Goal: Information Seeking & Learning: Learn about a topic

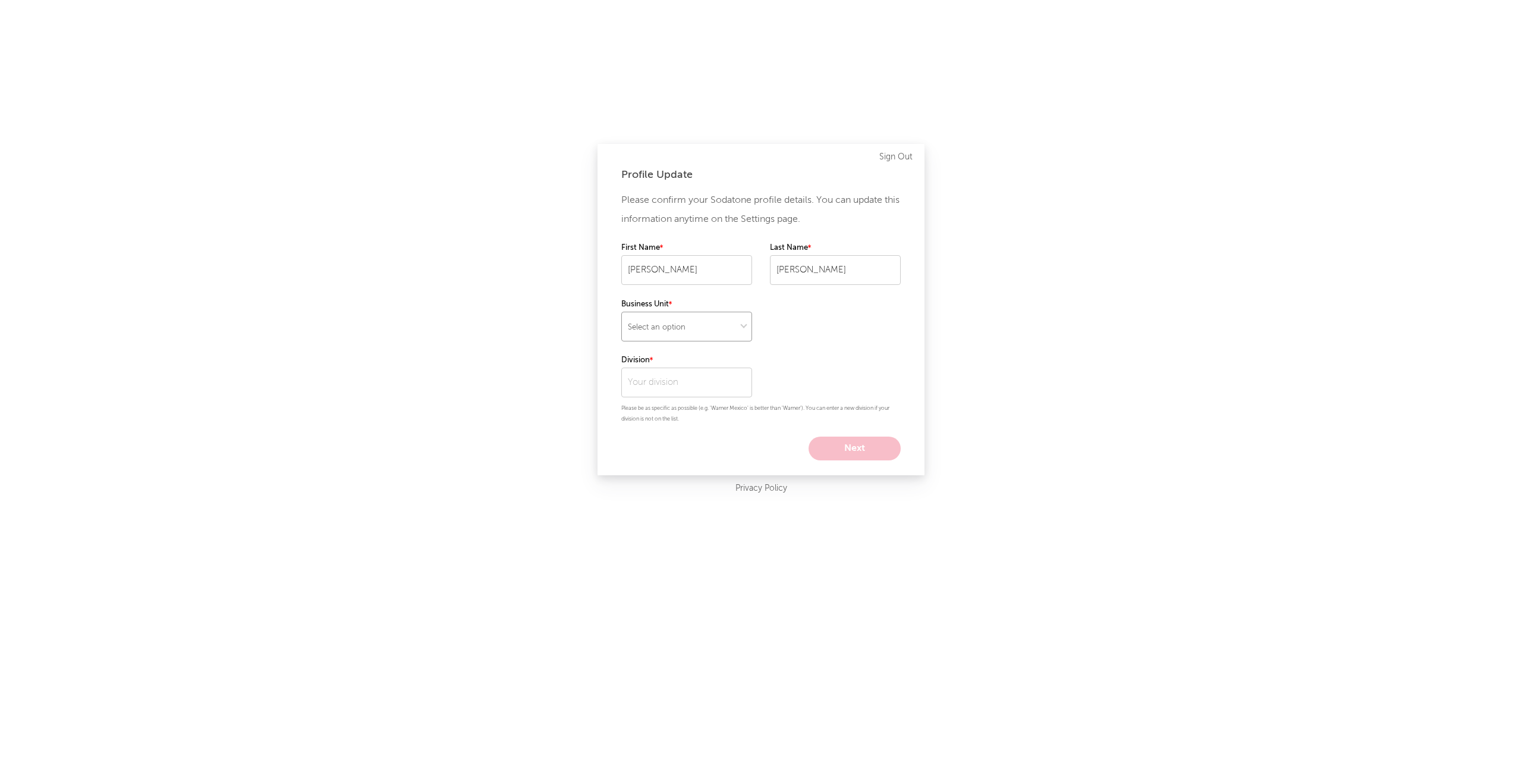
click at [685, 332] on select "Select an option" at bounding box center [687, 326] width 131 height 30
select select "ada"
click at [622, 311] on select "Select an option" at bounding box center [687, 326] width 131 height 30
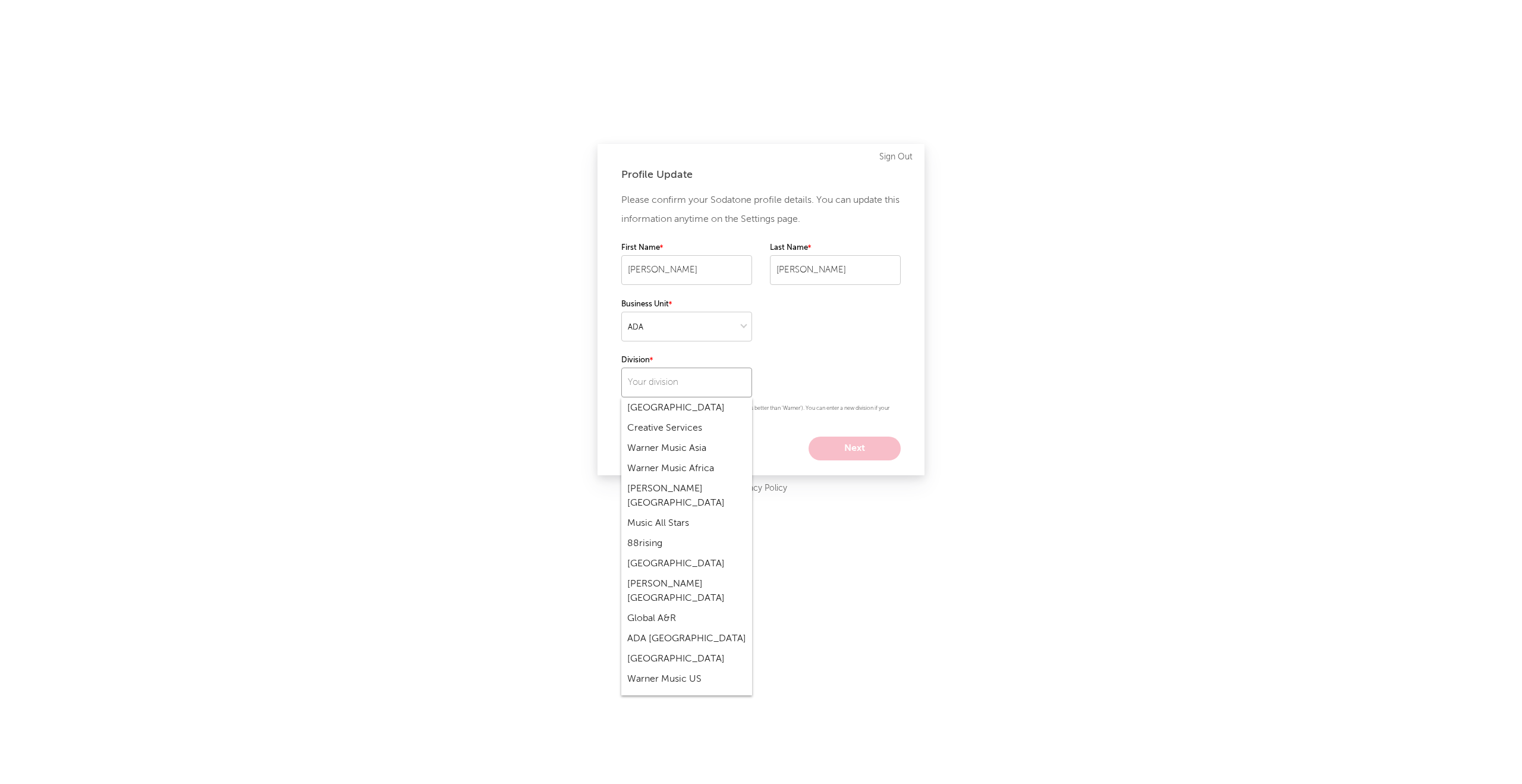
click at [693, 375] on input "text" at bounding box center [687, 382] width 131 height 30
click at [781, 319] on div "Please confirm your Sodatone profile details. You can update this information a…" at bounding box center [761, 326] width 280 height 270
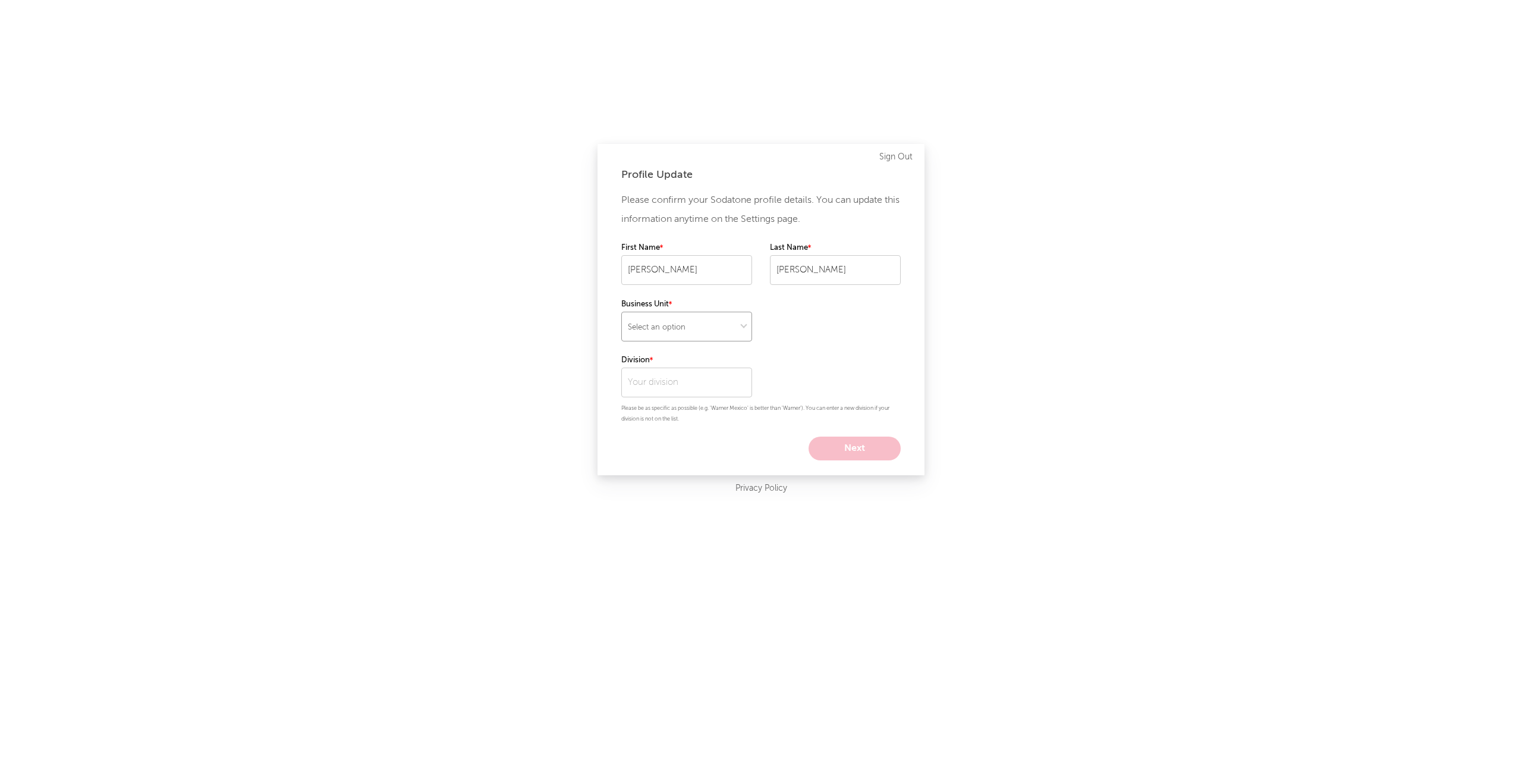
click at [696, 331] on select "Select an option" at bounding box center [687, 326] width 131 height 30
select select "ada"
click at [622, 311] on select "Select an option" at bounding box center [687, 326] width 131 height 30
click at [684, 374] on input "text" at bounding box center [687, 382] width 131 height 30
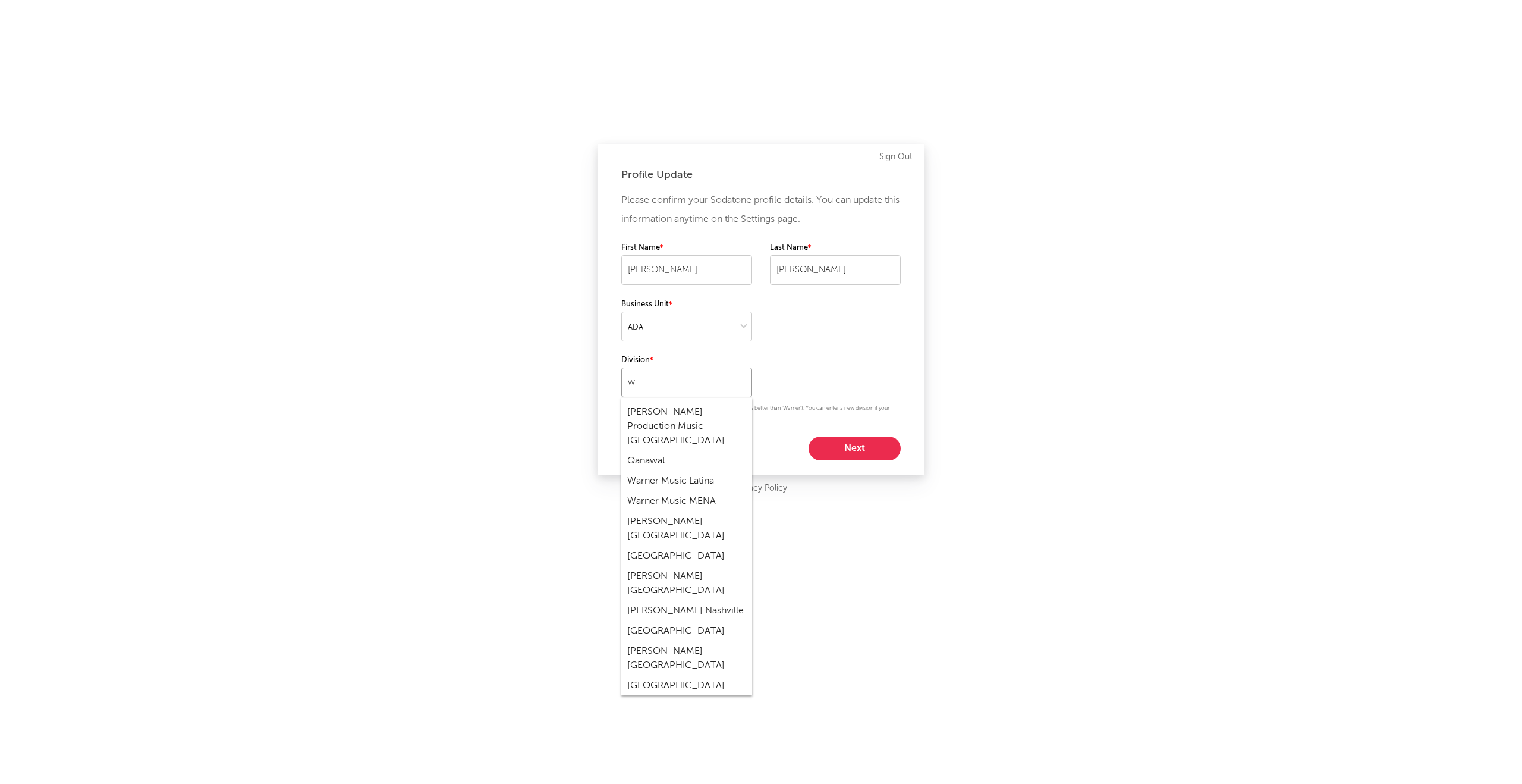
scroll to position [1447, 0]
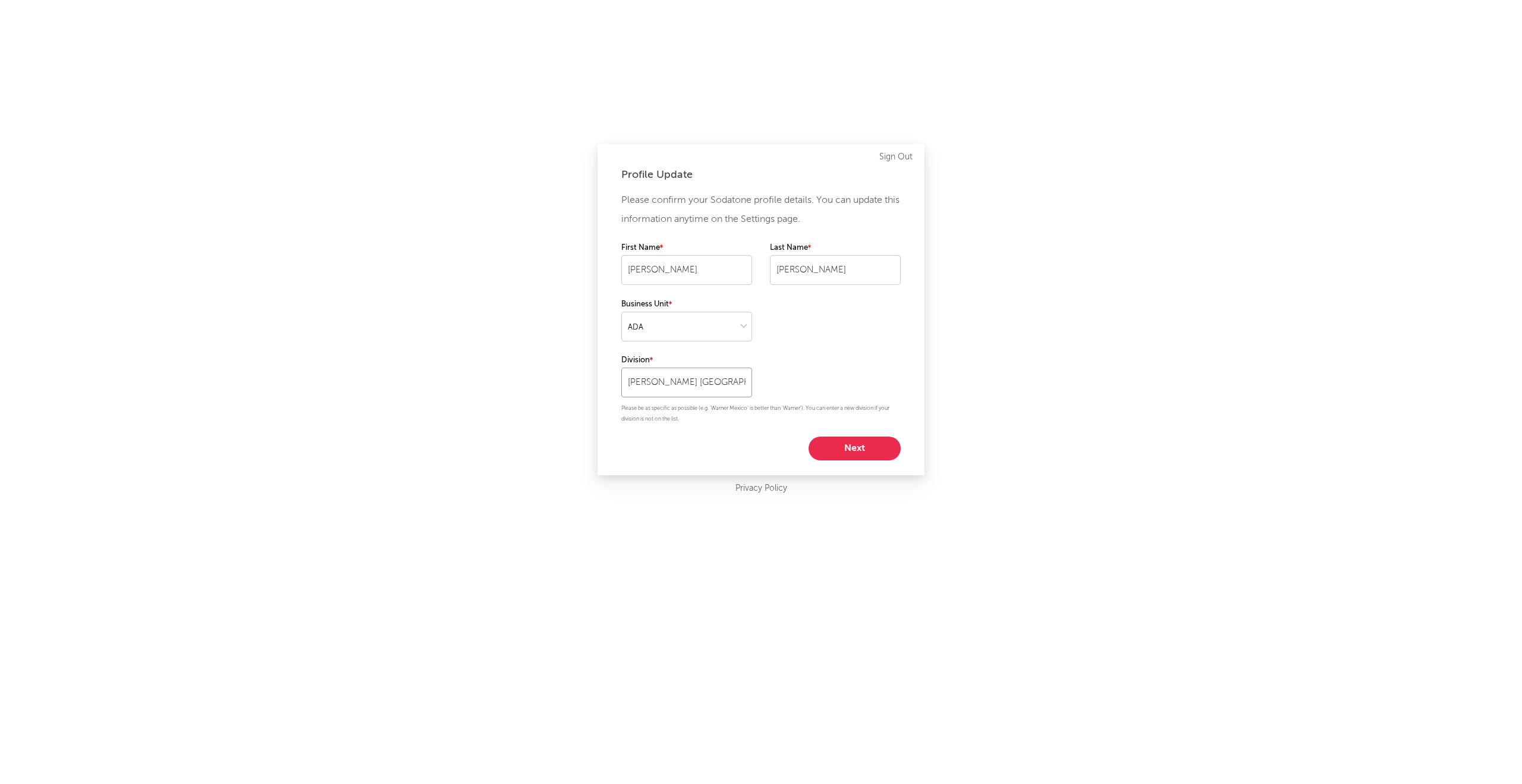
click at [726, 393] on input "Warner Chappell Finland" at bounding box center [687, 382] width 131 height 30
drag, startPoint x: 733, startPoint y: 381, endPoint x: 656, endPoint y: 383, distance: 77.0
click at [656, 383] on input "Warner Chappell Finland" at bounding box center [687, 382] width 131 height 30
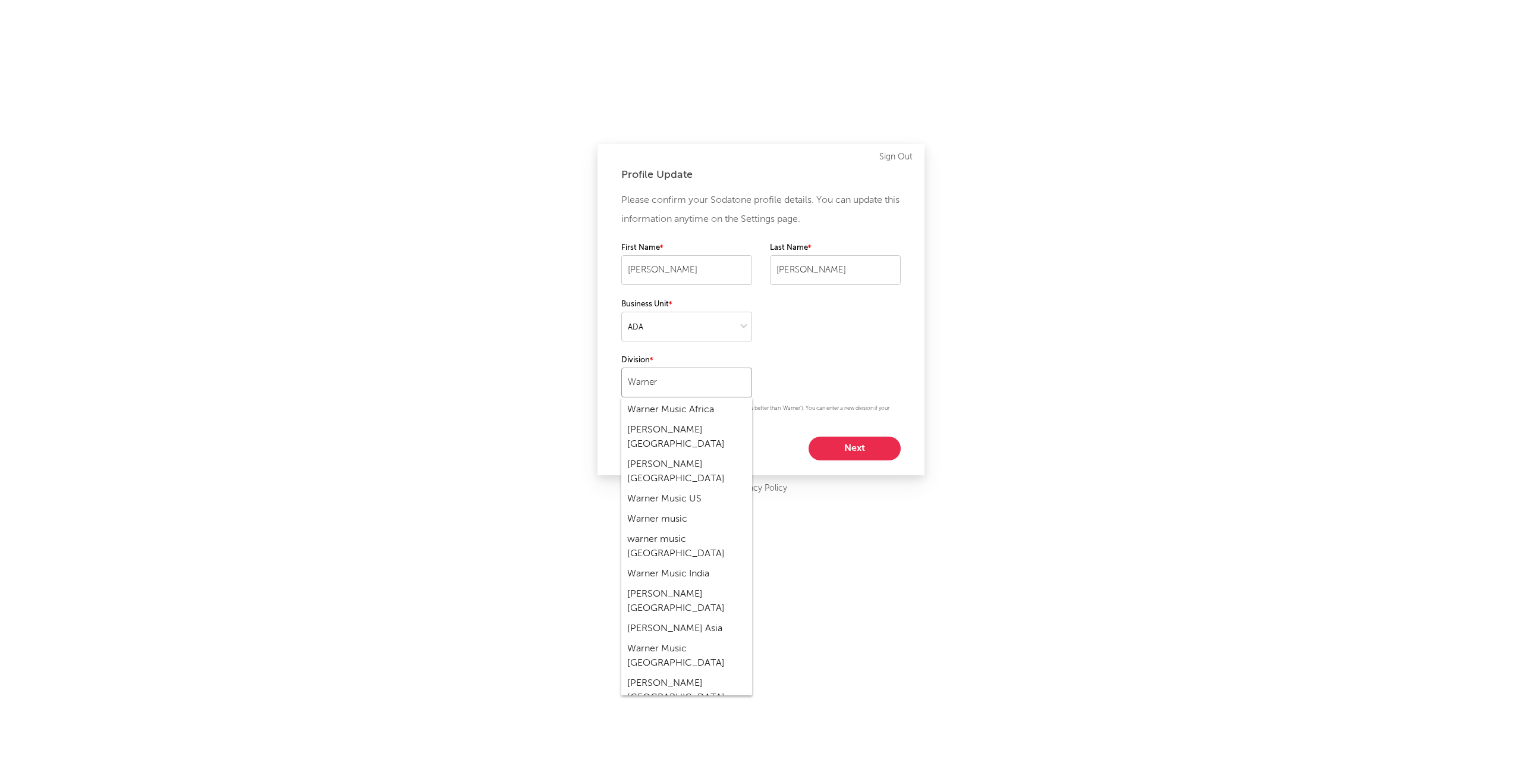
scroll to position [0, 0]
click at [650, 381] on input "Warner" at bounding box center [687, 382] width 131 height 30
click at [650, 380] on input "Warner" at bounding box center [687, 382] width 131 height 30
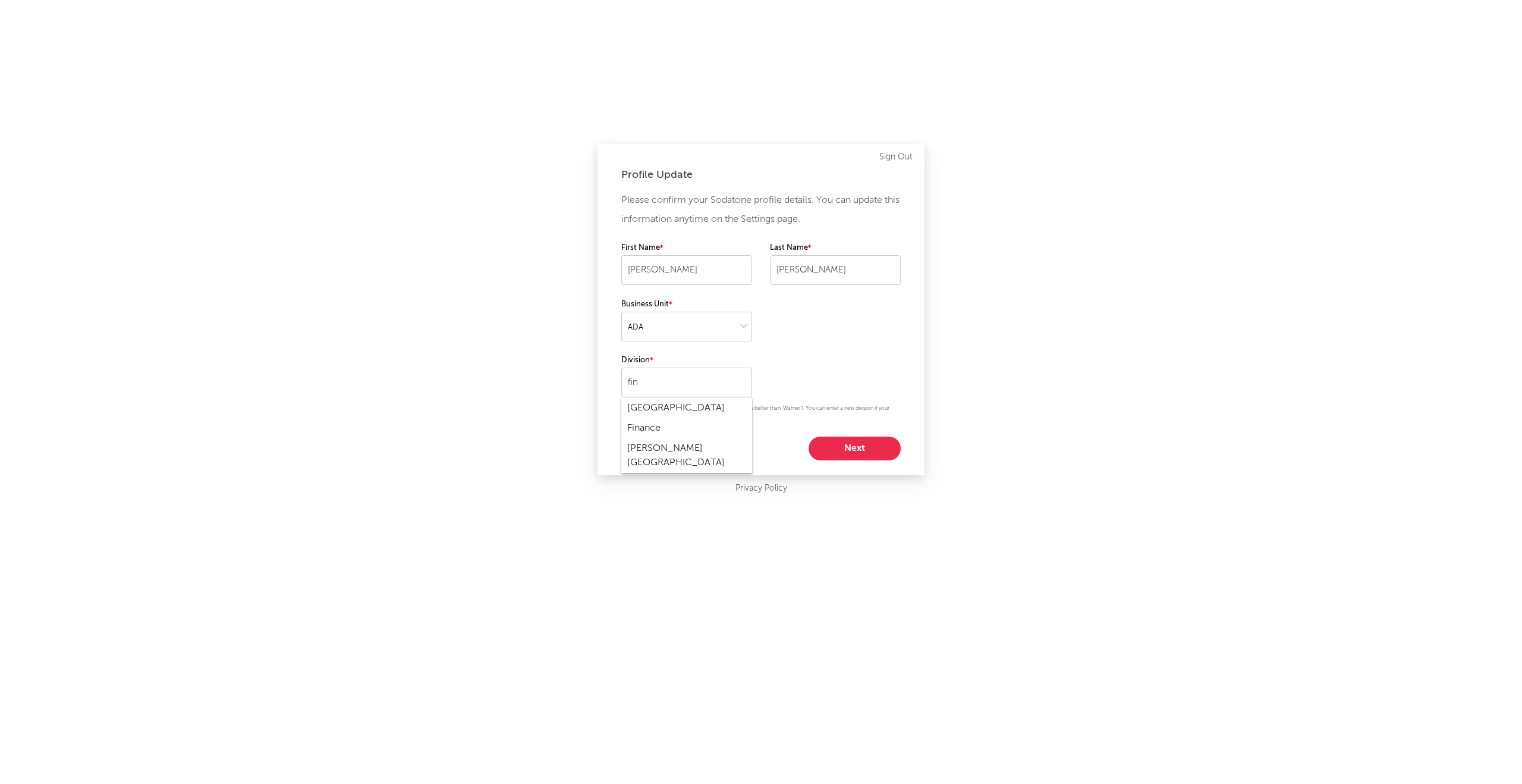
click at [651, 403] on div "[GEOGRAPHIC_DATA]" at bounding box center [687, 408] width 131 height 20
type input "[GEOGRAPHIC_DATA]"
click at [872, 451] on button "Next" at bounding box center [854, 448] width 92 height 23
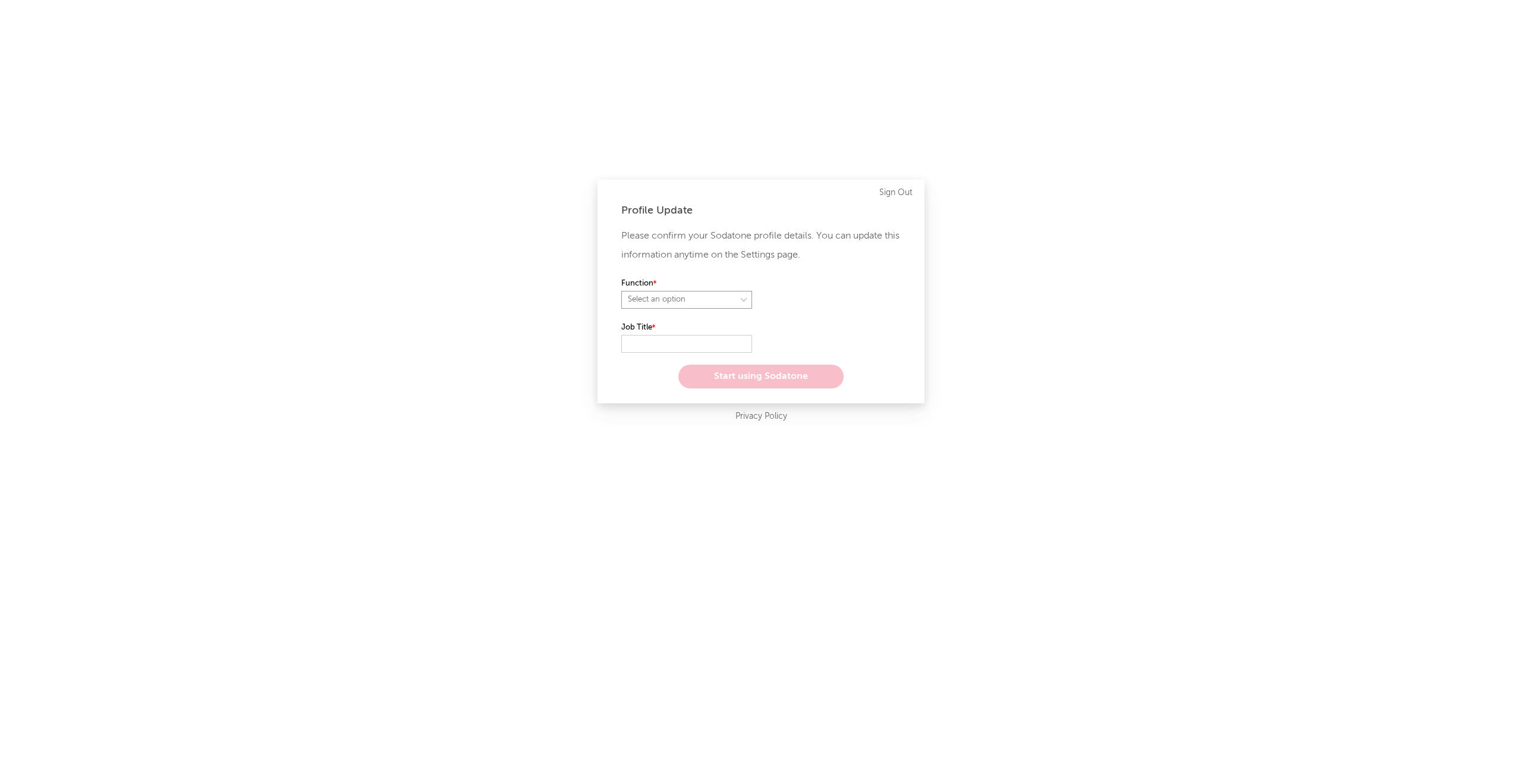
click at [696, 297] on select "Select an option" at bounding box center [687, 300] width 131 height 18
select select "other"
click at [622, 291] on select "Select an option" at bounding box center [687, 300] width 131 height 18
click at [673, 347] on input "text" at bounding box center [687, 344] width 131 height 18
type input "Label manager, Distribution"
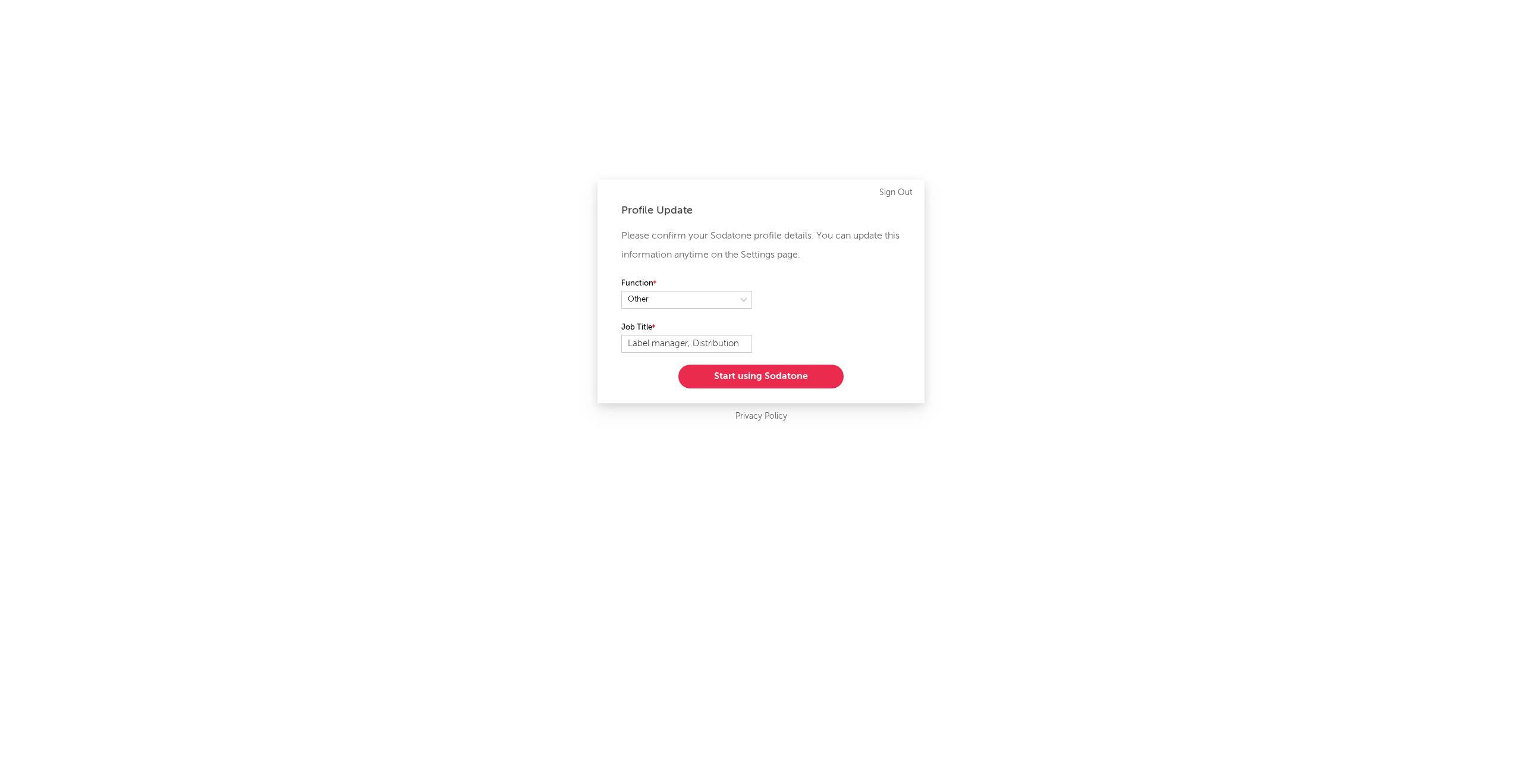
click at [703, 379] on button "Start using Sodatone" at bounding box center [761, 376] width 165 height 23
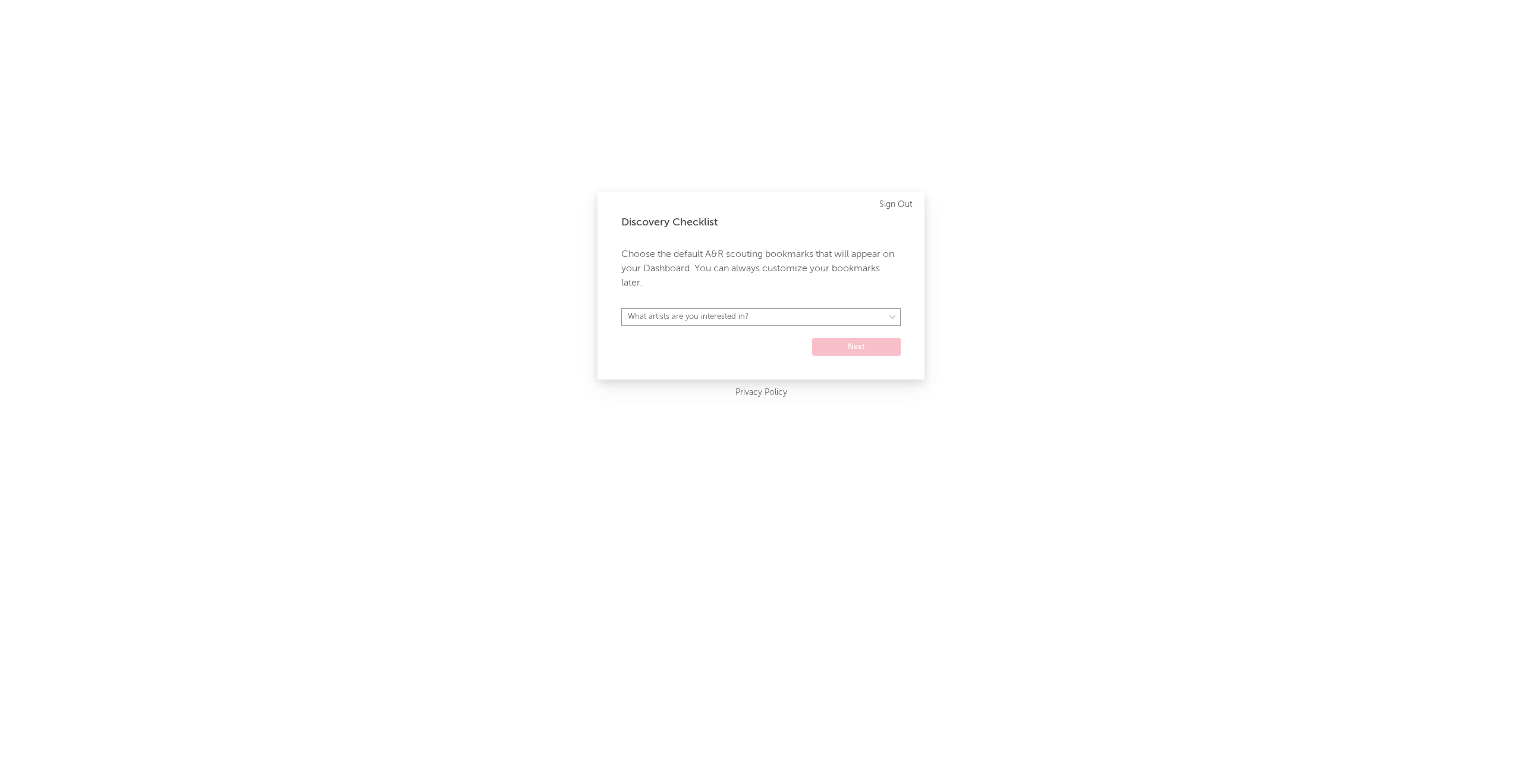
click at [700, 323] on select "What artists are you interested in? Argentina Asia General Australia Austria Be…" at bounding box center [761, 317] width 280 height 18
select select "21"
click at [622, 308] on select "What artists are you interested in? Argentina Asia General Australia Austria Be…" at bounding box center [761, 317] width 280 height 18
click at [852, 353] on button "Next" at bounding box center [856, 346] width 88 height 18
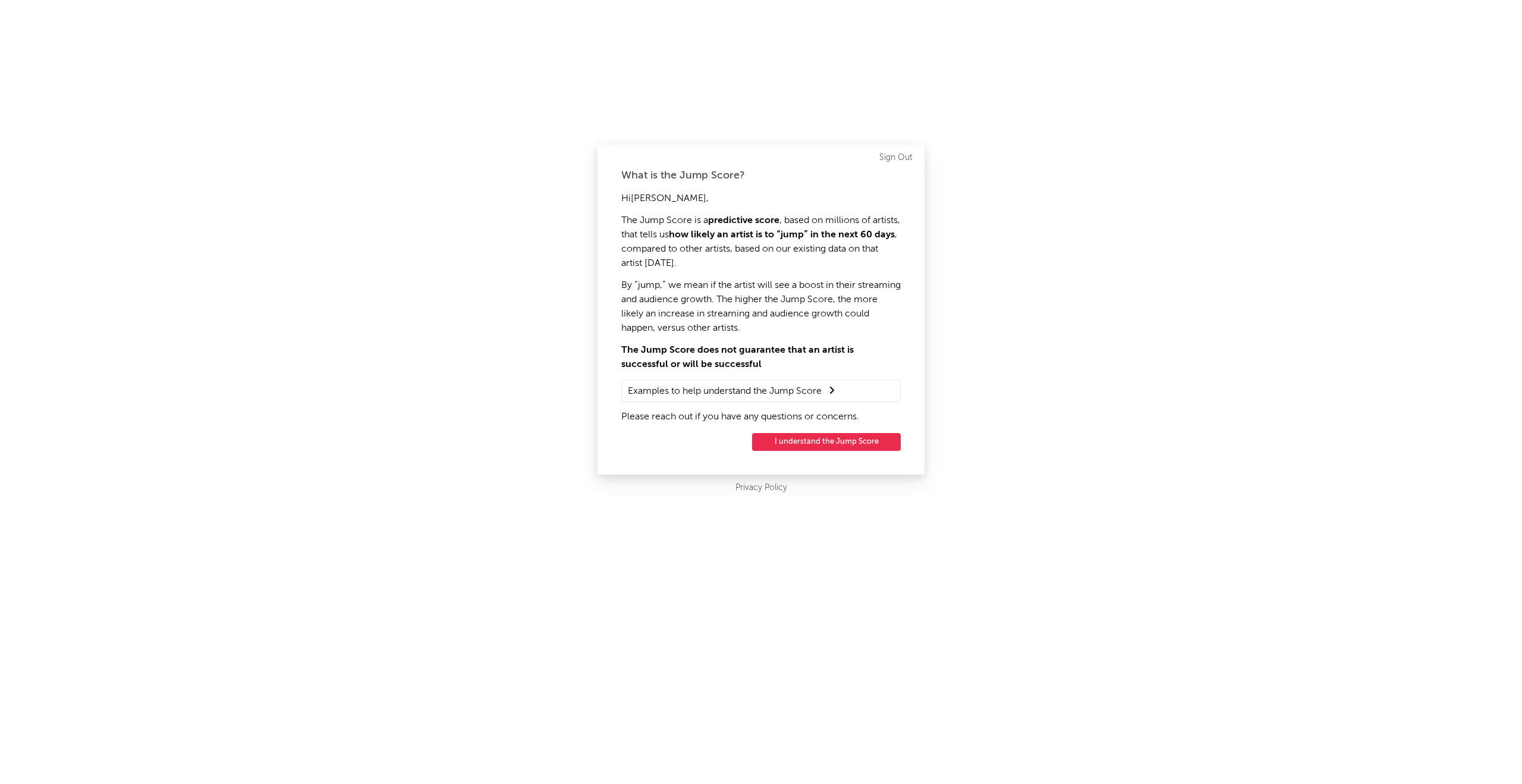
click at [811, 446] on button "I understand the Jump Score" at bounding box center [826, 442] width 149 height 18
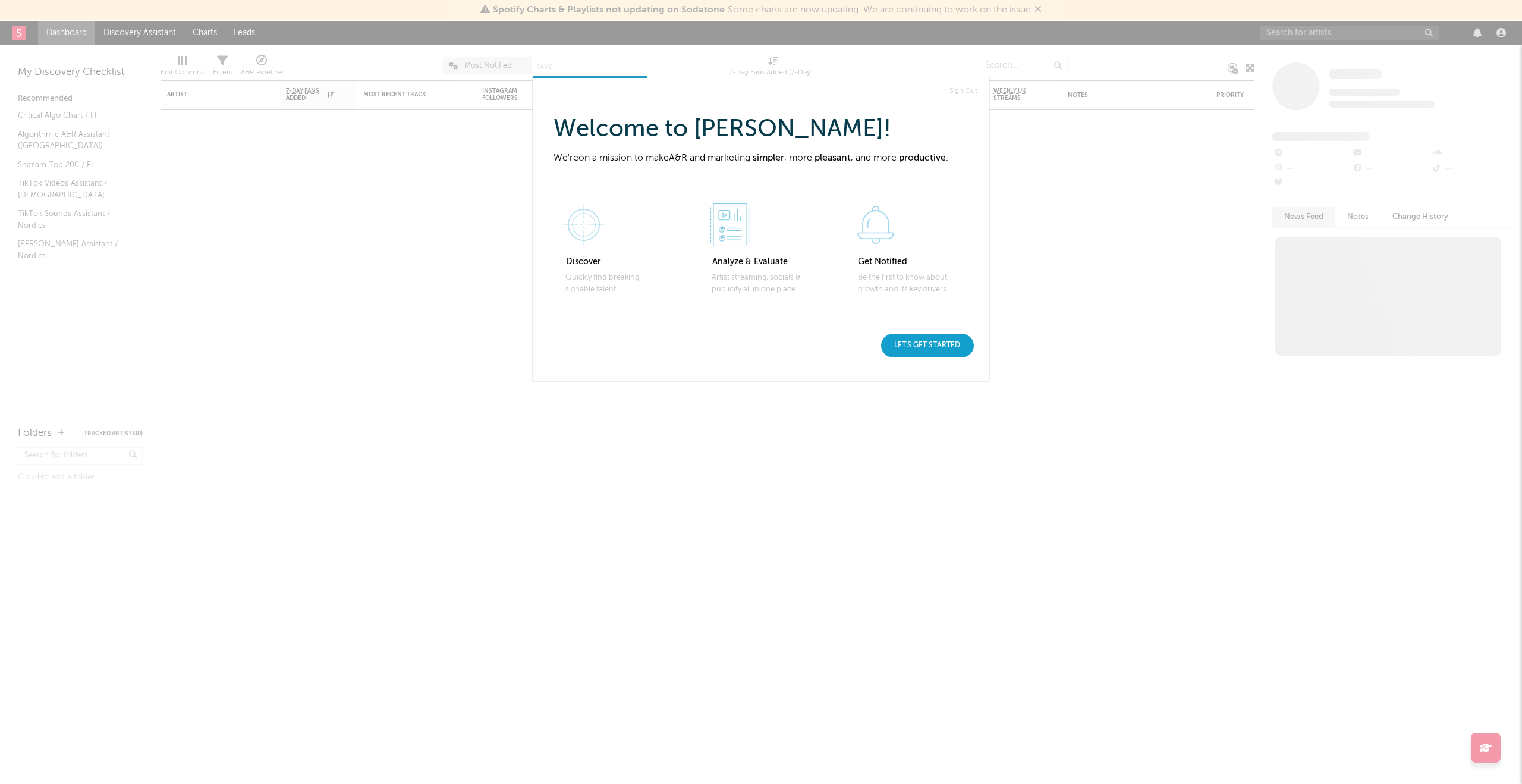
click at [930, 347] on div "Let's get started" at bounding box center [927, 346] width 93 height 23
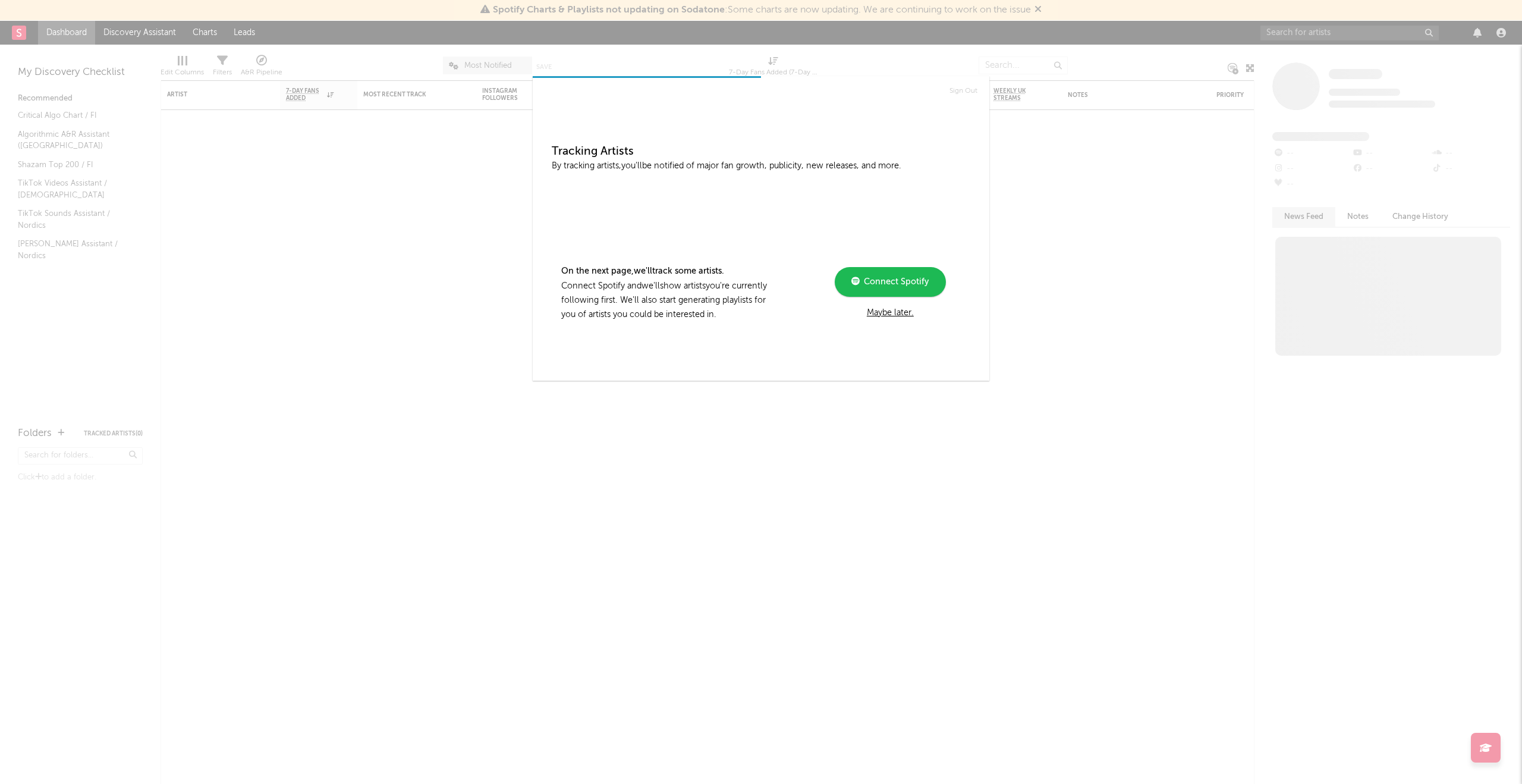
click at [923, 275] on div "Connect Spotify" at bounding box center [890, 281] width 78 height 14
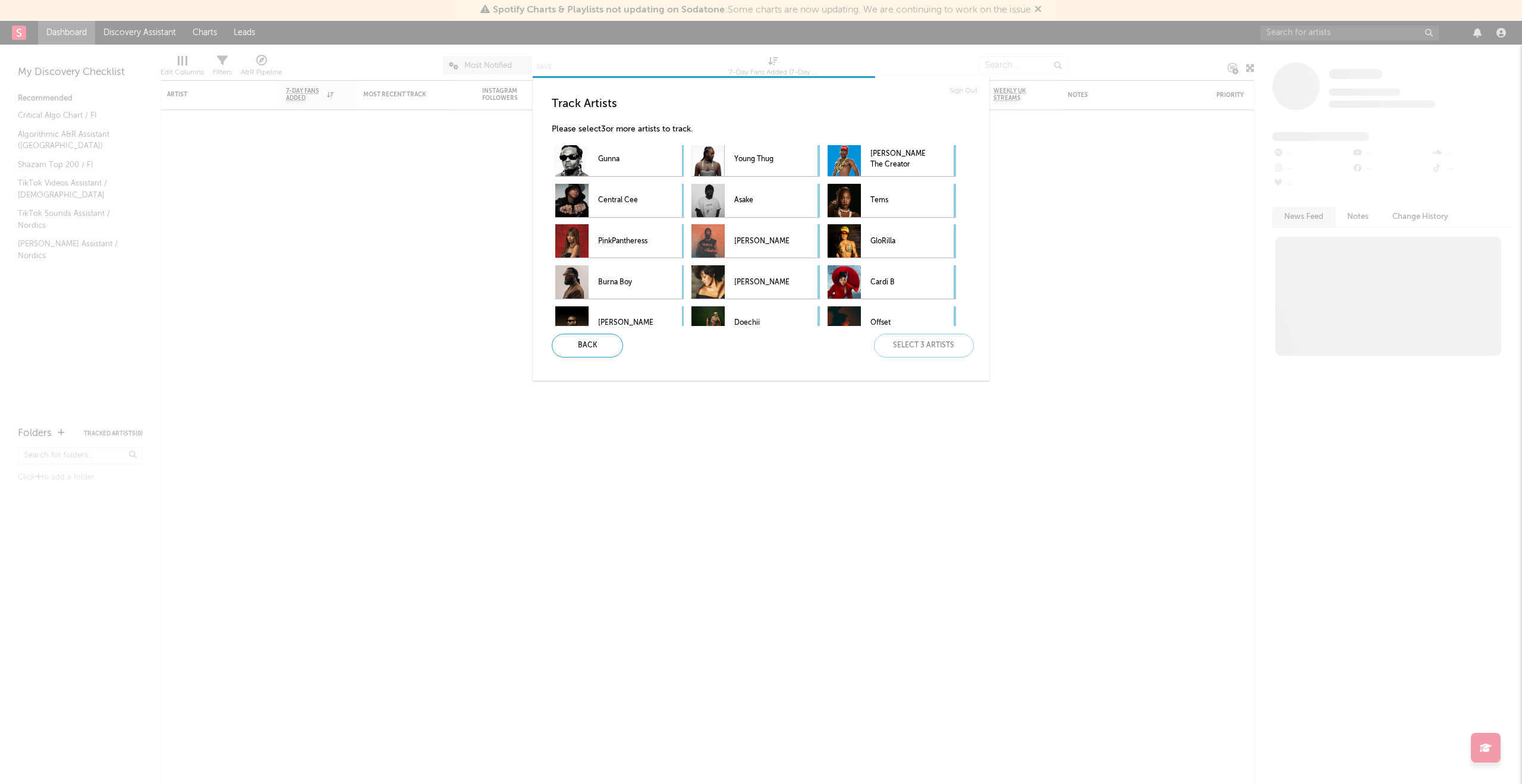
scroll to position [105, 0]
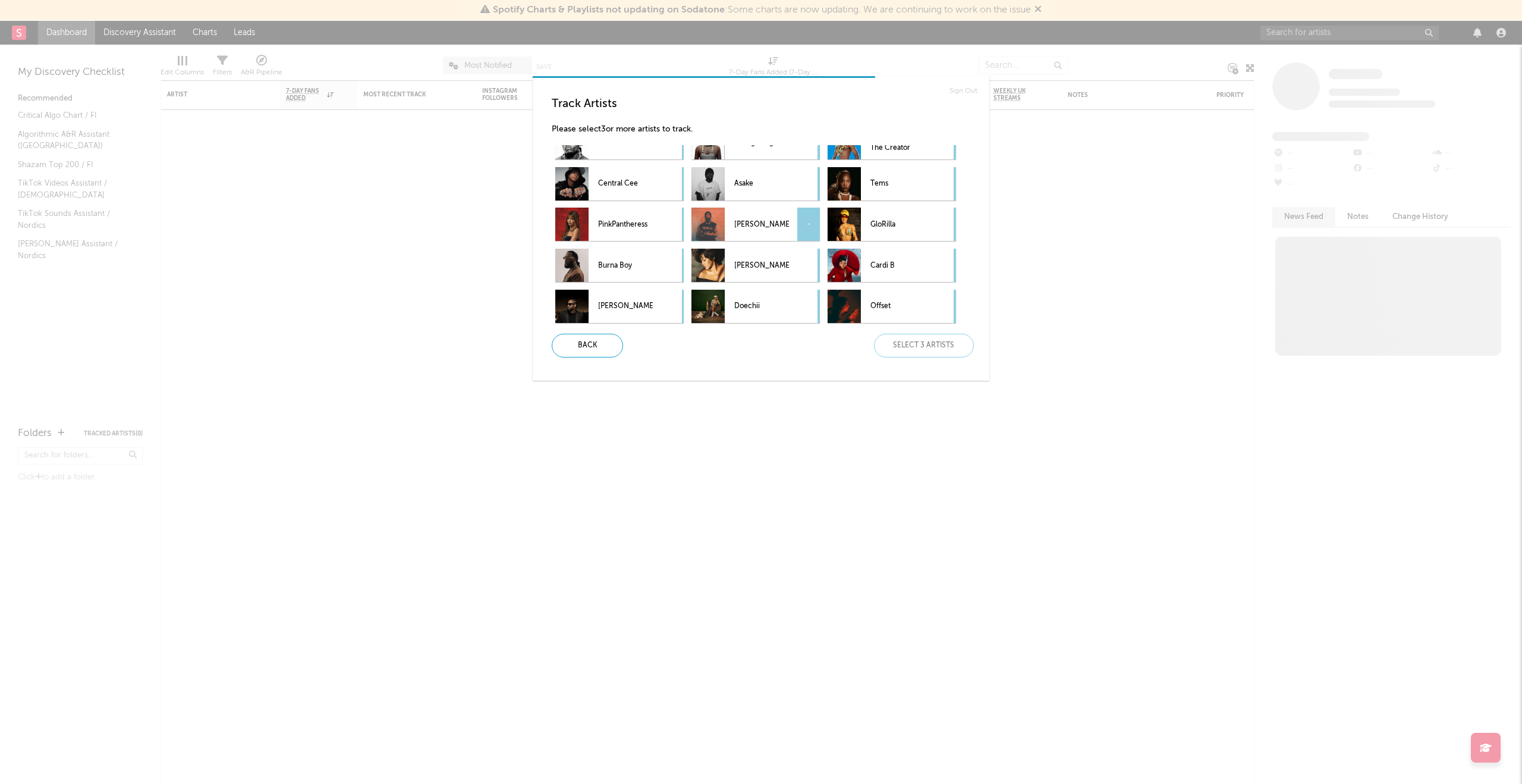
click at [697, 224] on div at bounding box center [707, 224] width 33 height 33
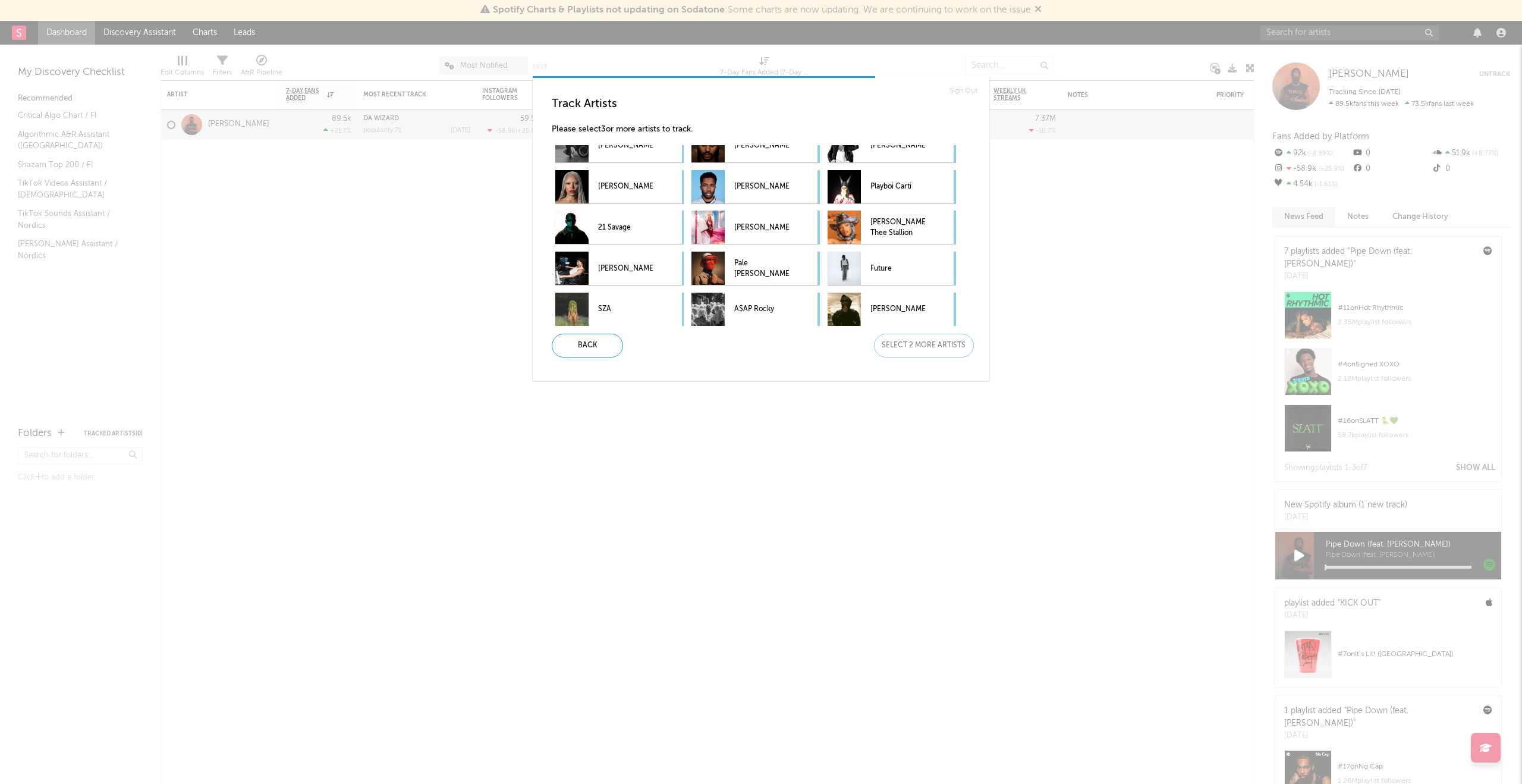
scroll to position [596, 0]
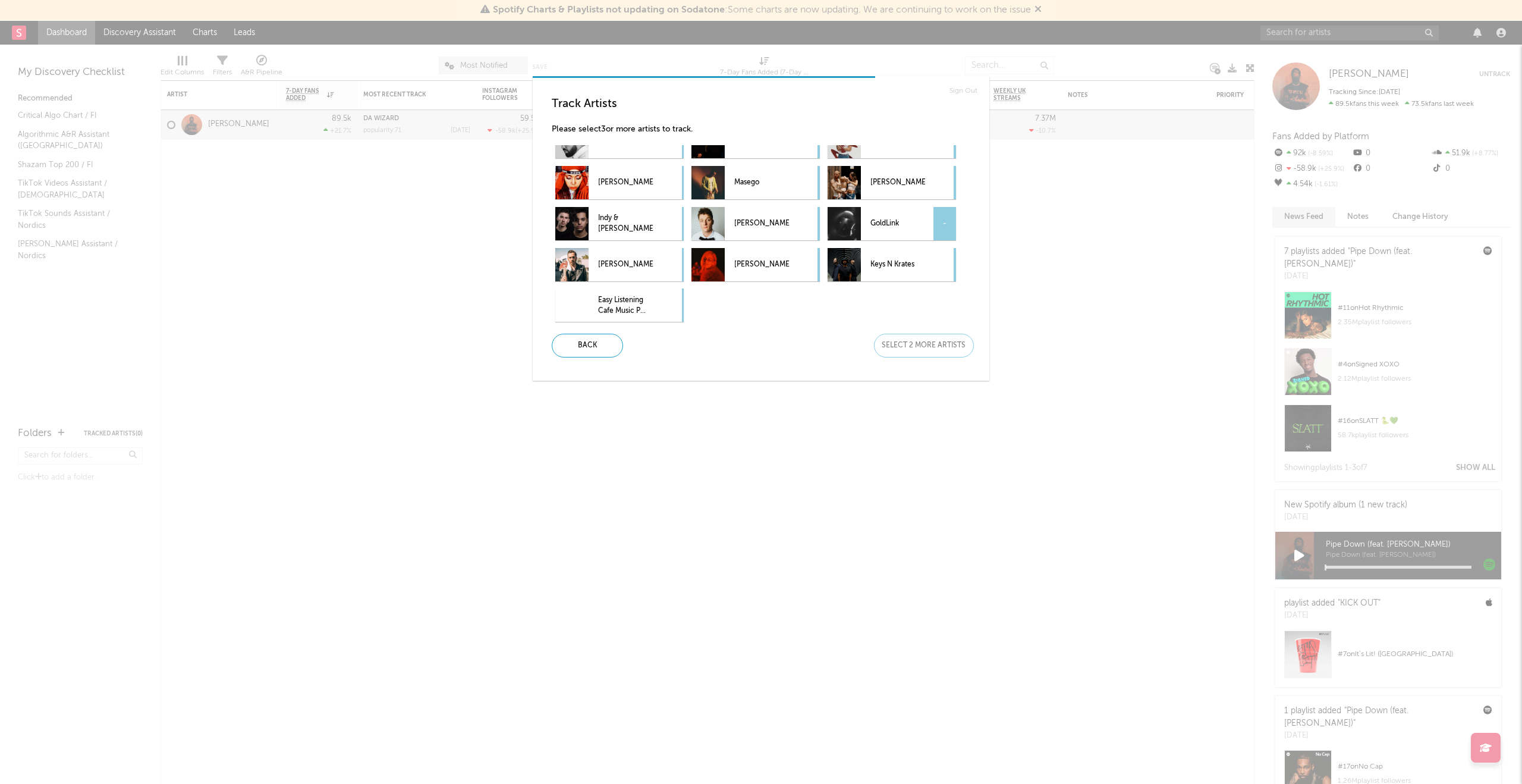
click at [838, 226] on div at bounding box center [844, 223] width 33 height 33
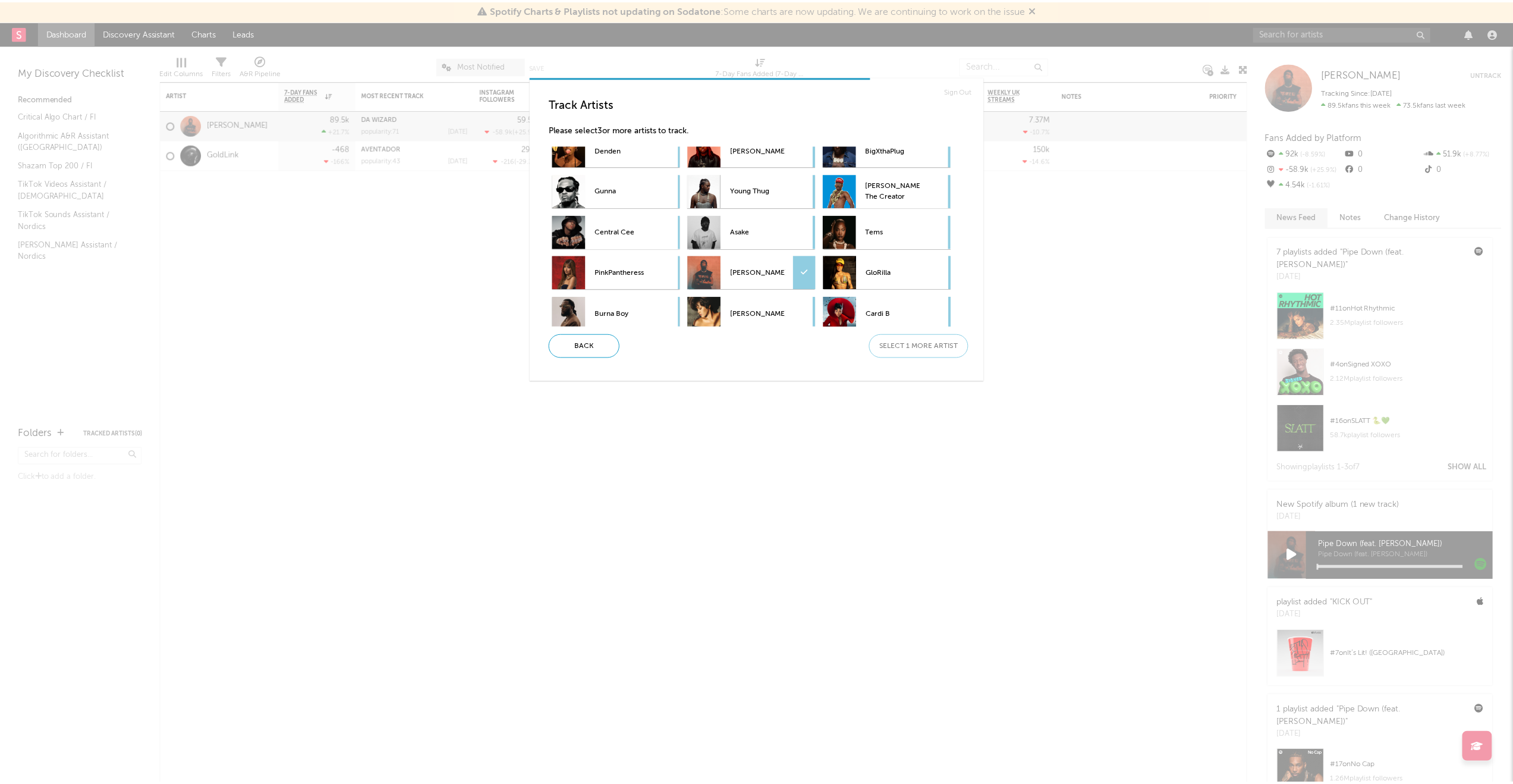
scroll to position [44, 0]
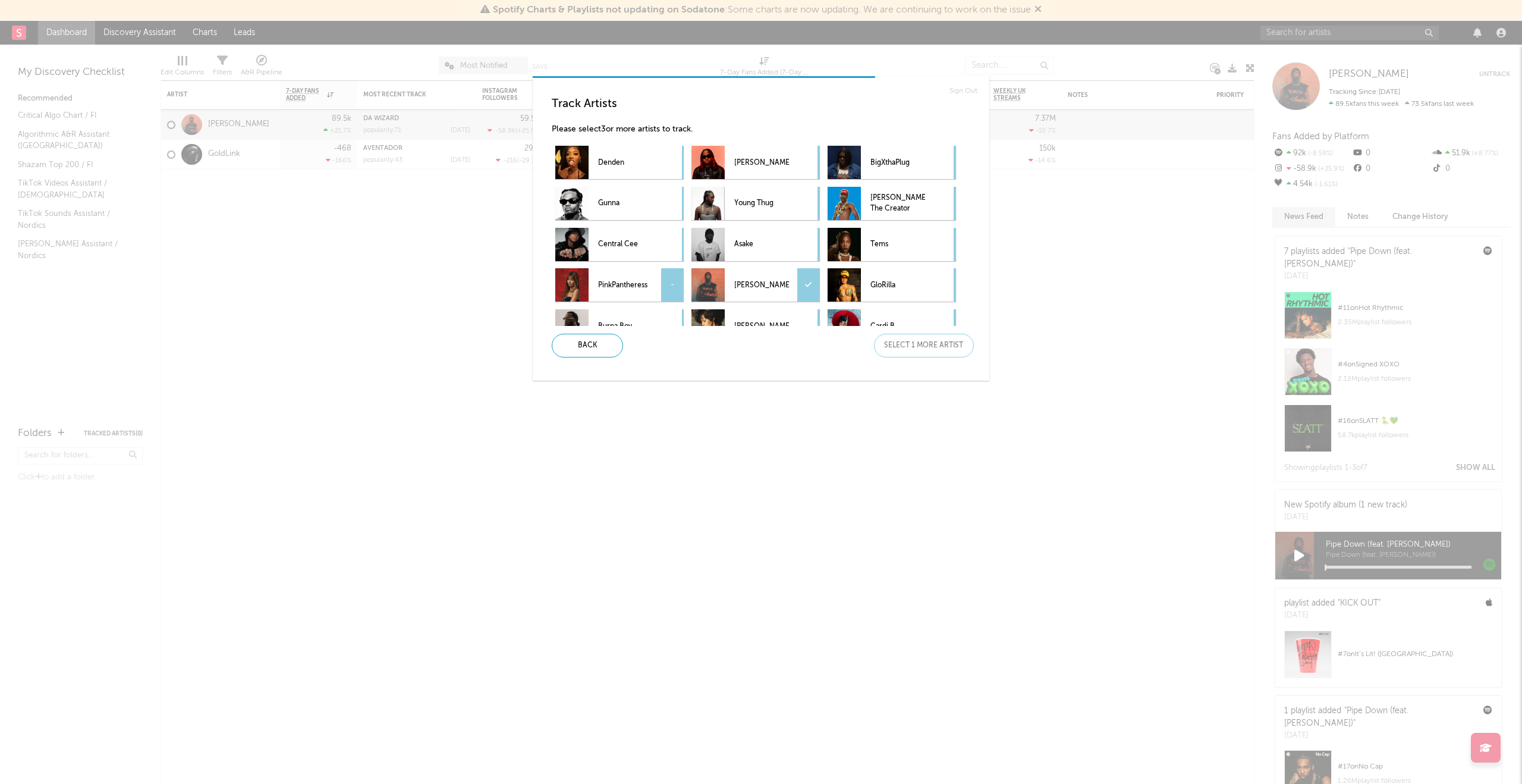
click at [645, 273] on p "PinkPantheress" at bounding box center [625, 285] width 55 height 27
click at [926, 344] on div "Next" at bounding box center [924, 346] width 100 height 23
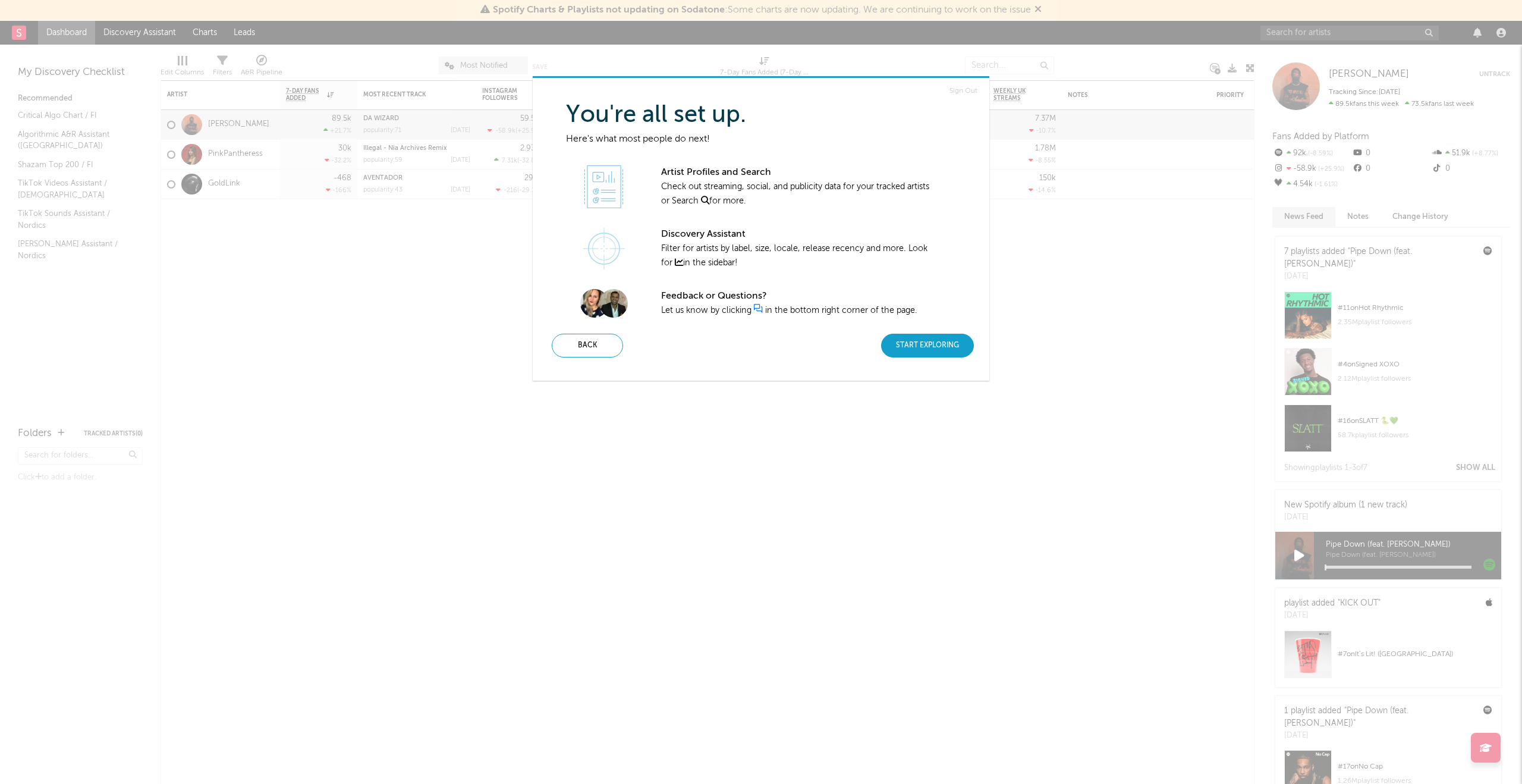
click at [925, 346] on div "Start Exploring" at bounding box center [927, 346] width 93 height 23
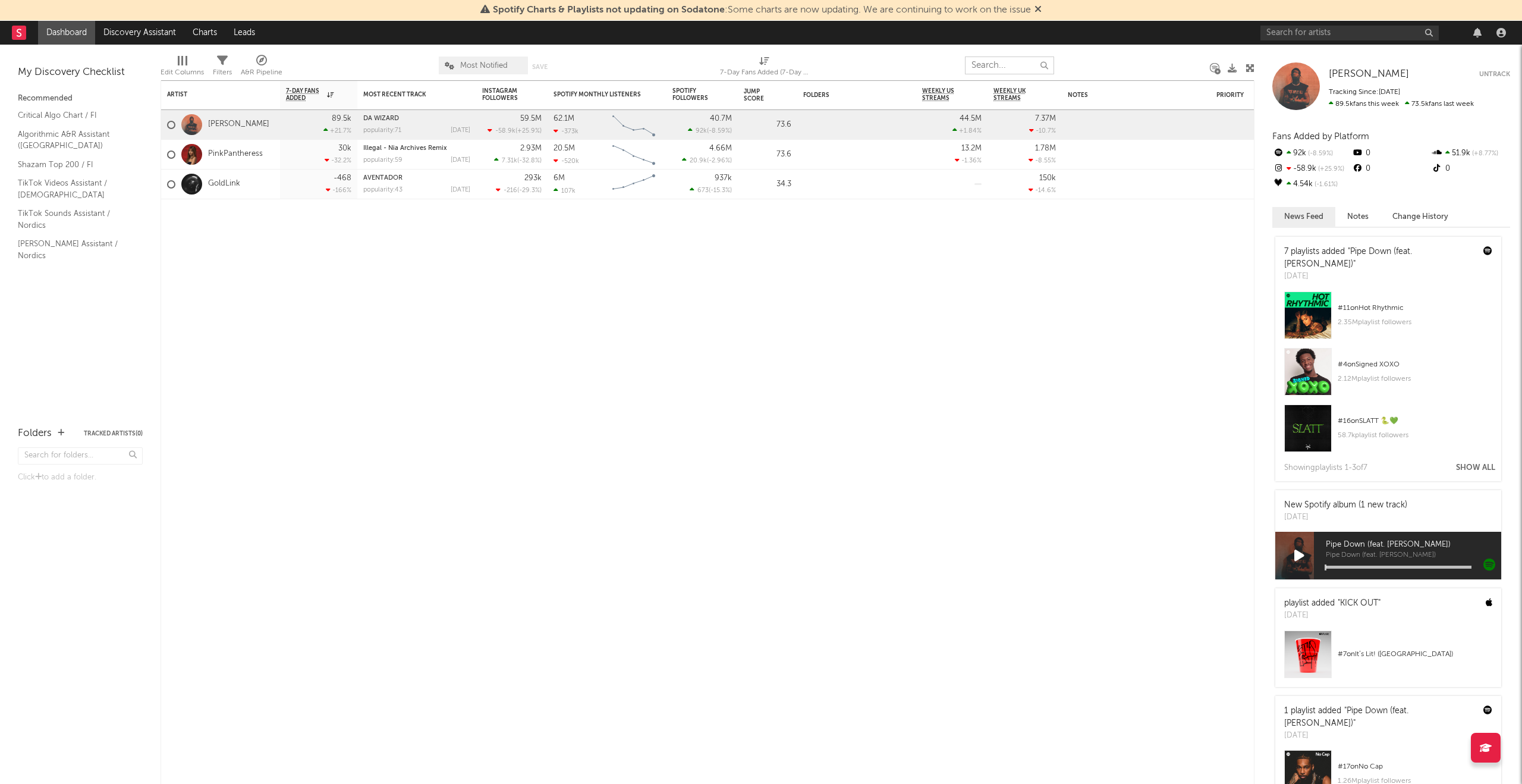
click at [1021, 59] on input "text" at bounding box center [1010, 66] width 89 height 18
type input "kastehelmi"
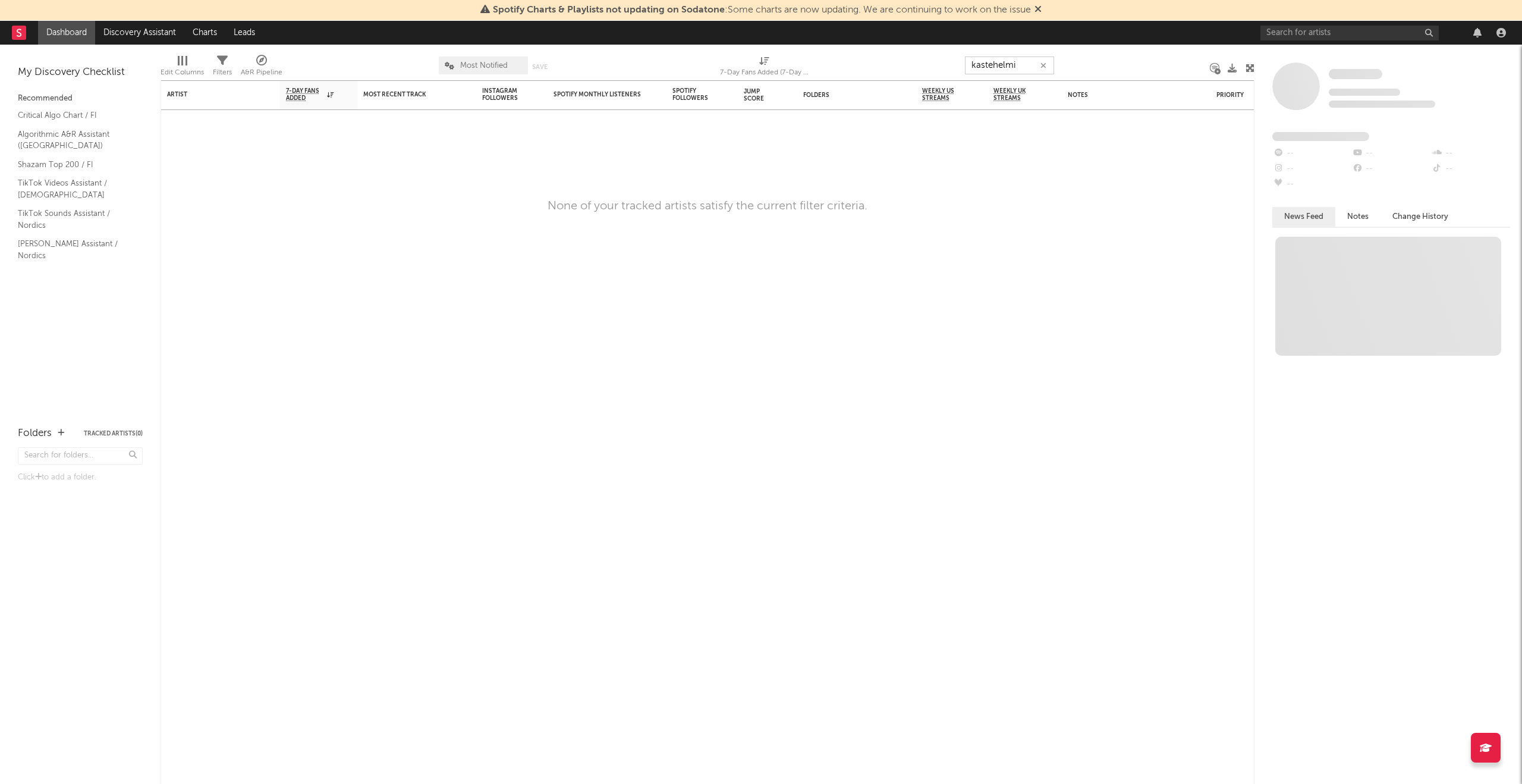
click at [1041, 65] on icon "button" at bounding box center [1043, 66] width 6 height 8
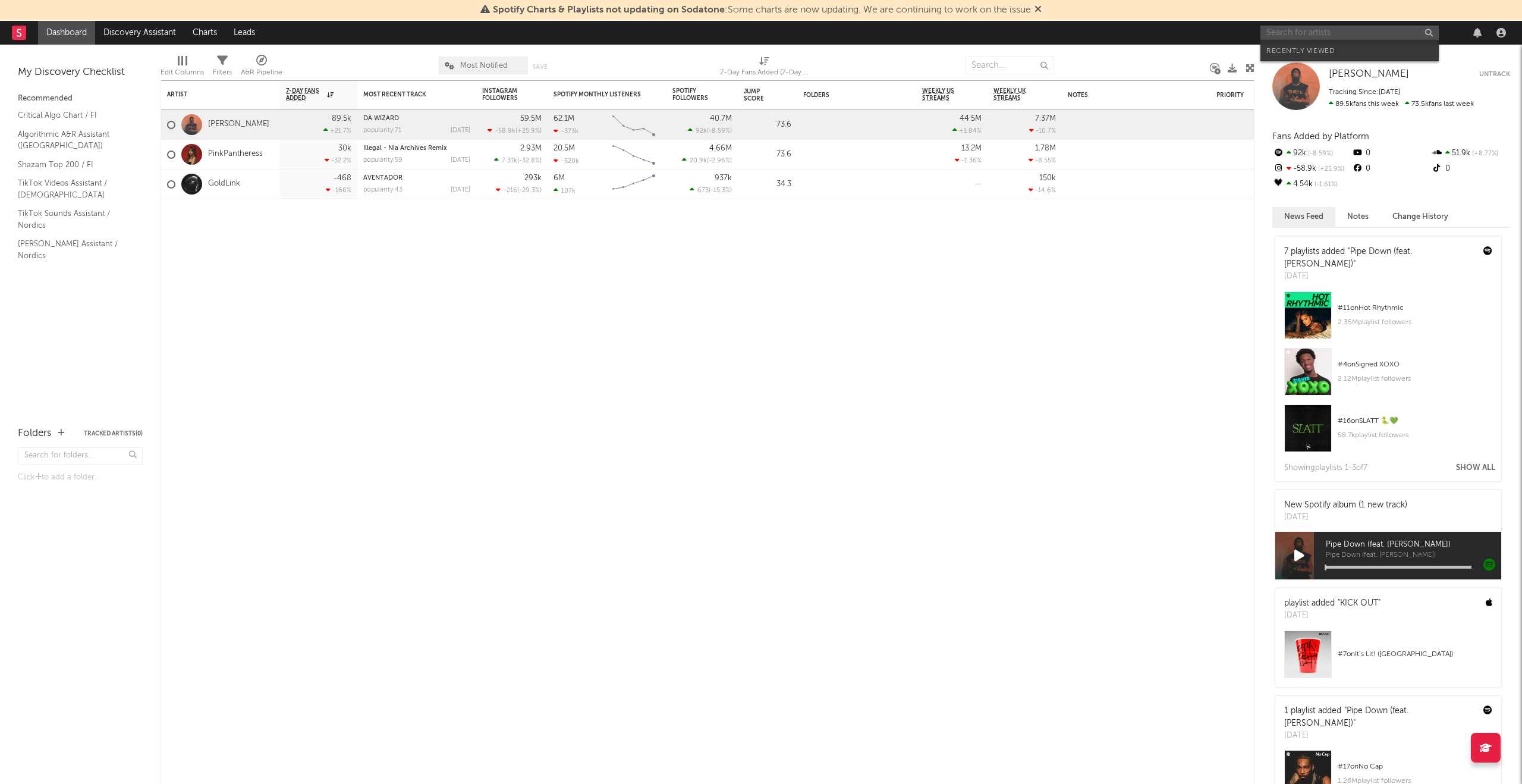
click at [1300, 34] on input "text" at bounding box center [1350, 32] width 179 height 14
type input "kastehelmi"
click at [1351, 36] on input "kastehelmi" at bounding box center [1350, 32] width 179 height 14
click at [1363, 59] on div "Kastehelmi" at bounding box center [1367, 57] width 131 height 14
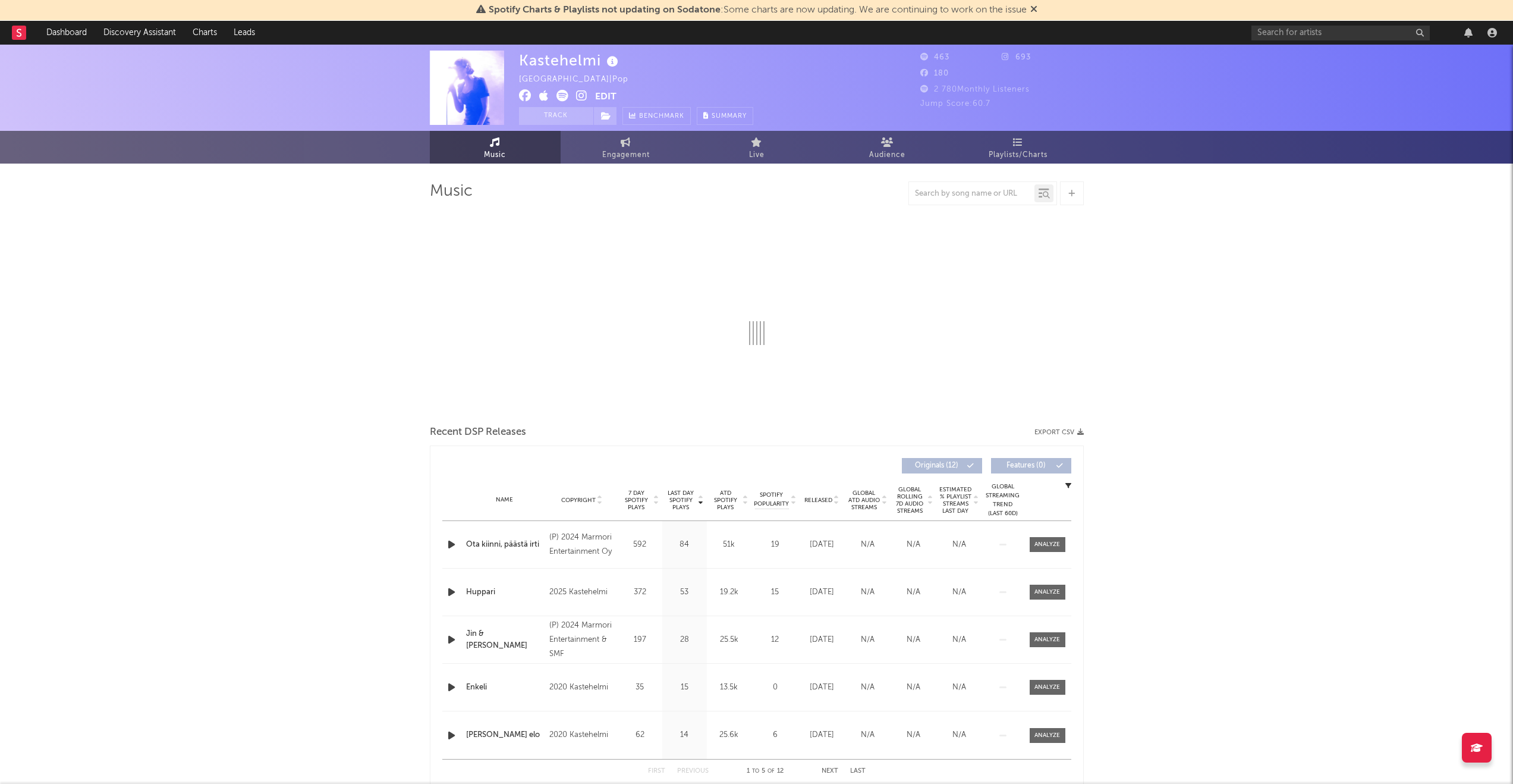
select select "1w"
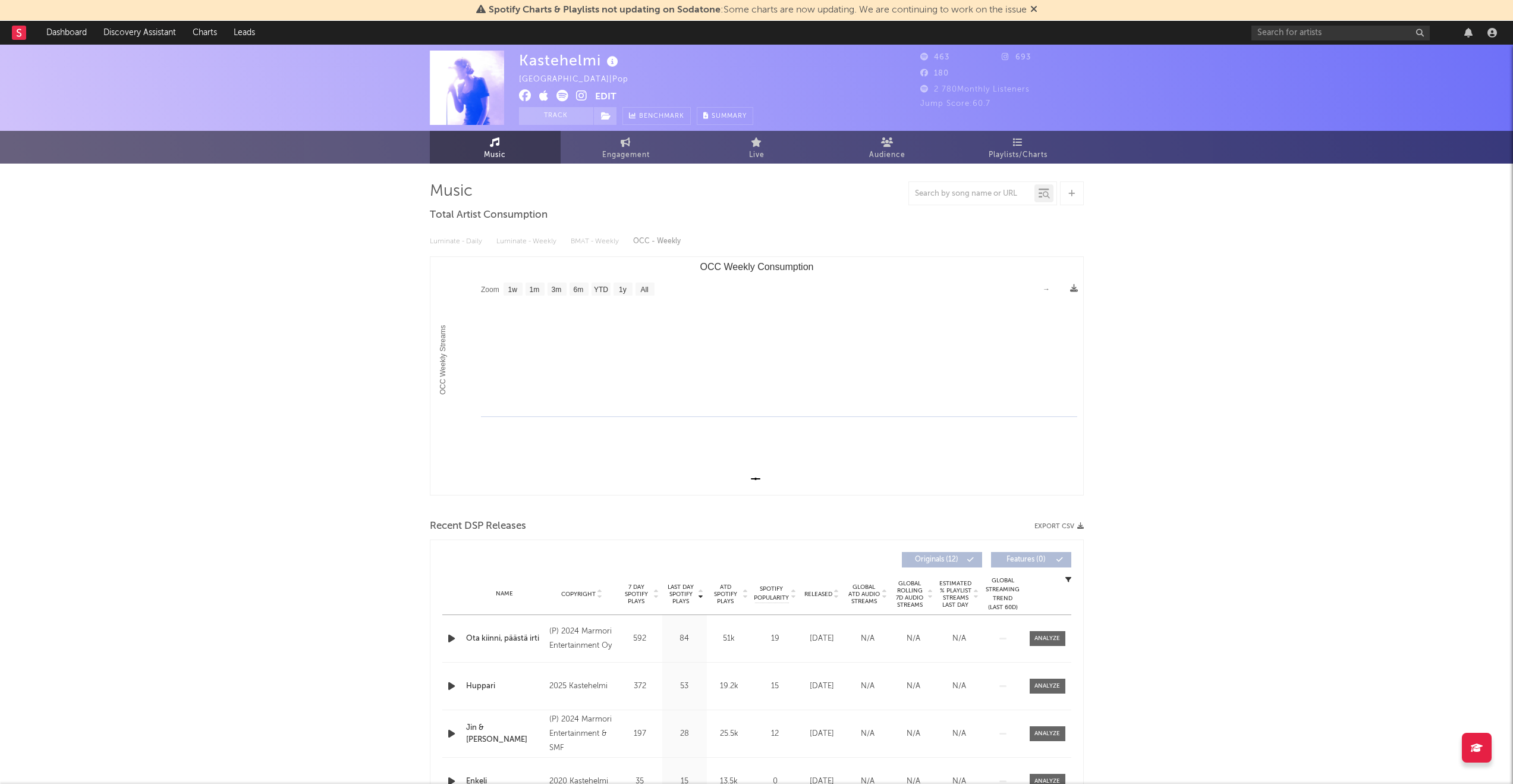
click at [1035, 6] on icon at bounding box center [1034, 9] width 7 height 10
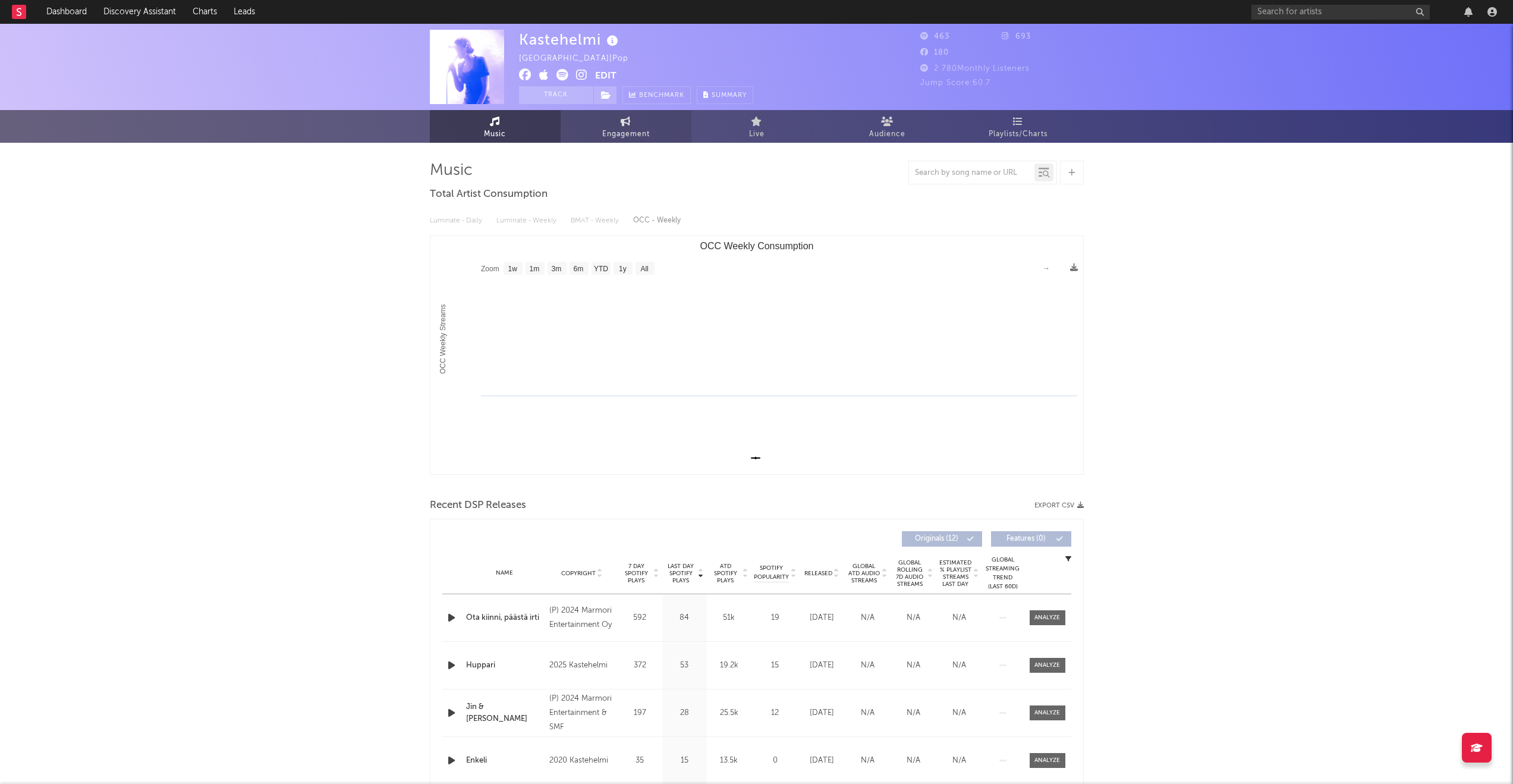
click at [633, 139] on span "Engagement" at bounding box center [626, 134] width 48 height 14
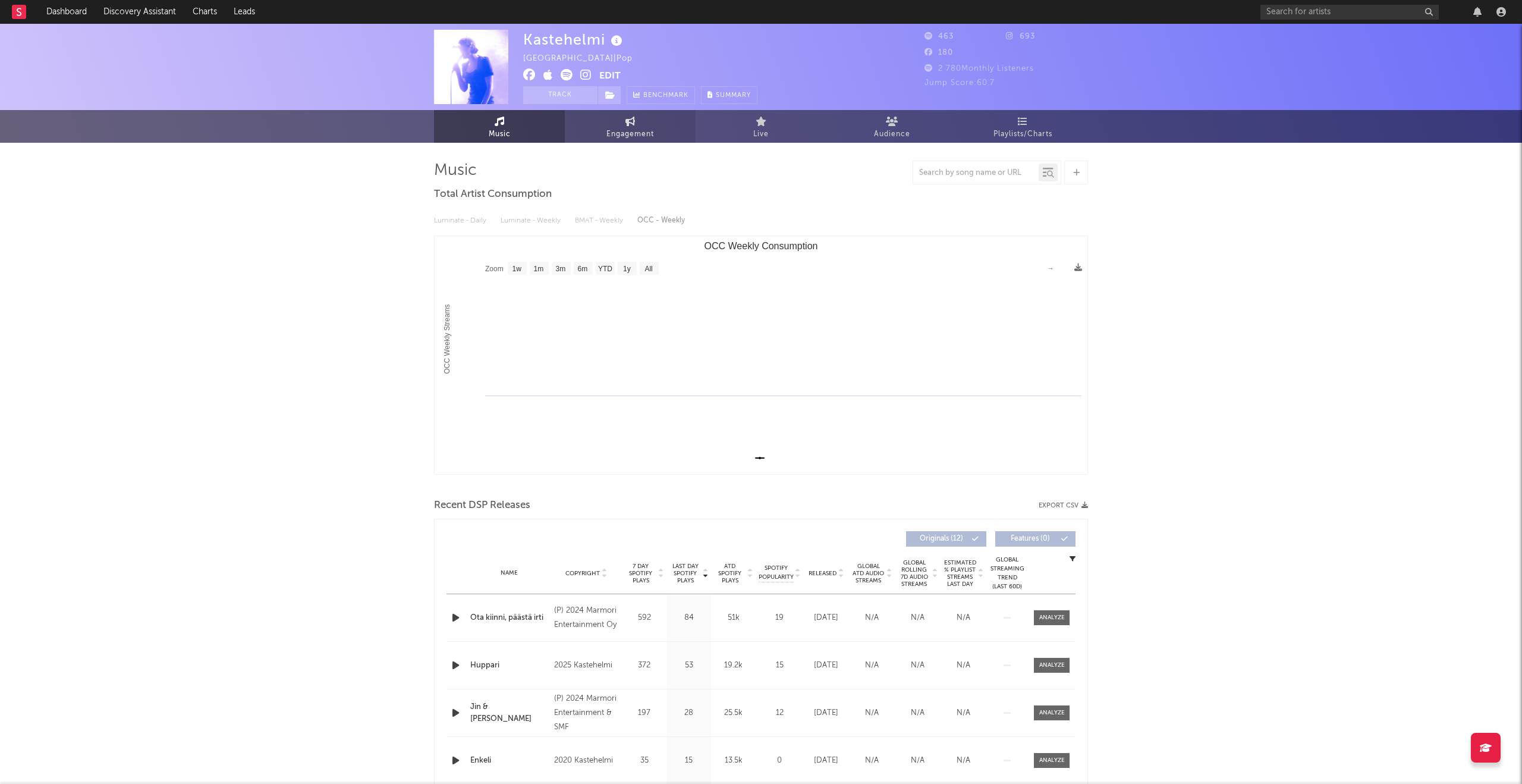
select select "1w"
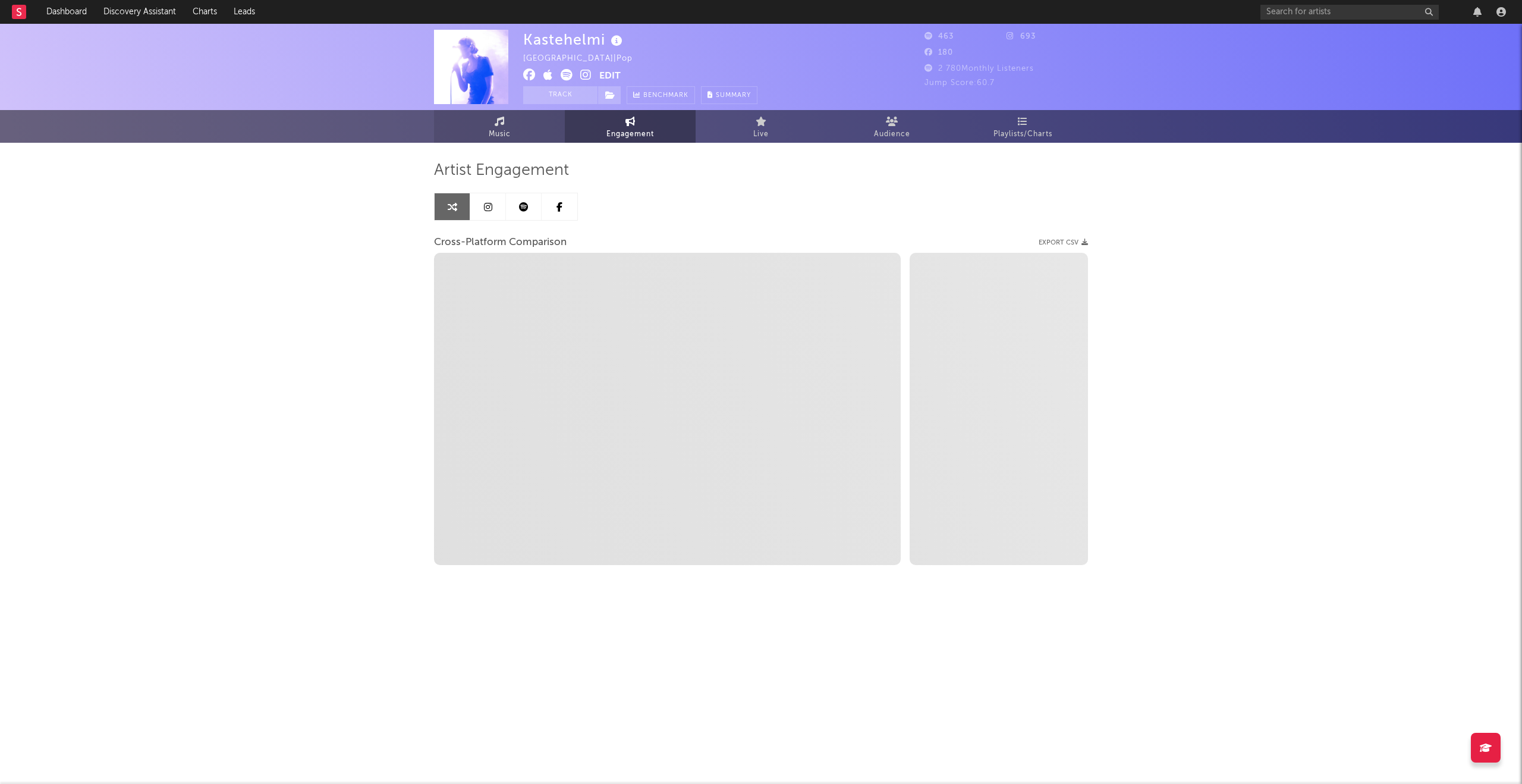
click at [522, 127] on link "Music" at bounding box center [499, 126] width 131 height 32
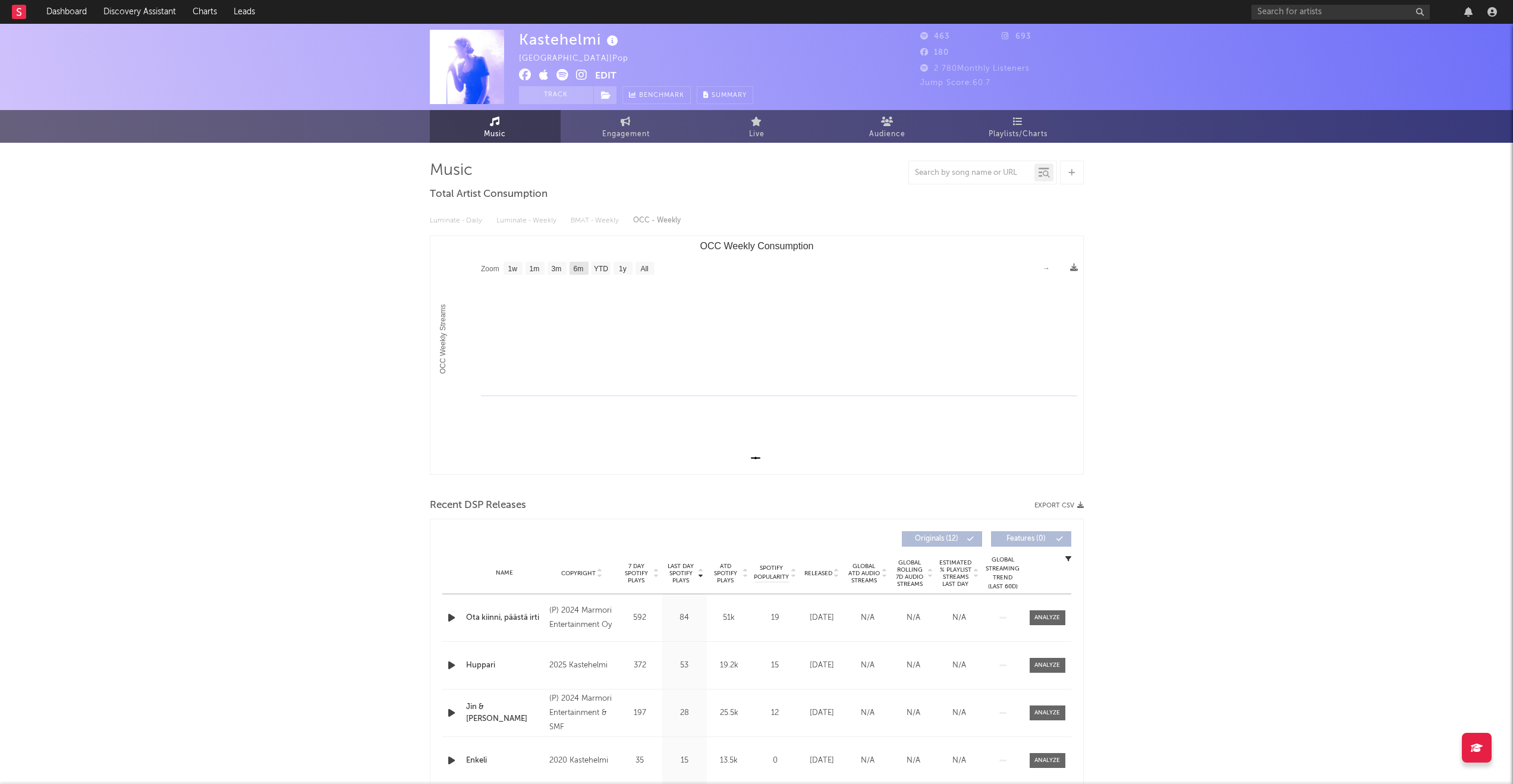
click at [572, 270] on rect "OCC Weekly Consumption" at bounding box center [578, 268] width 19 height 13
select select "6m"
type input "[DATE]"
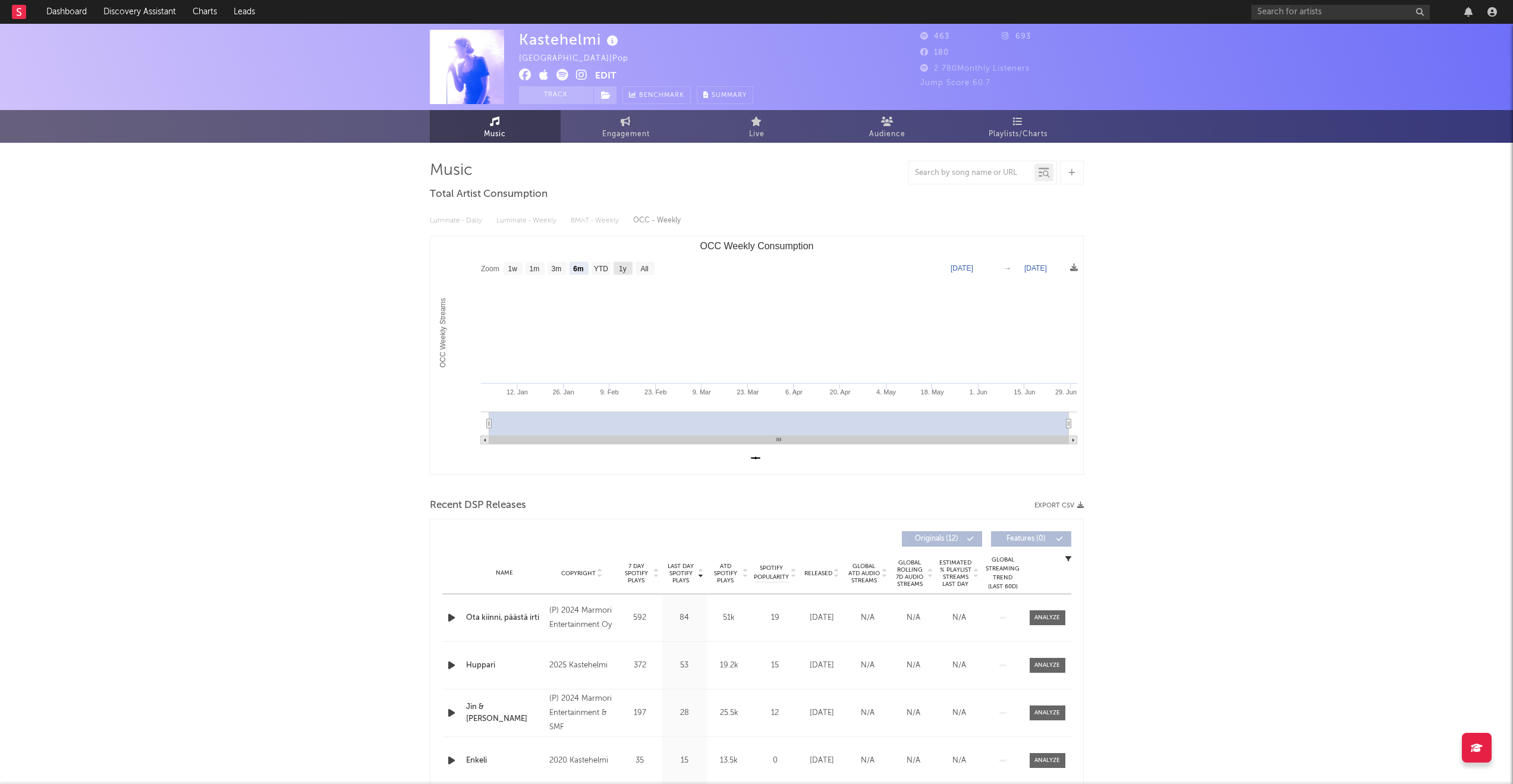
click at [623, 271] on text "1y" at bounding box center [623, 268] width 8 height 8
select select "1y"
type input "[DATE]"
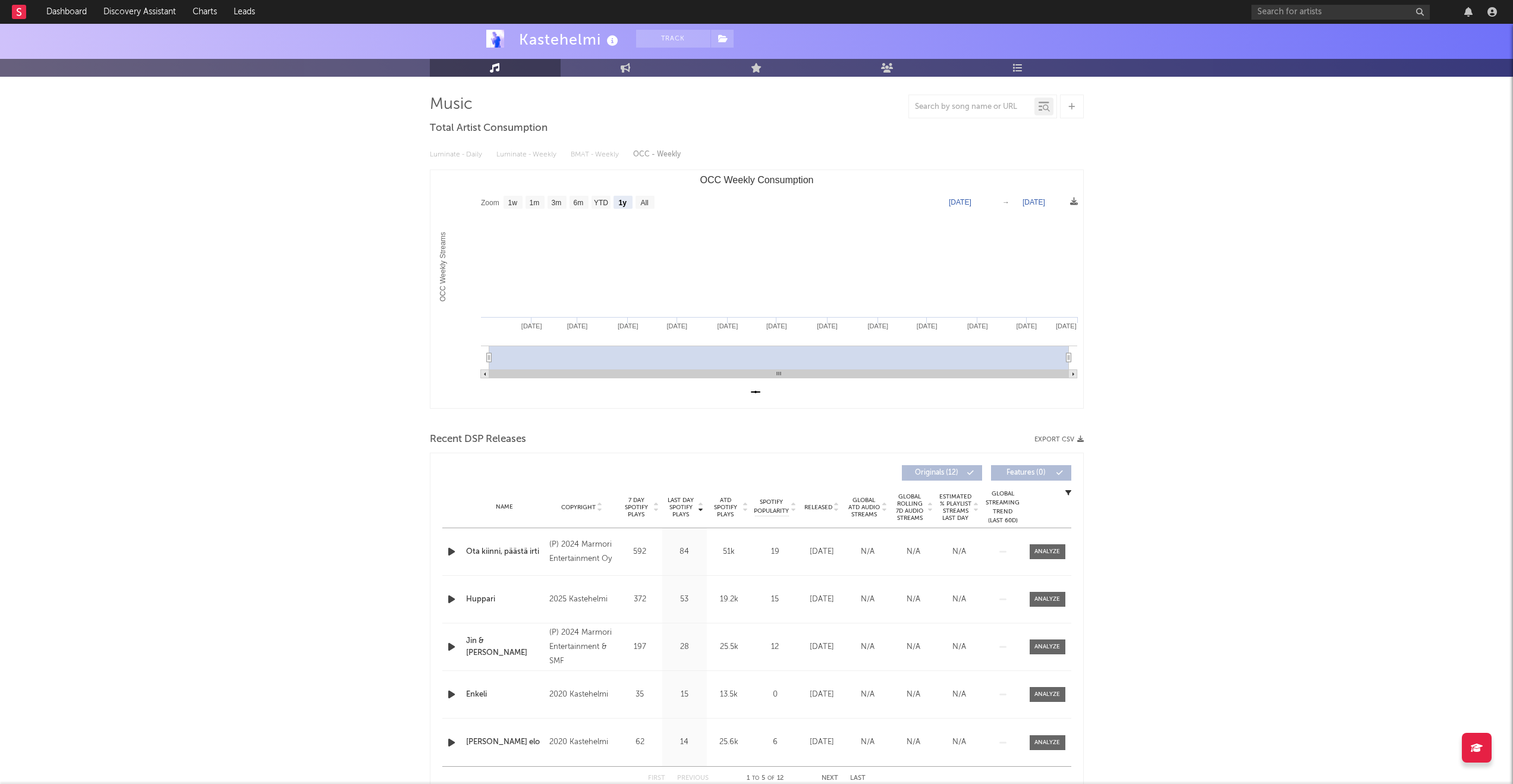
scroll to position [64, 0]
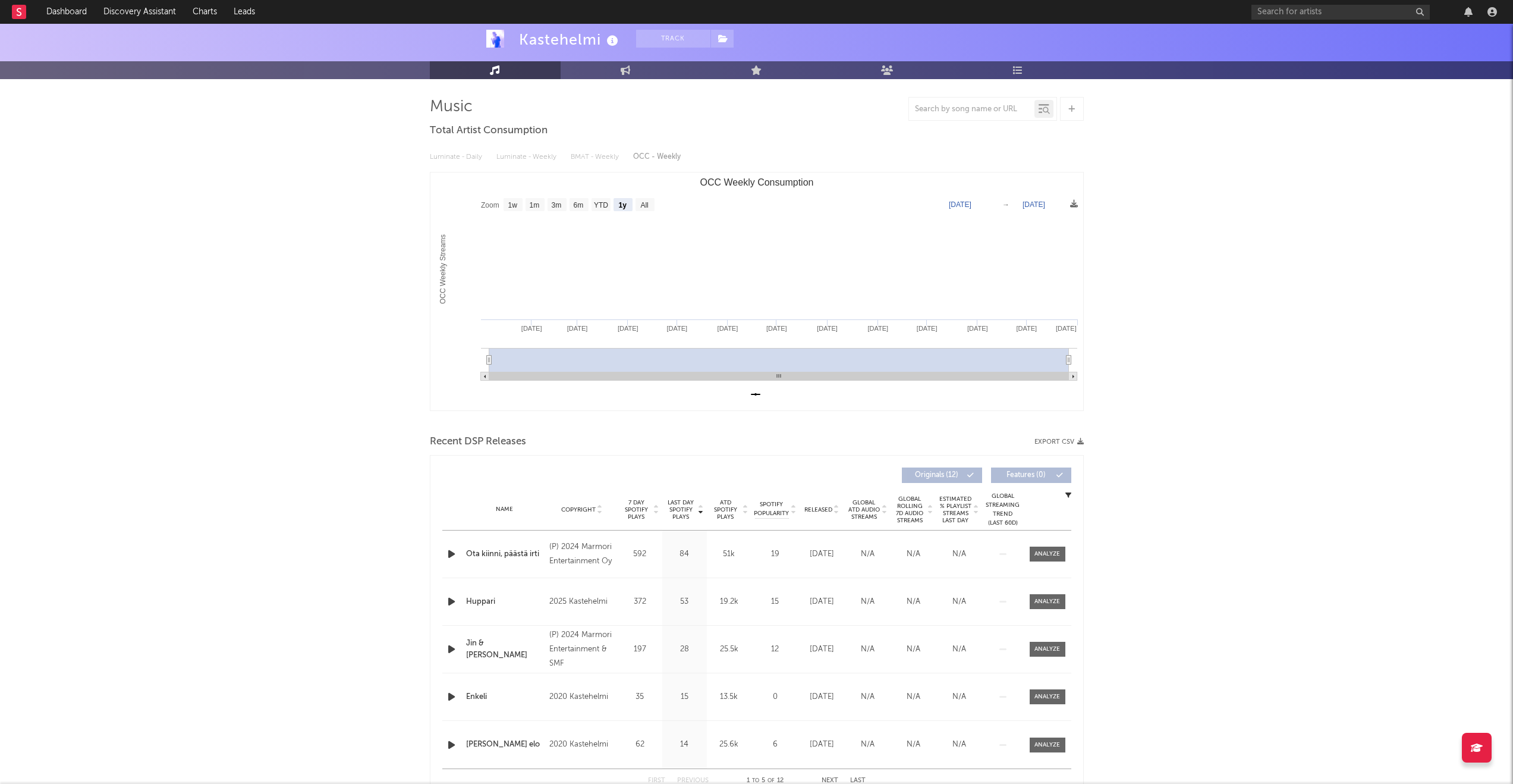
drag, startPoint x: 723, startPoint y: 377, endPoint x: 795, endPoint y: 377, distance: 72.0
click at [795, 377] on rect "OCC Weekly Consumption" at bounding box center [779, 376] width 579 height 8
drag, startPoint x: 795, startPoint y: 377, endPoint x: 812, endPoint y: 379, distance: 17.1
click at [812, 379] on rect "OCC Weekly Consumption" at bounding box center [779, 376] width 579 height 8
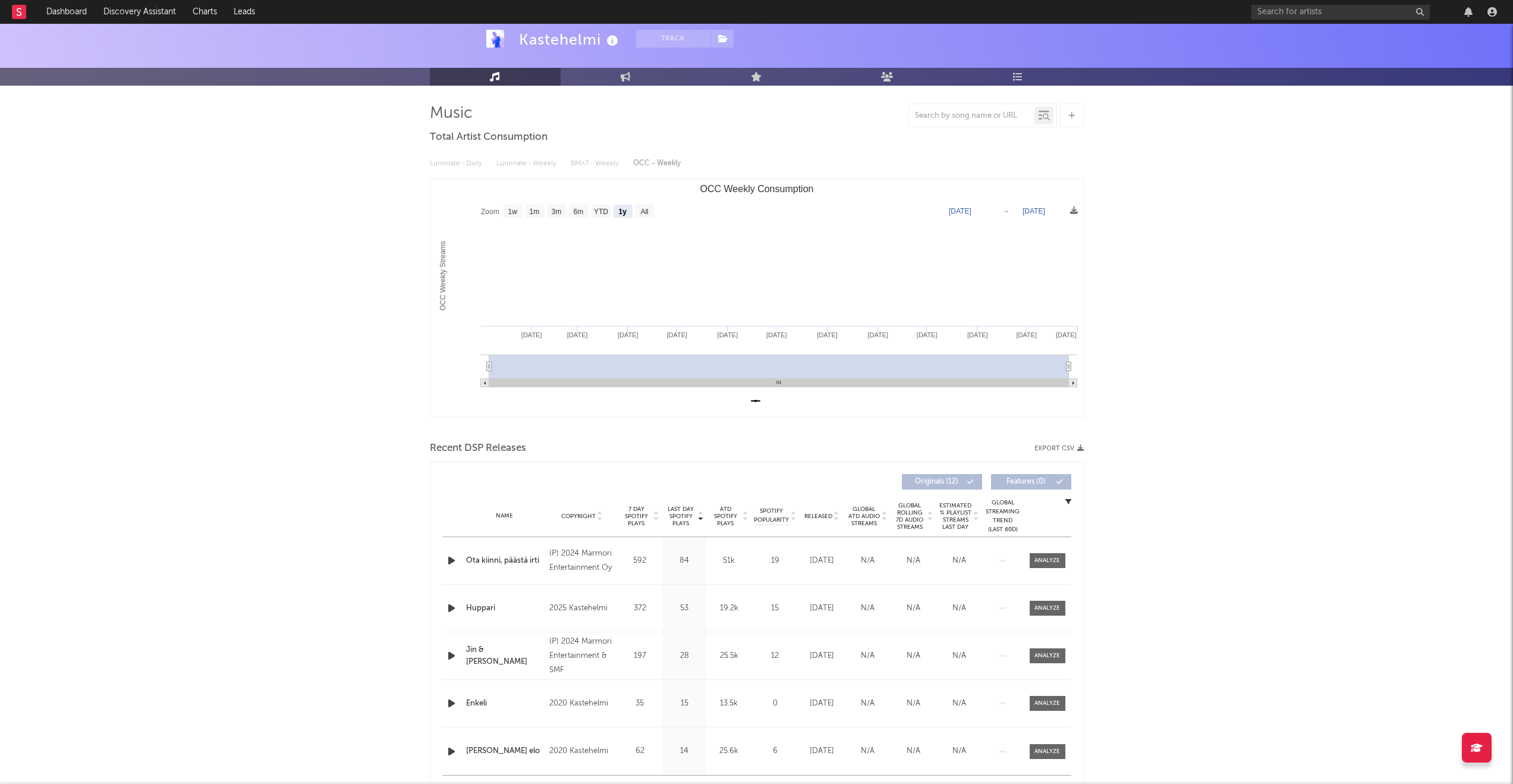
scroll to position [48, 0]
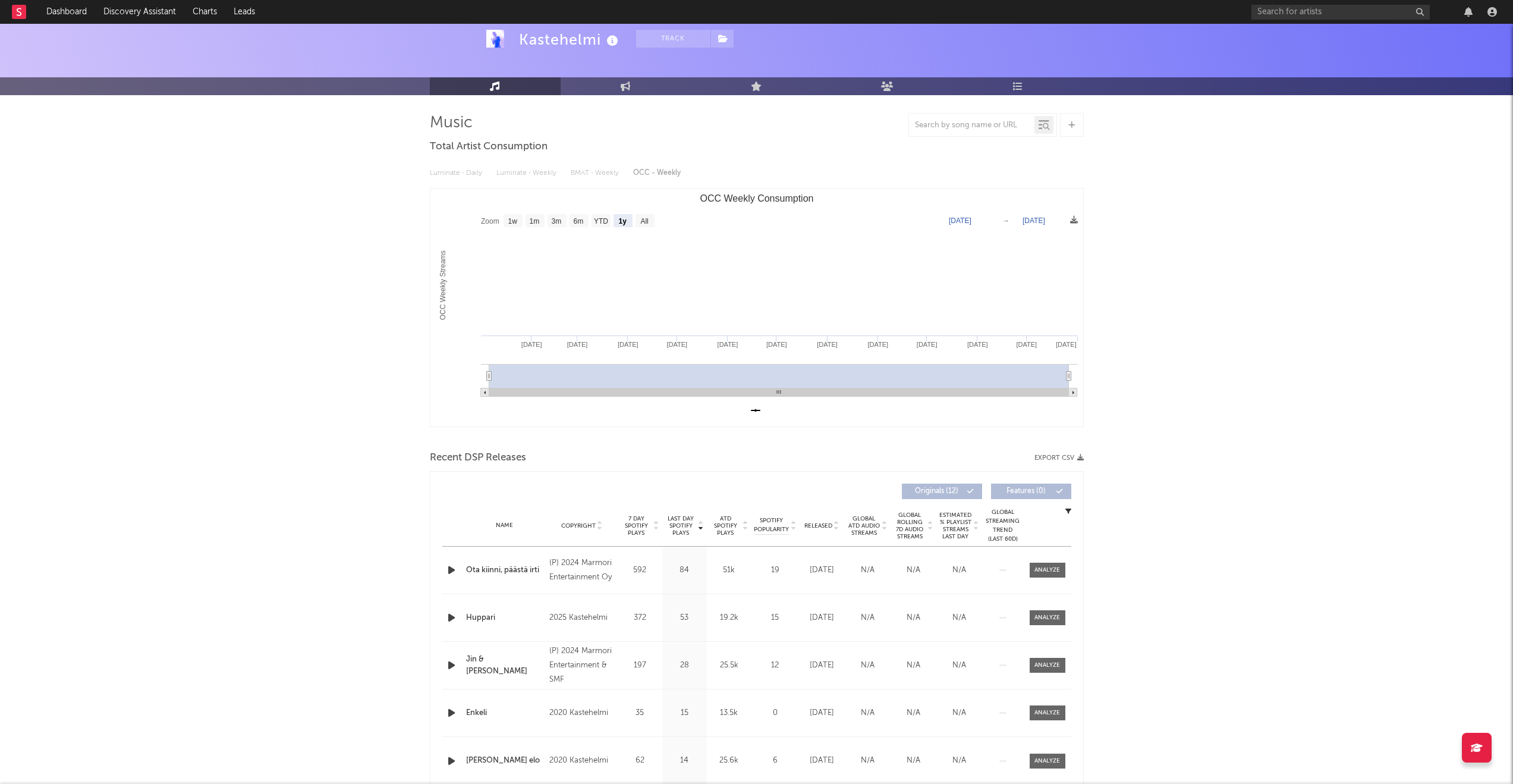
click at [462, 177] on div "Luminate - Daily Luminate - Weekly BMAT - Weekly OCC - Weekly" at bounding box center [756, 173] width 654 height 20
click at [468, 174] on div "Luminate - Daily Luminate - Weekly BMAT - Weekly OCC - Weekly" at bounding box center [756, 173] width 654 height 20
click at [370, 283] on div "Kastehelmi Track [GEOGRAPHIC_DATA] | Pop Edit Track Benchmark Summary 463 693 1…" at bounding box center [756, 424] width 1513 height 895
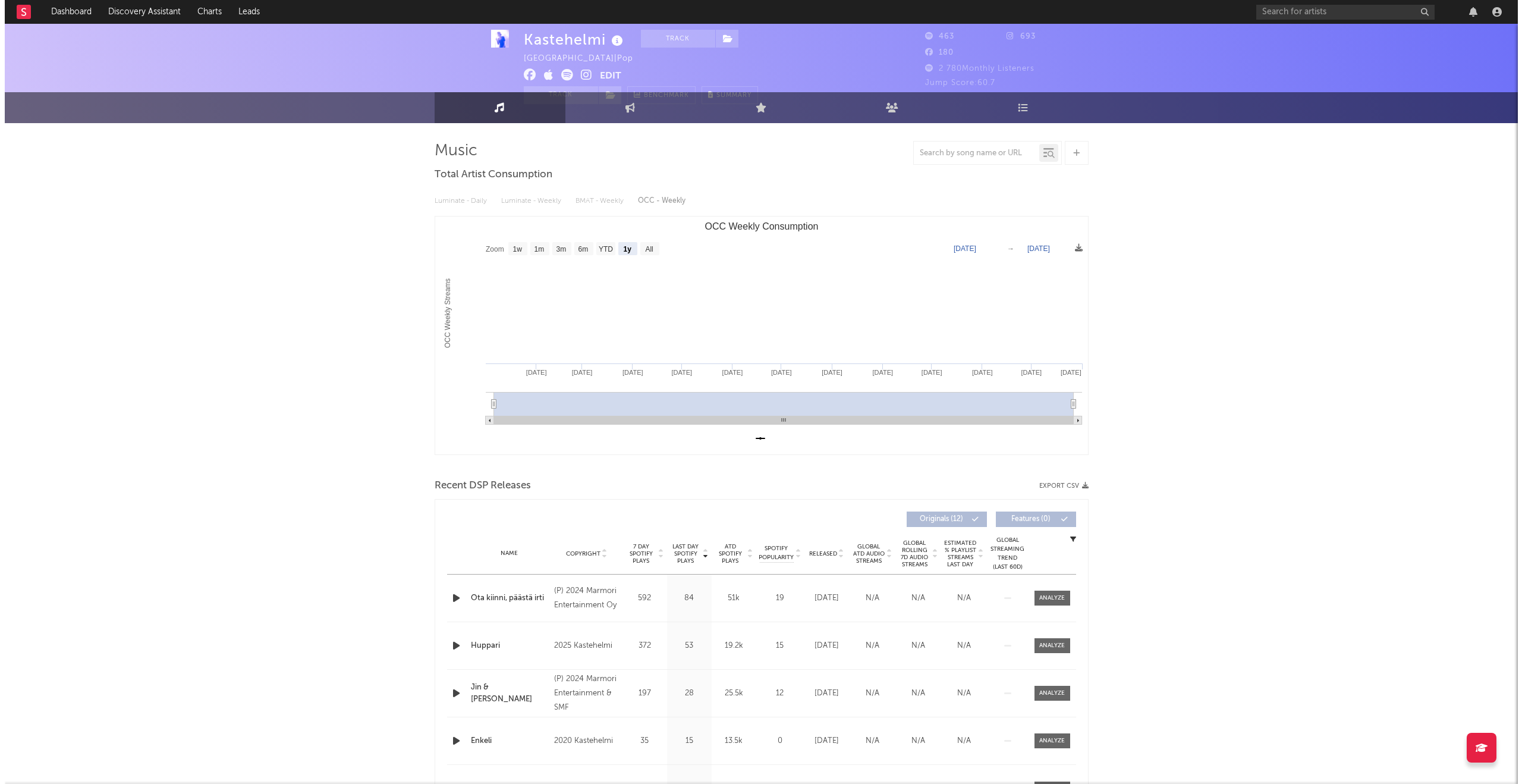
scroll to position [0, 0]
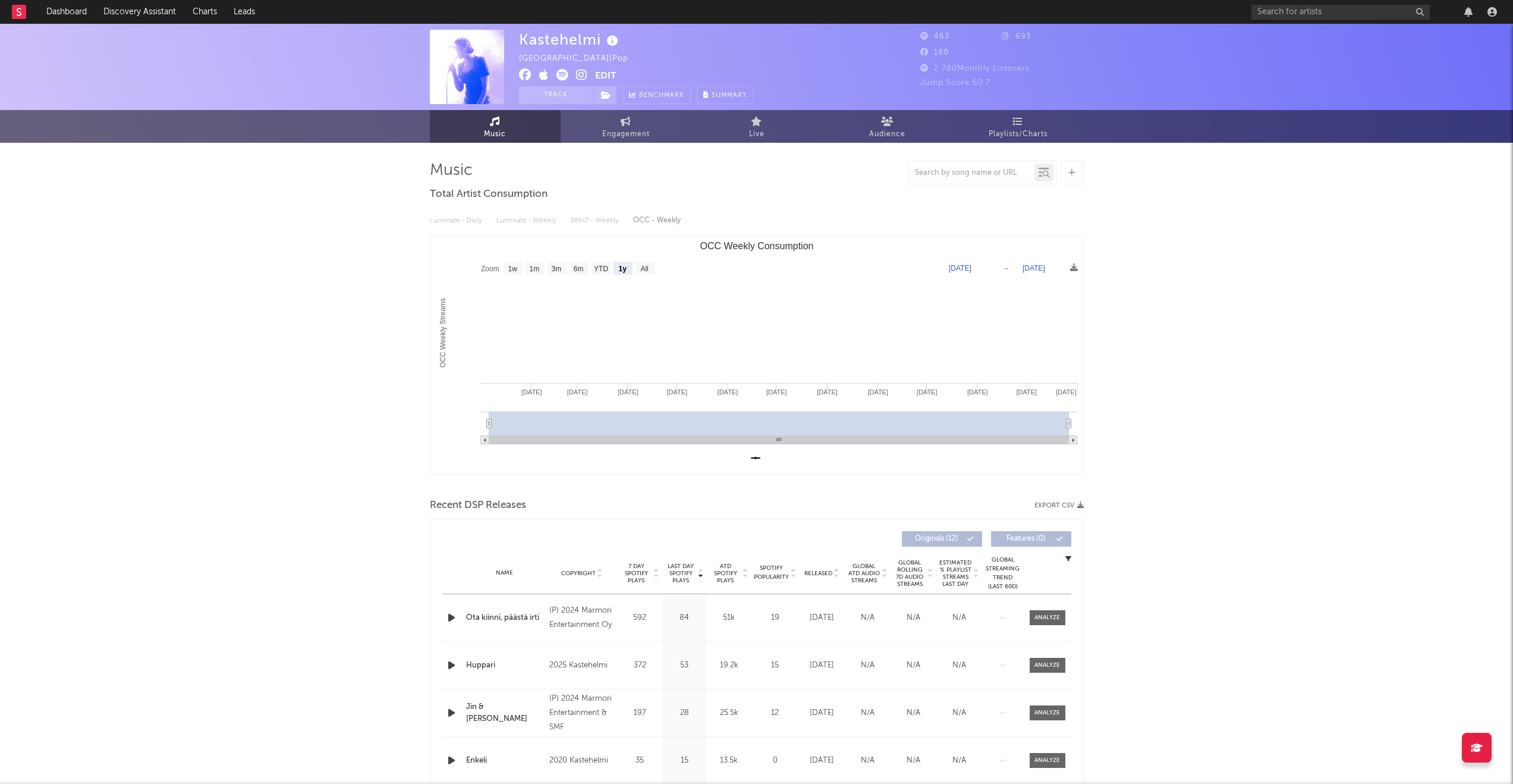
click at [712, 203] on div "Music Total Artist Consumption Luminate - Daily Luminate - Weekly BMAT - Weekly…" at bounding box center [756, 512] width 654 height 702
click at [751, 123] on icon at bounding box center [756, 121] width 12 height 10
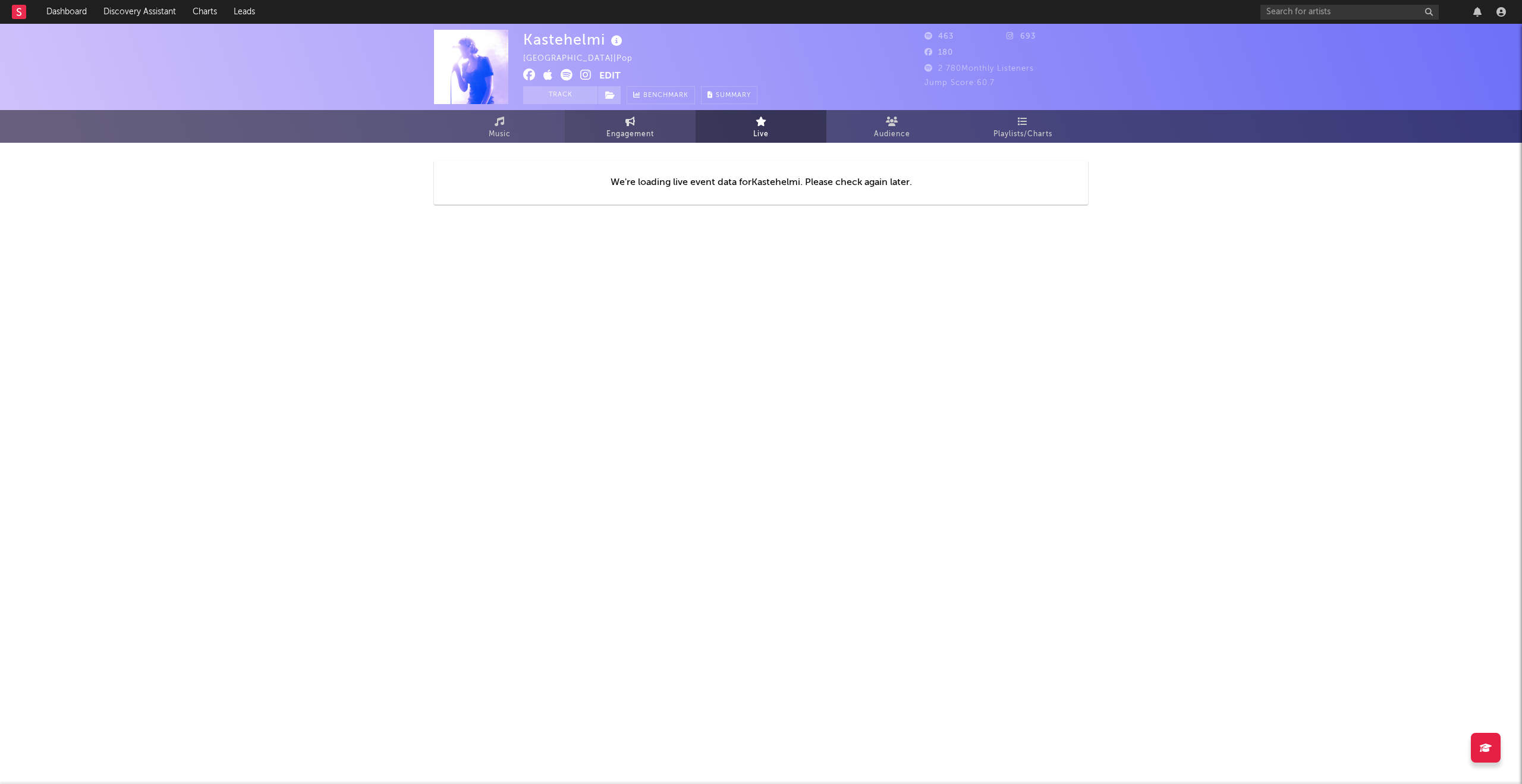
click at [661, 137] on link "Engagement" at bounding box center [630, 126] width 131 height 32
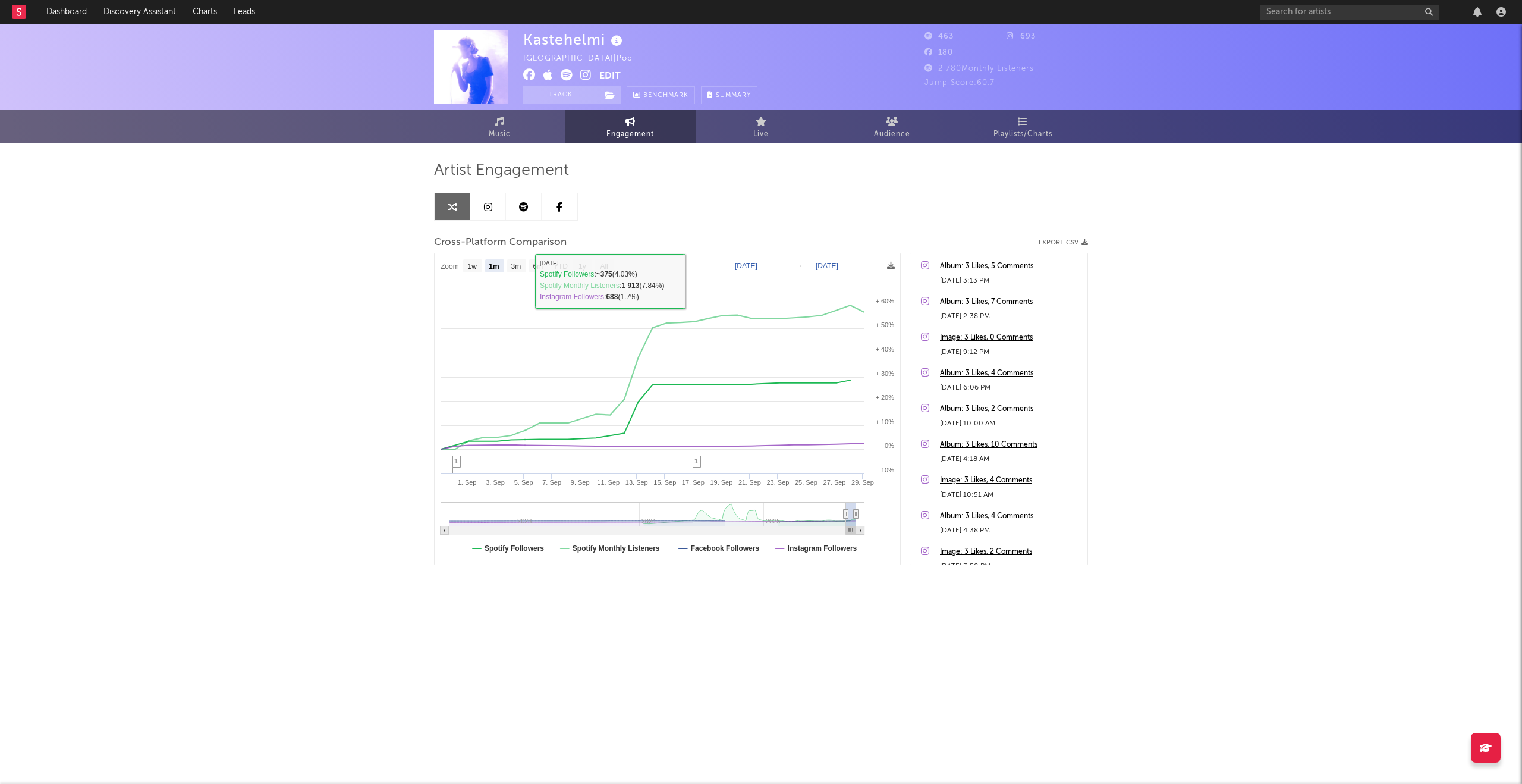
click at [534, 272] on rect at bounding box center [668, 409] width 466 height 311
click at [534, 268] on text "6m" at bounding box center [538, 266] width 10 height 8
select select "6m"
type input "[DATE]"
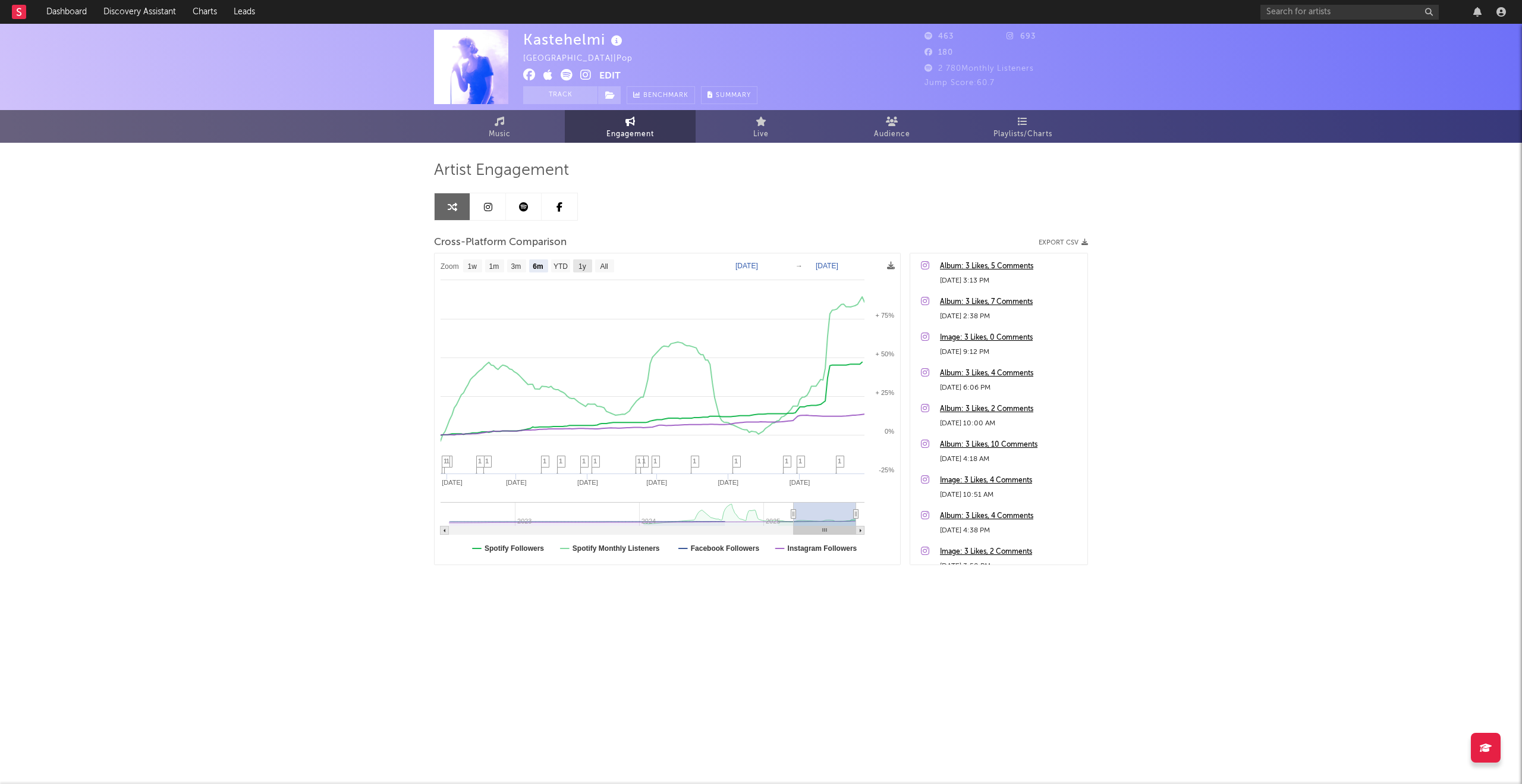
click at [586, 265] on rect at bounding box center [582, 265] width 19 height 13
select select "1y"
type input "[DATE]"
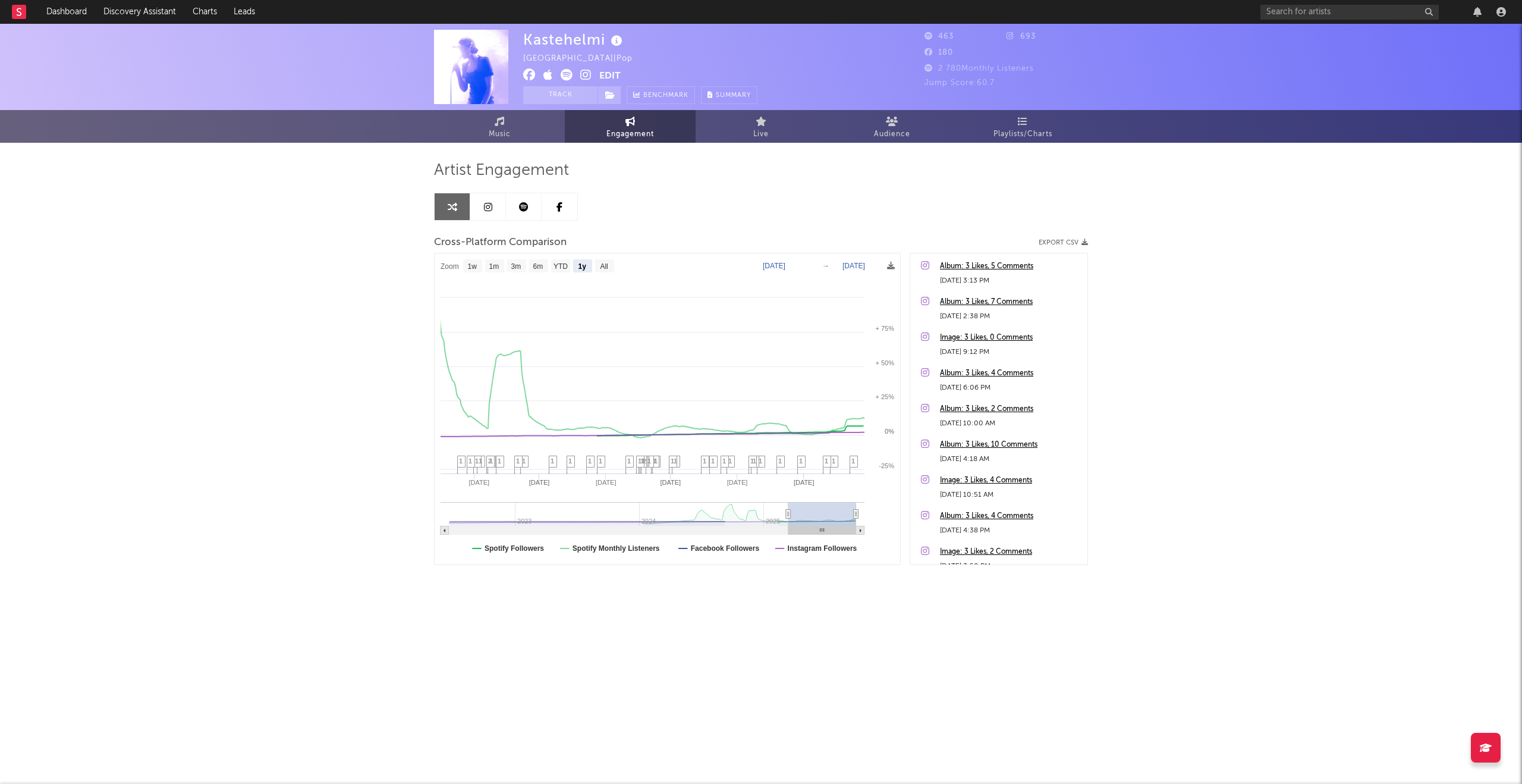
select select "1y"
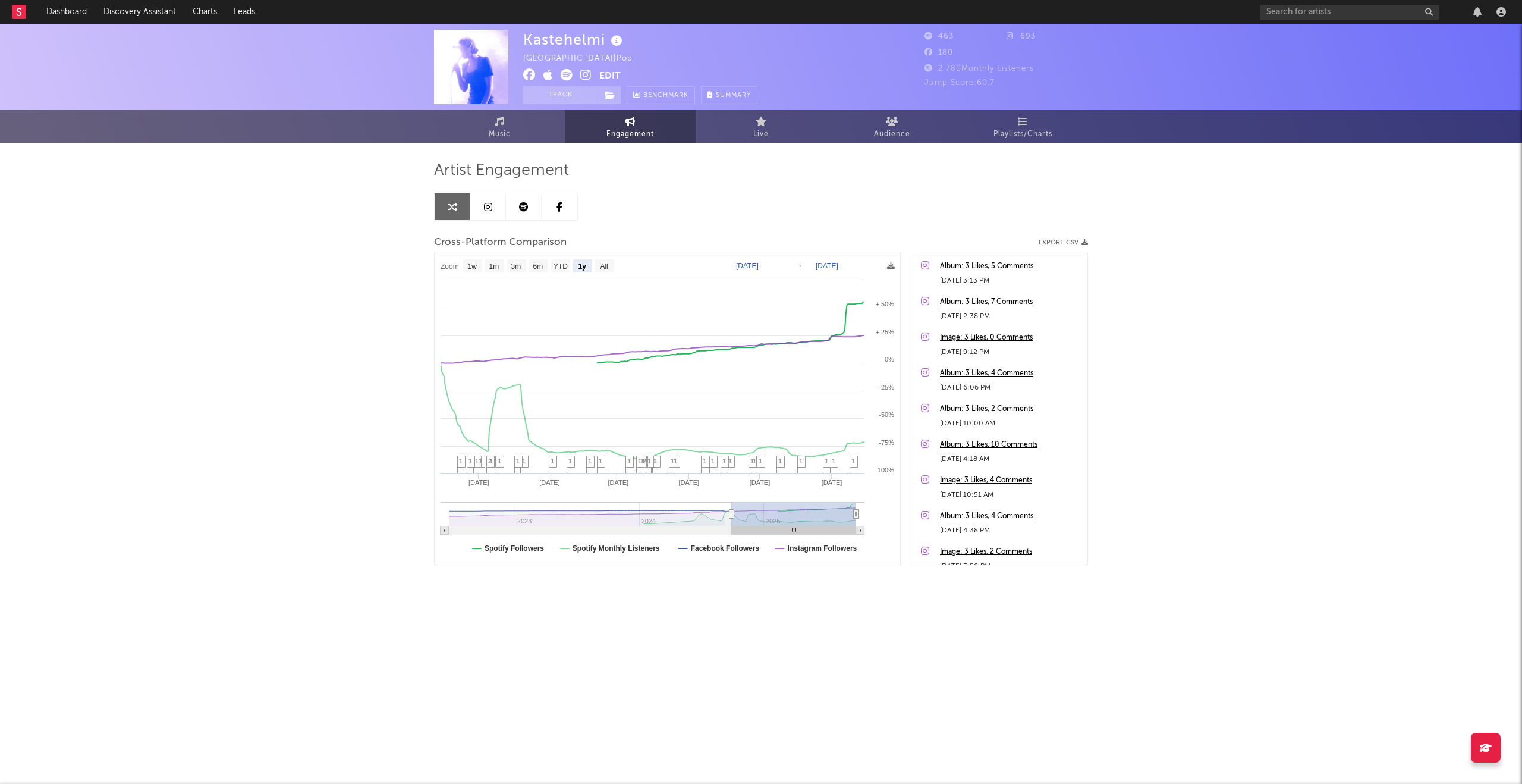
click at [1146, 176] on div "Kastehelmi [GEOGRAPHIC_DATA] | Pop Edit Track Benchmark Summary 463 693 180 2 7…" at bounding box center [761, 336] width 1522 height 624
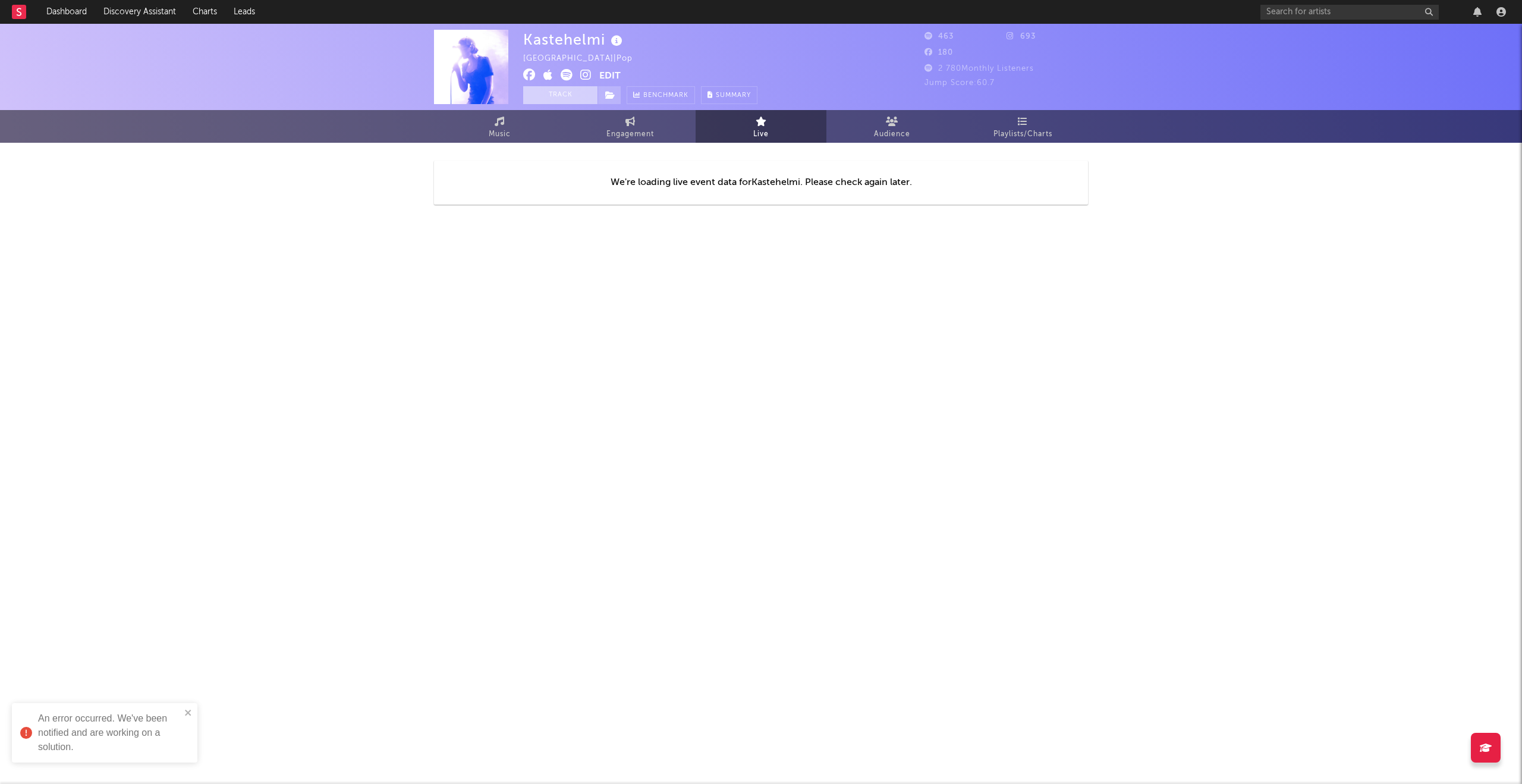
click at [543, 98] on button "Track" at bounding box center [560, 96] width 74 height 18
click at [79, 18] on link "Dashboard" at bounding box center [66, 12] width 57 height 23
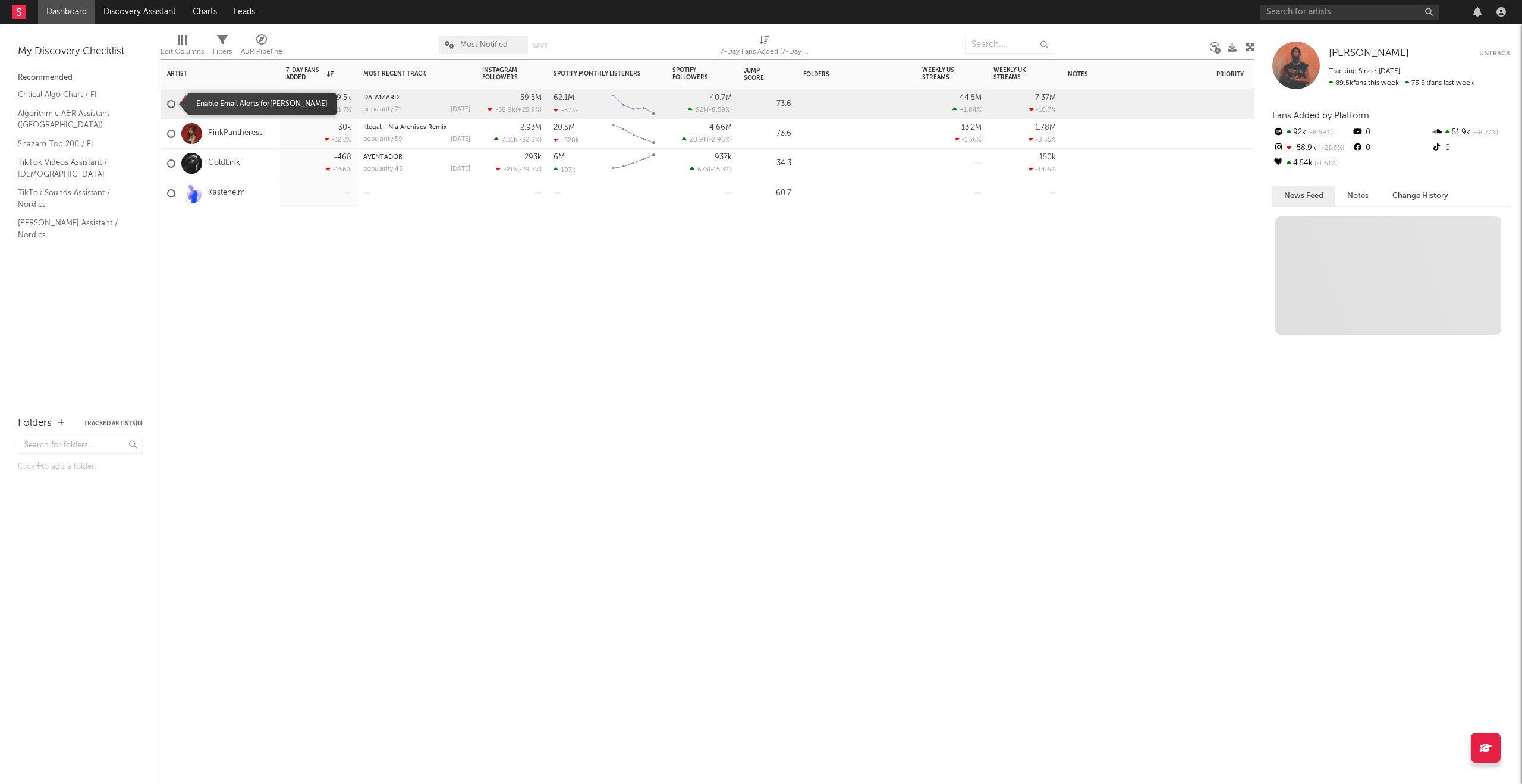
click at [168, 106] on div at bounding box center [171, 104] width 8 height 8
click at [167, 106] on input "checkbox" at bounding box center [167, 104] width 0 height 11
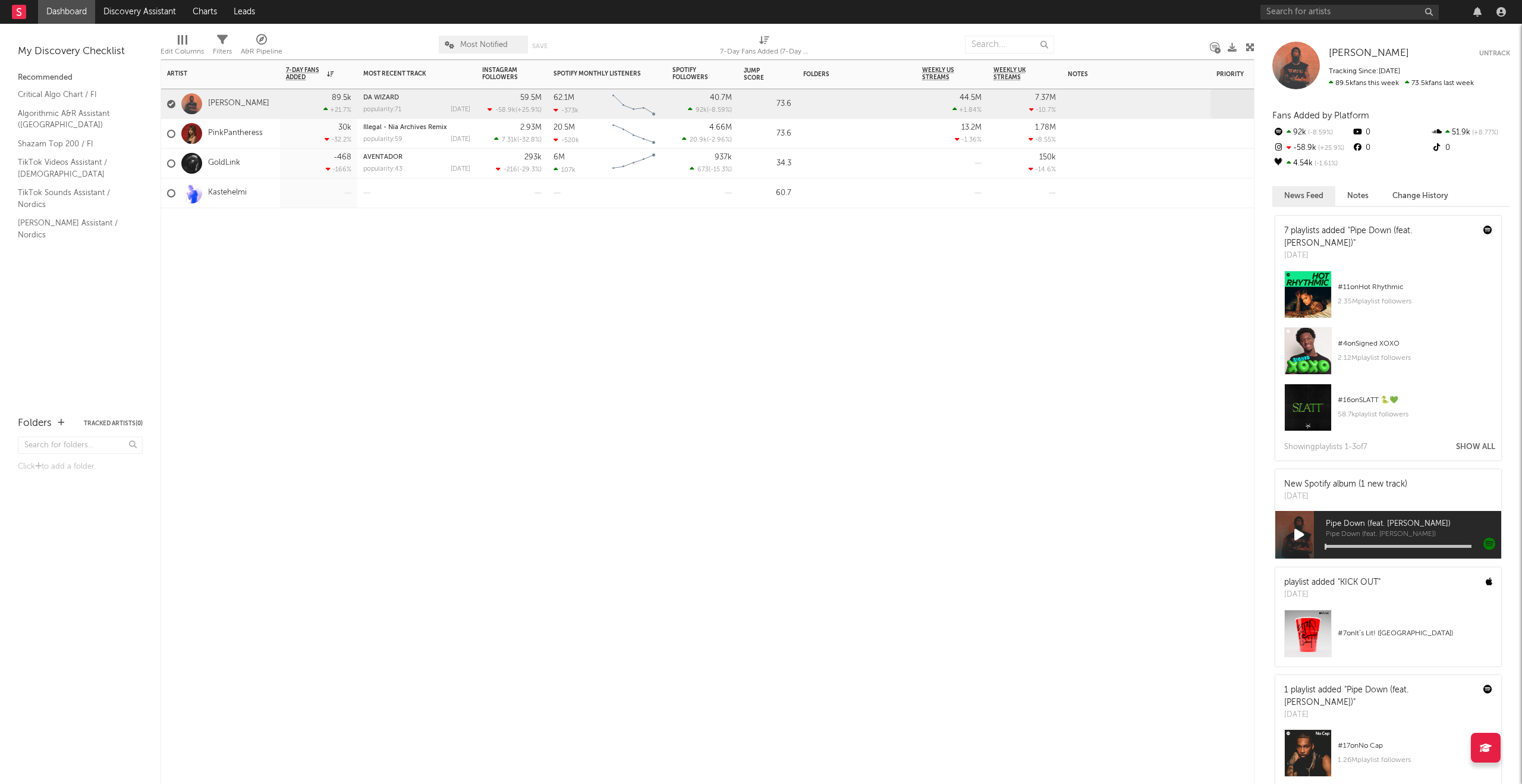
click at [1231, 104] on div at bounding box center [1242, 104] width 52 height 18
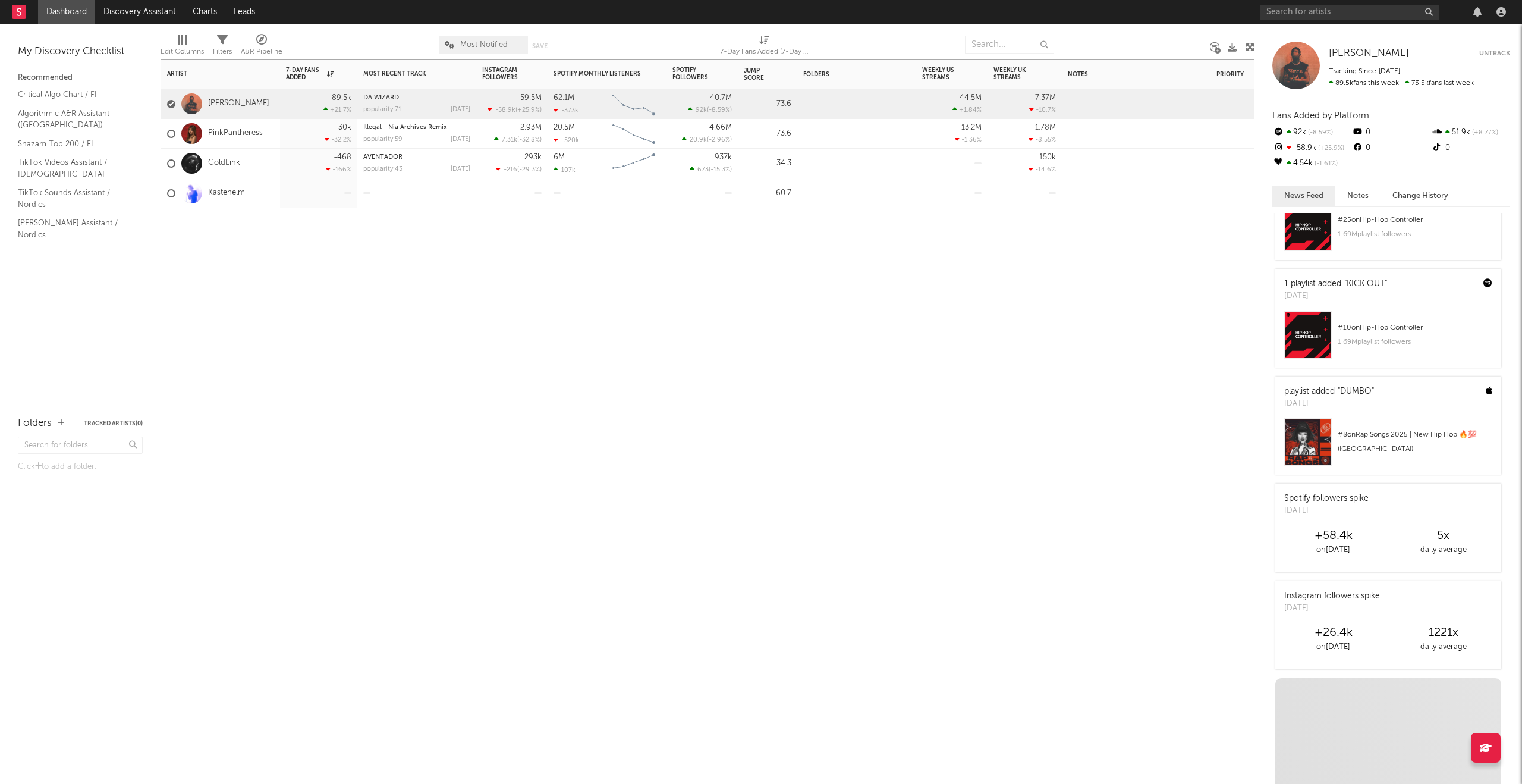
scroll to position [1031, 0]
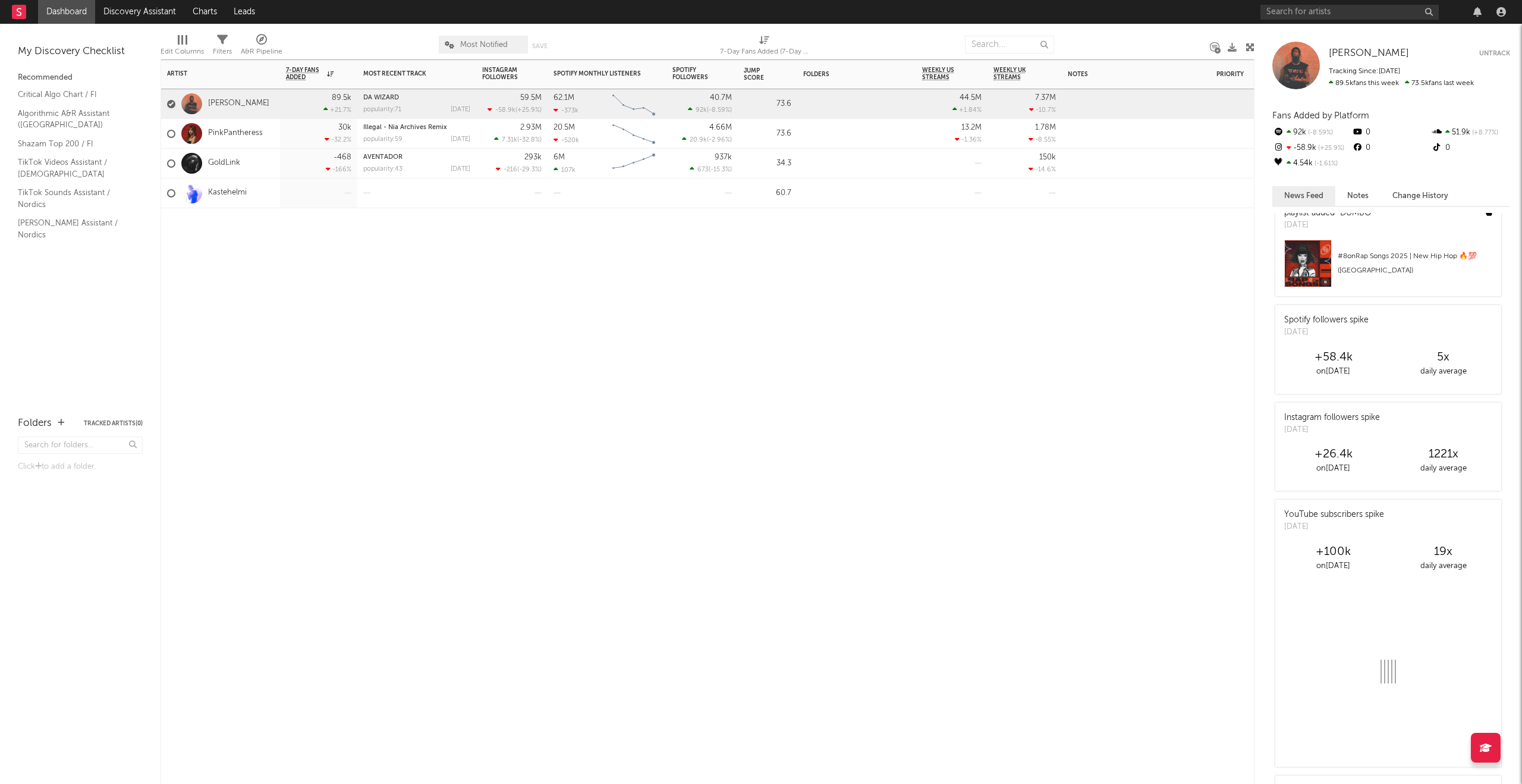
click at [217, 184] on div "Kastehelmi" at bounding box center [207, 193] width 79 height 34
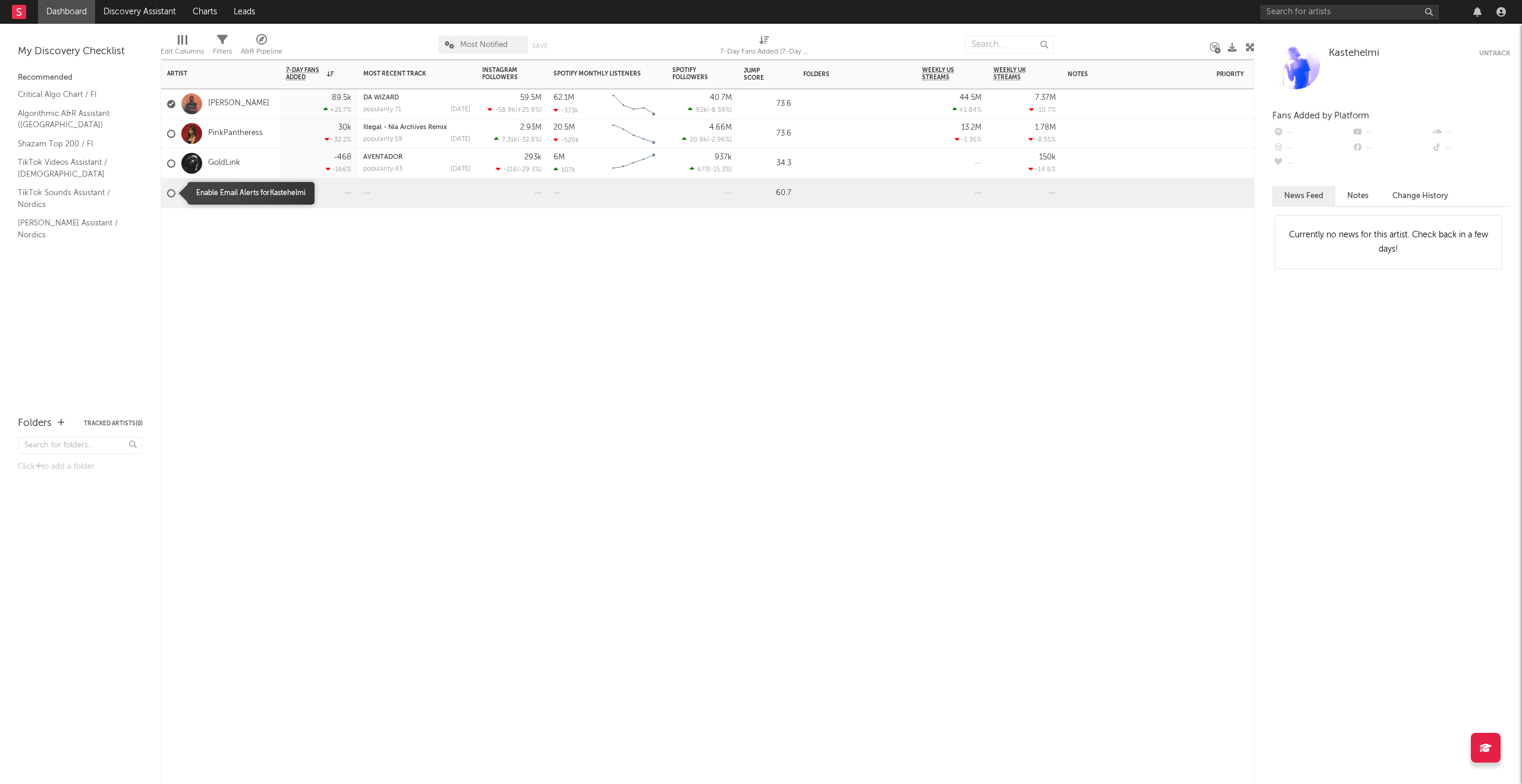
click at [173, 193] on div at bounding box center [171, 193] width 8 height 8
click at [167, 193] on input "checkbox" at bounding box center [167, 193] width 0 height 11
click at [170, 107] on div at bounding box center [171, 104] width 8 height 8
click at [167, 107] on input "checkbox" at bounding box center [167, 104] width 0 height 11
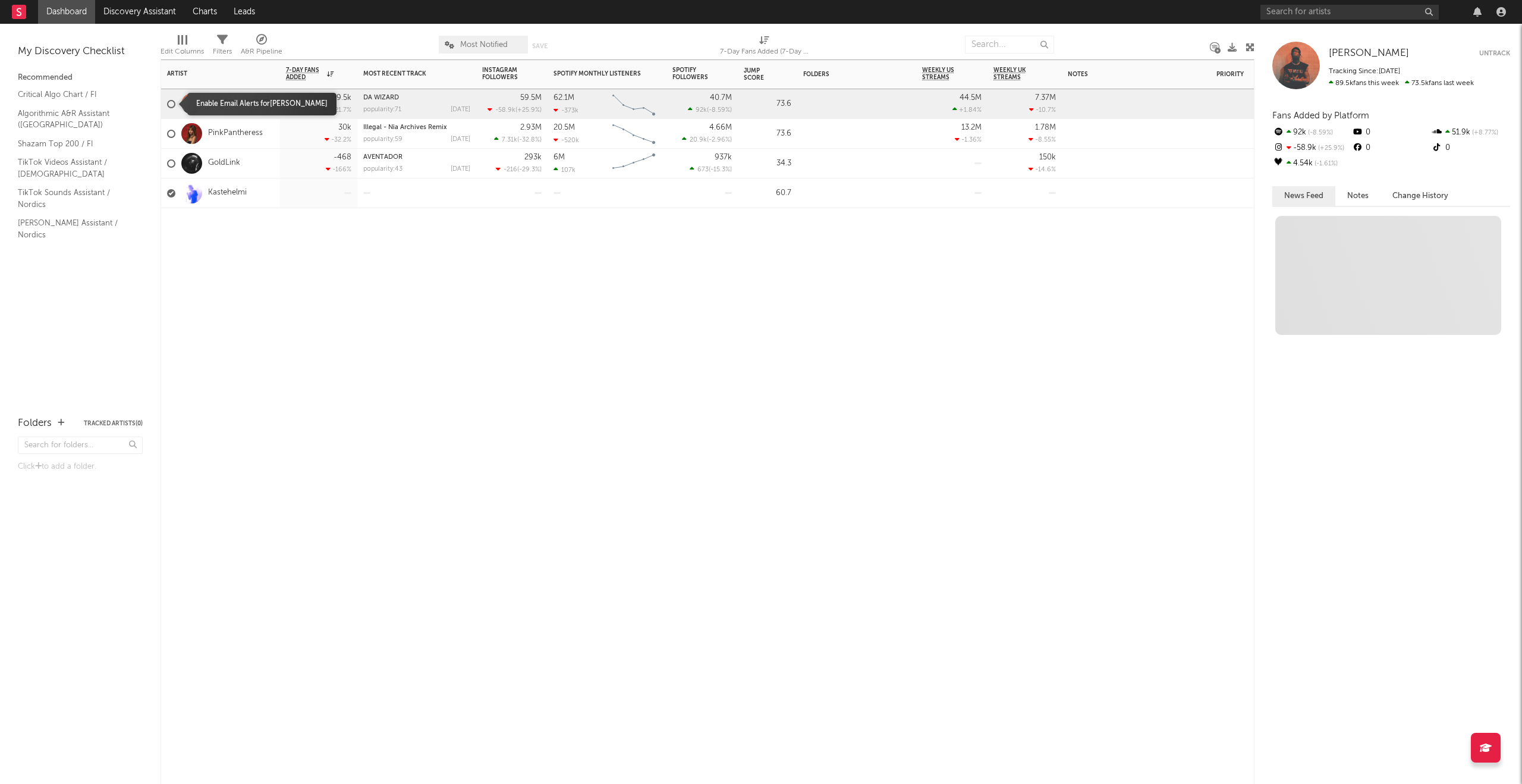
click at [170, 106] on div at bounding box center [171, 104] width 8 height 8
click at [167, 106] on input "checkbox" at bounding box center [167, 104] width 0 height 11
click at [170, 134] on div at bounding box center [171, 134] width 8 height 8
click at [167, 134] on input "checkbox" at bounding box center [167, 134] width 0 height 11
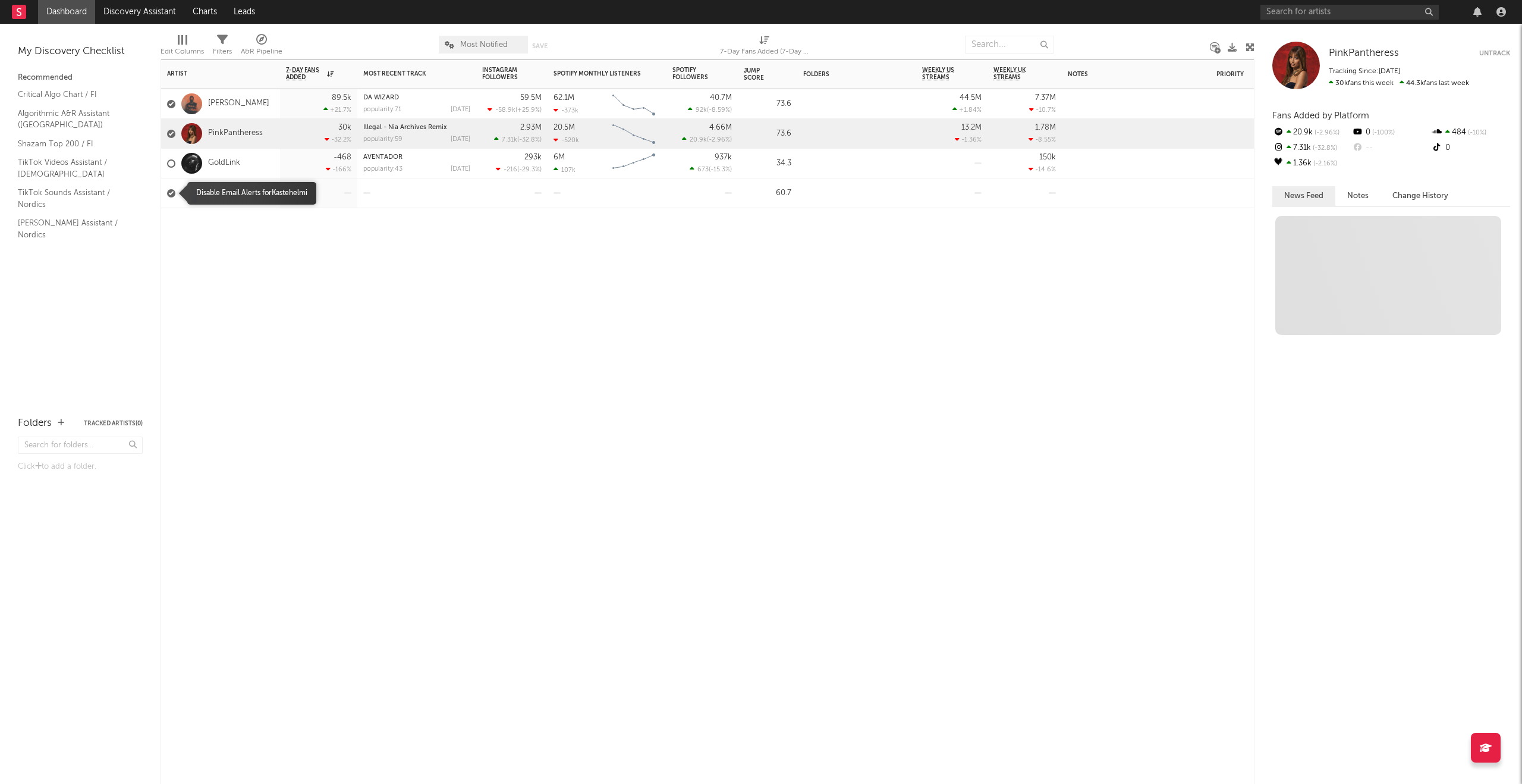
click at [173, 193] on div at bounding box center [171, 193] width 8 height 8
click at [167, 193] on input "checkbox" at bounding box center [167, 193] width 0 height 11
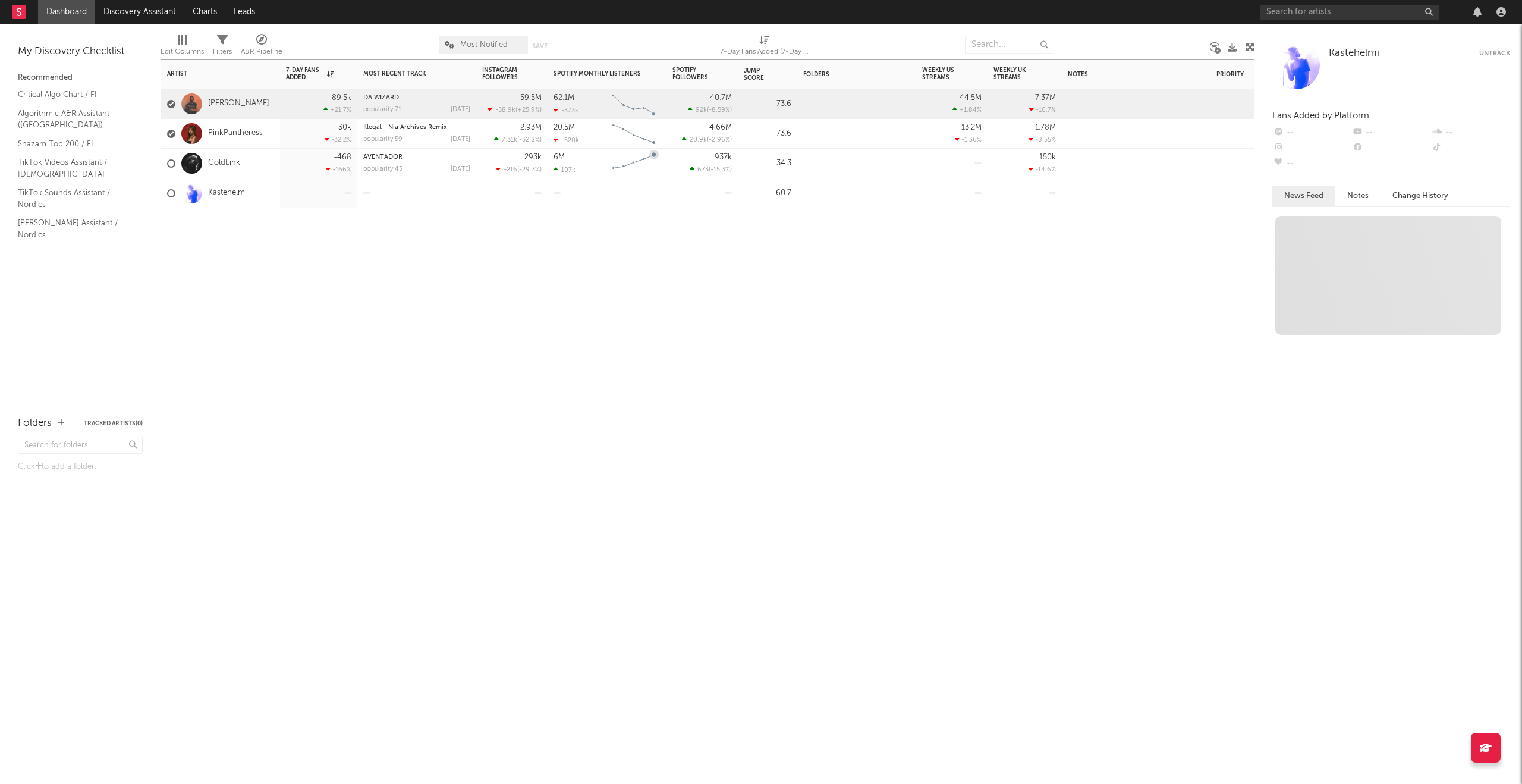
click at [857, 116] on div at bounding box center [857, 104] width 119 height 30
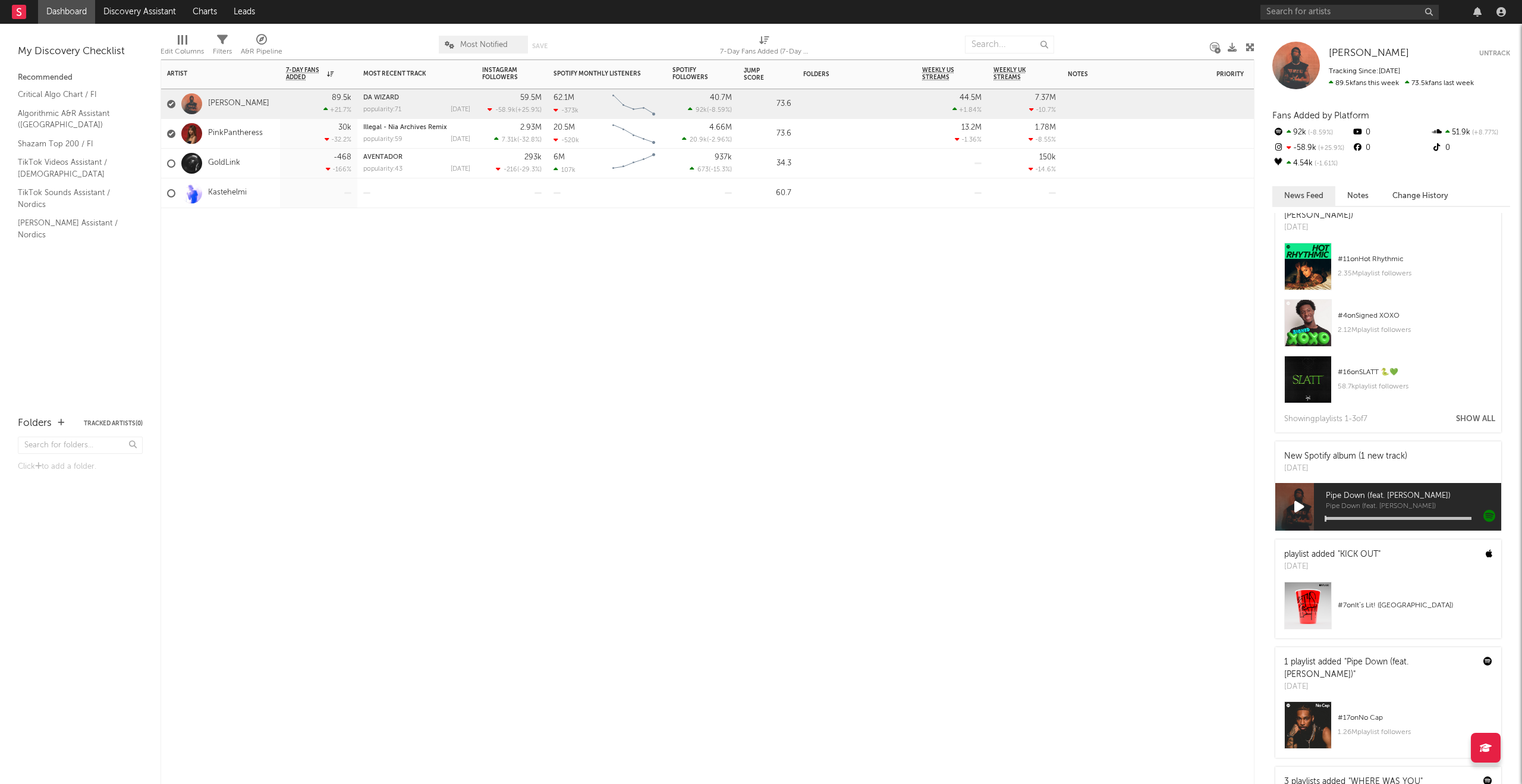
scroll to position [337, 0]
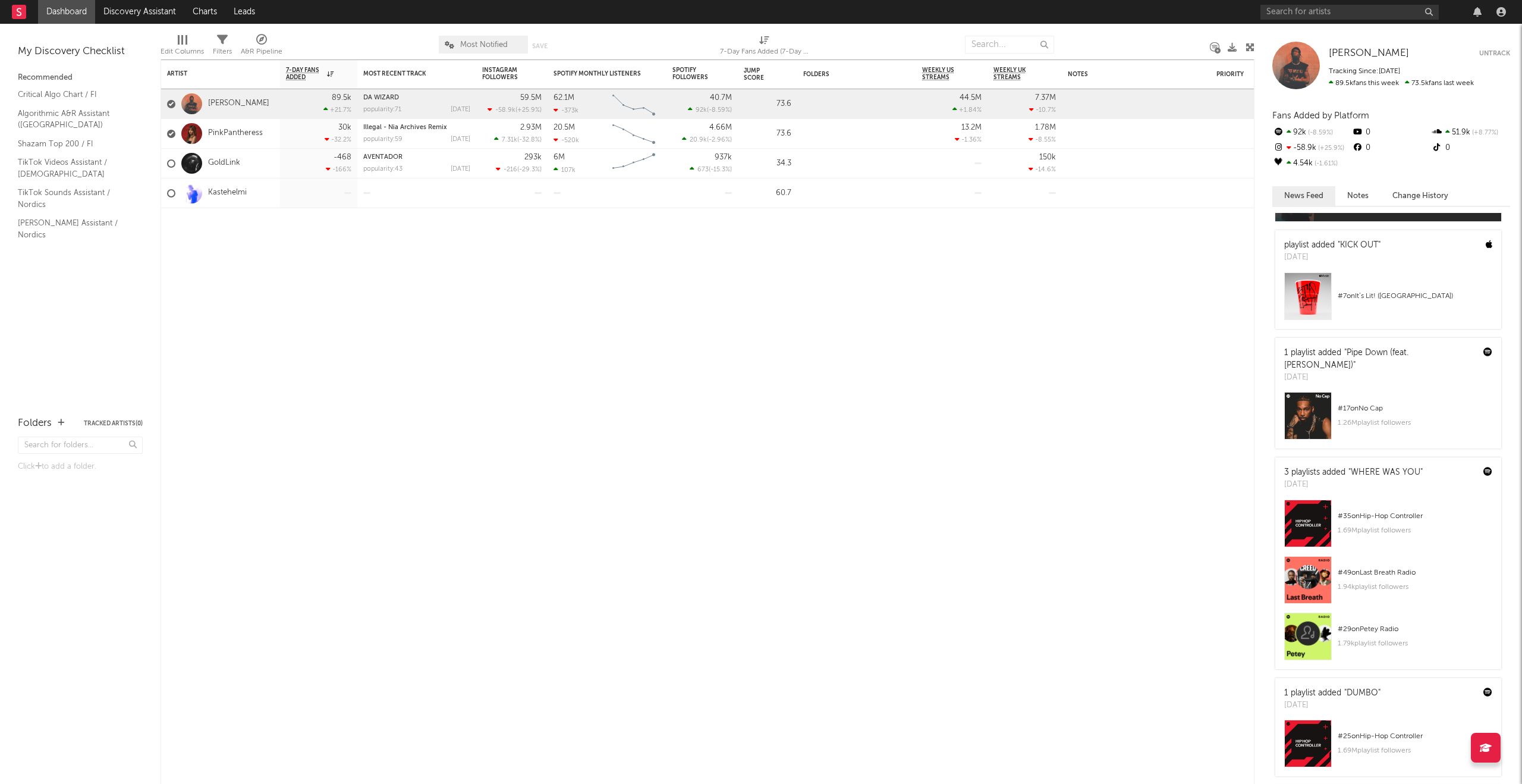
click at [1364, 189] on button "Notes" at bounding box center [1358, 196] width 45 height 20
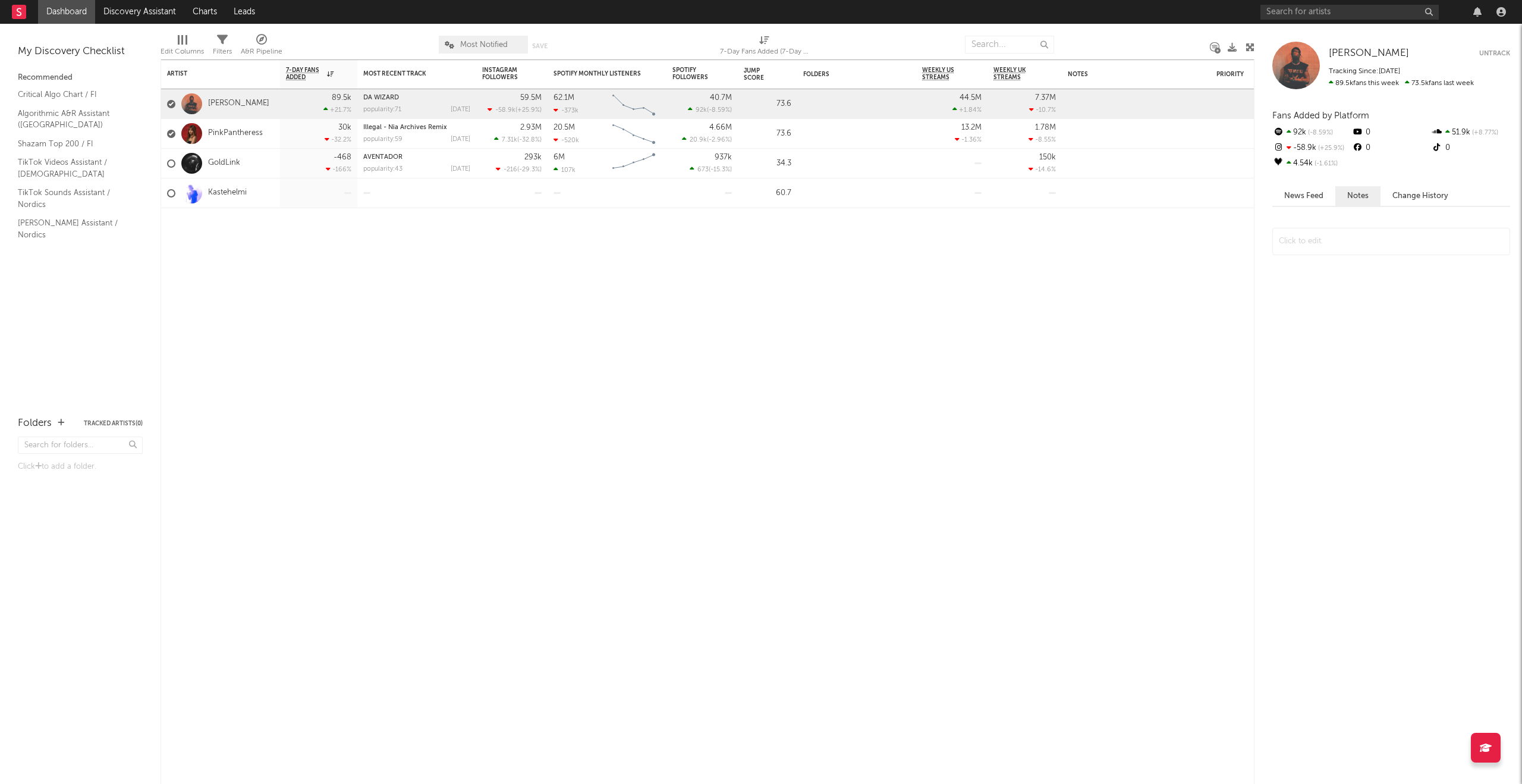
click at [1310, 194] on button "News Feed" at bounding box center [1304, 196] width 63 height 20
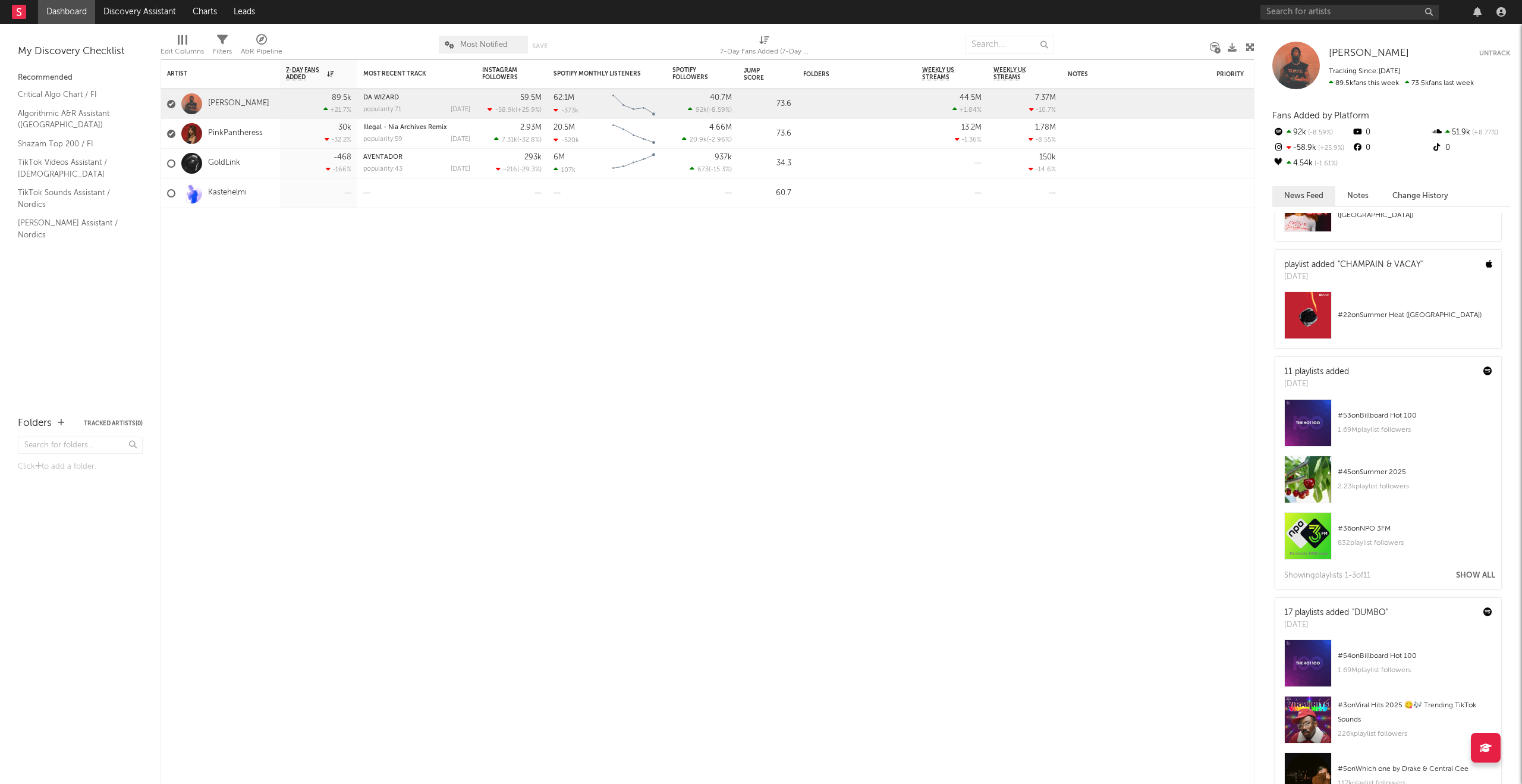
scroll to position [1143, 0]
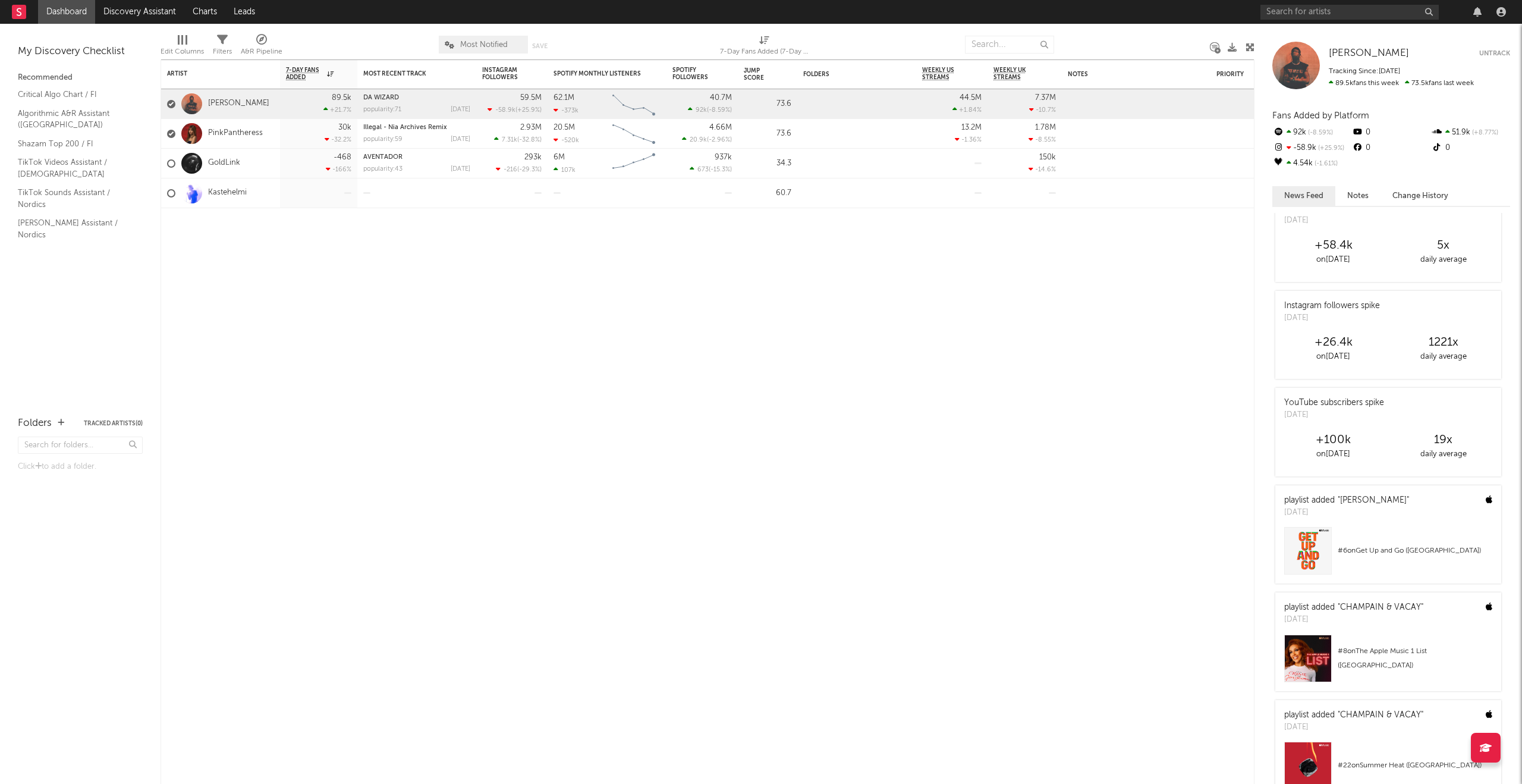
click at [1501, 48] on button "Untrack" at bounding box center [1495, 53] width 31 height 12
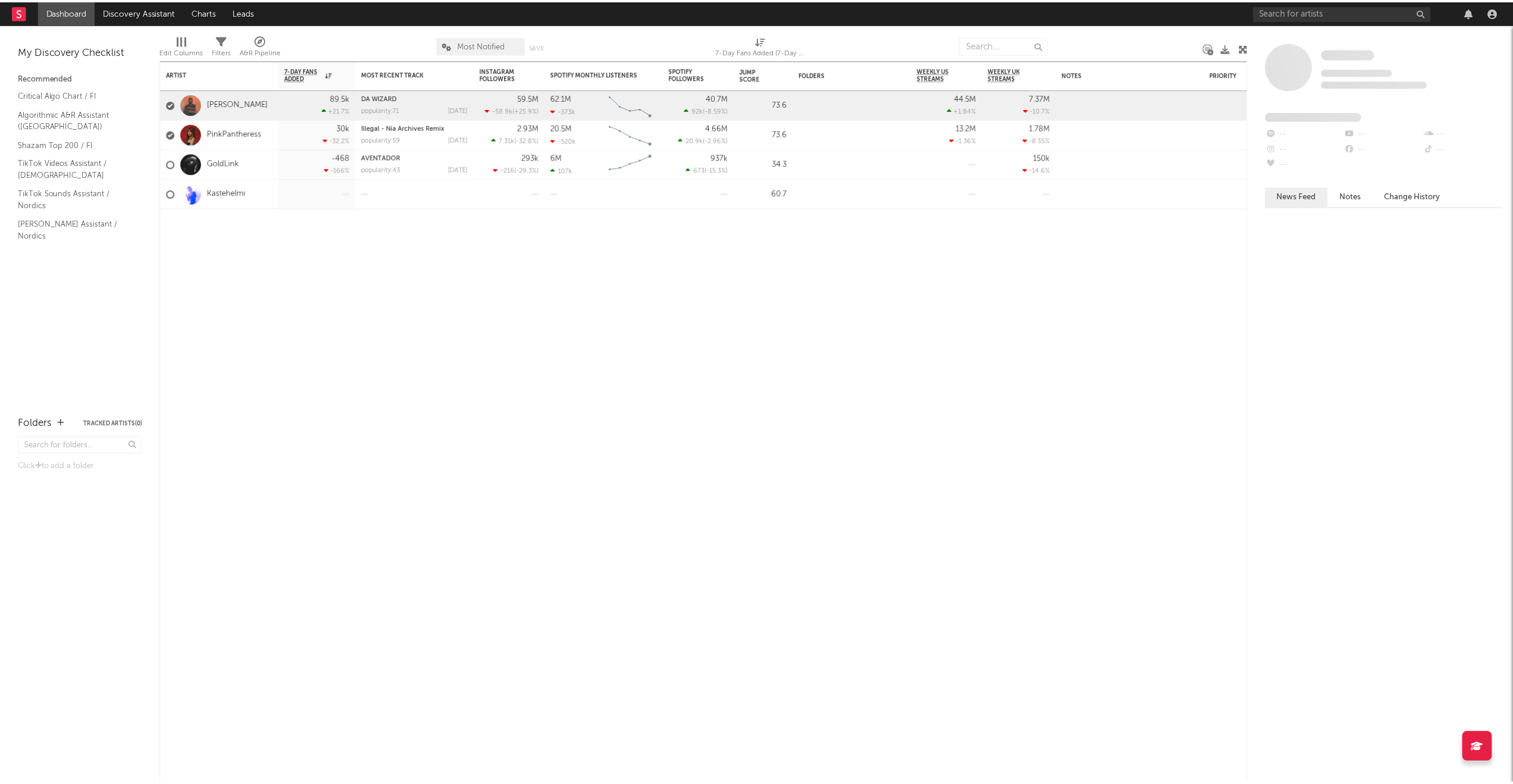
scroll to position [0, 0]
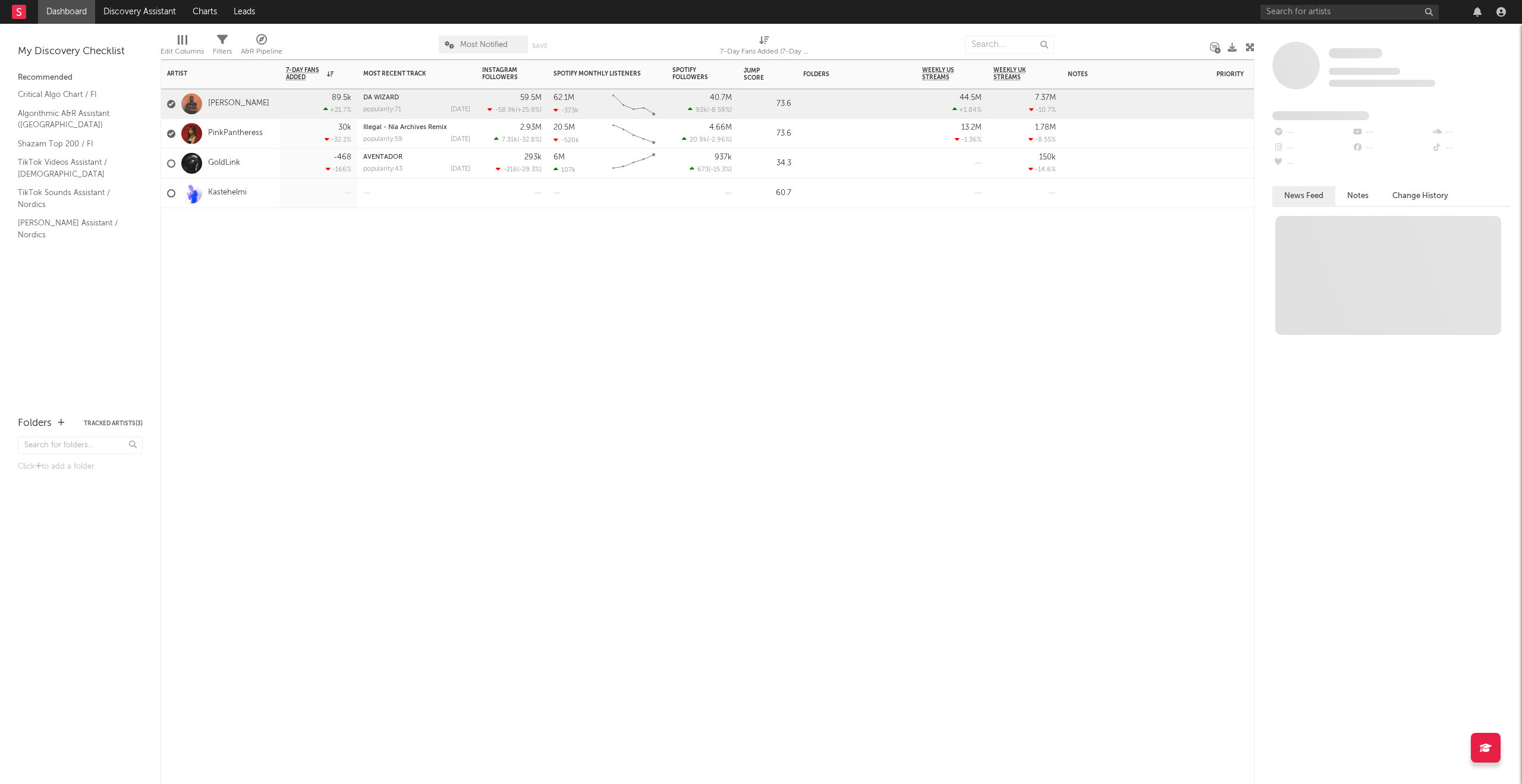
click at [571, 250] on div "Artist Notifications 7-Day Fans Added WoW % Change Most Recent Track Popularity…" at bounding box center [707, 421] width 1093 height 724
click at [170, 104] on div at bounding box center [171, 104] width 8 height 8
click at [167, 104] on input "checkbox" at bounding box center [167, 104] width 0 height 11
click at [171, 133] on div at bounding box center [171, 134] width 8 height 8
click at [167, 133] on input "checkbox" at bounding box center [167, 134] width 0 height 11
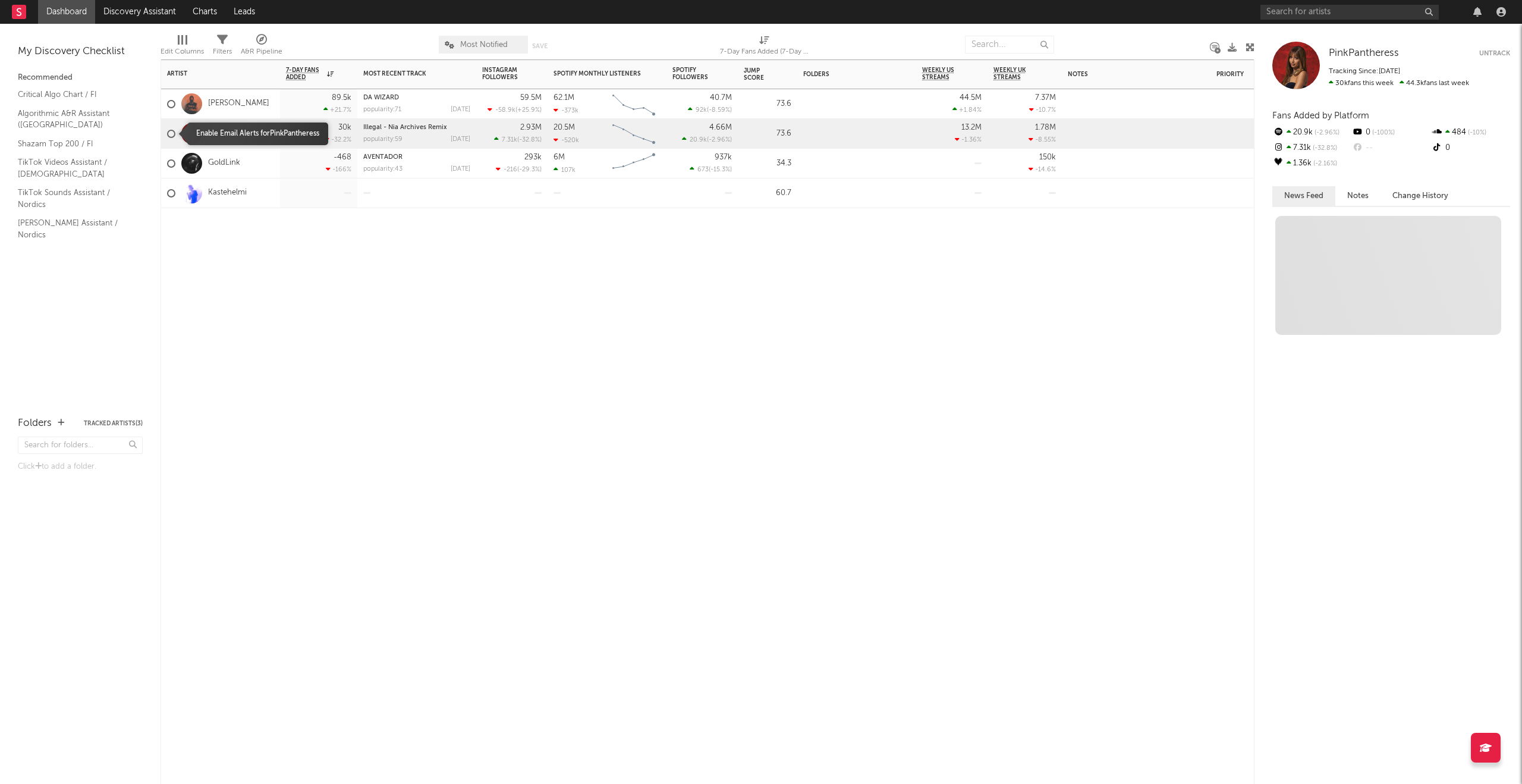
click at [171, 132] on div at bounding box center [171, 134] width 8 height 8
click at [167, 132] on input "checkbox" at bounding box center [167, 134] width 0 height 11
click at [1480, 55] on button "Untrack" at bounding box center [1495, 53] width 31 height 12
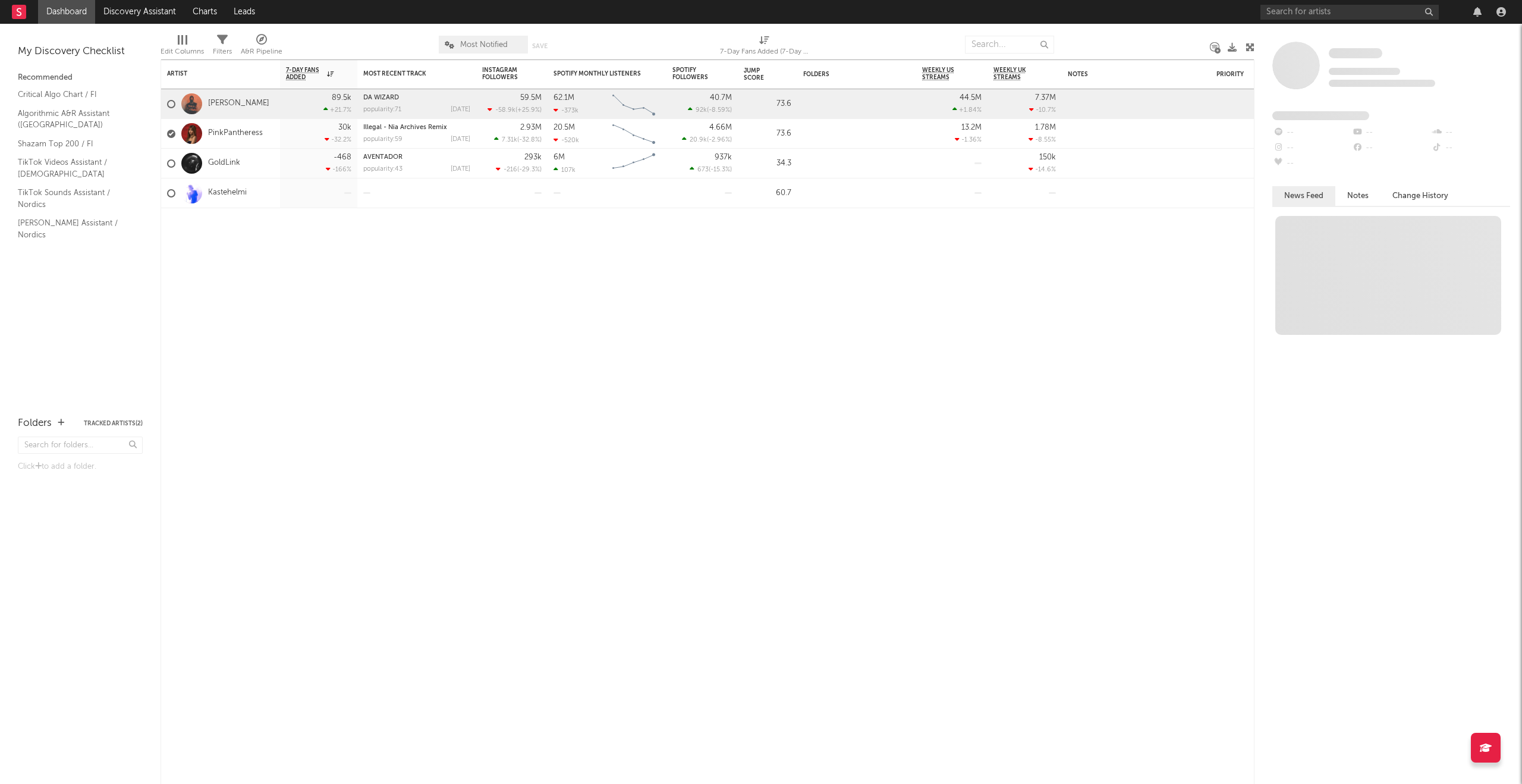
click at [66, 14] on link "Dashboard" at bounding box center [66, 12] width 57 height 23
click at [65, 14] on link "Dashboard" at bounding box center [66, 12] width 57 height 23
click at [173, 137] on div at bounding box center [171, 134] width 8 height 8
click at [167, 137] on input "checkbox" at bounding box center [167, 134] width 0 height 11
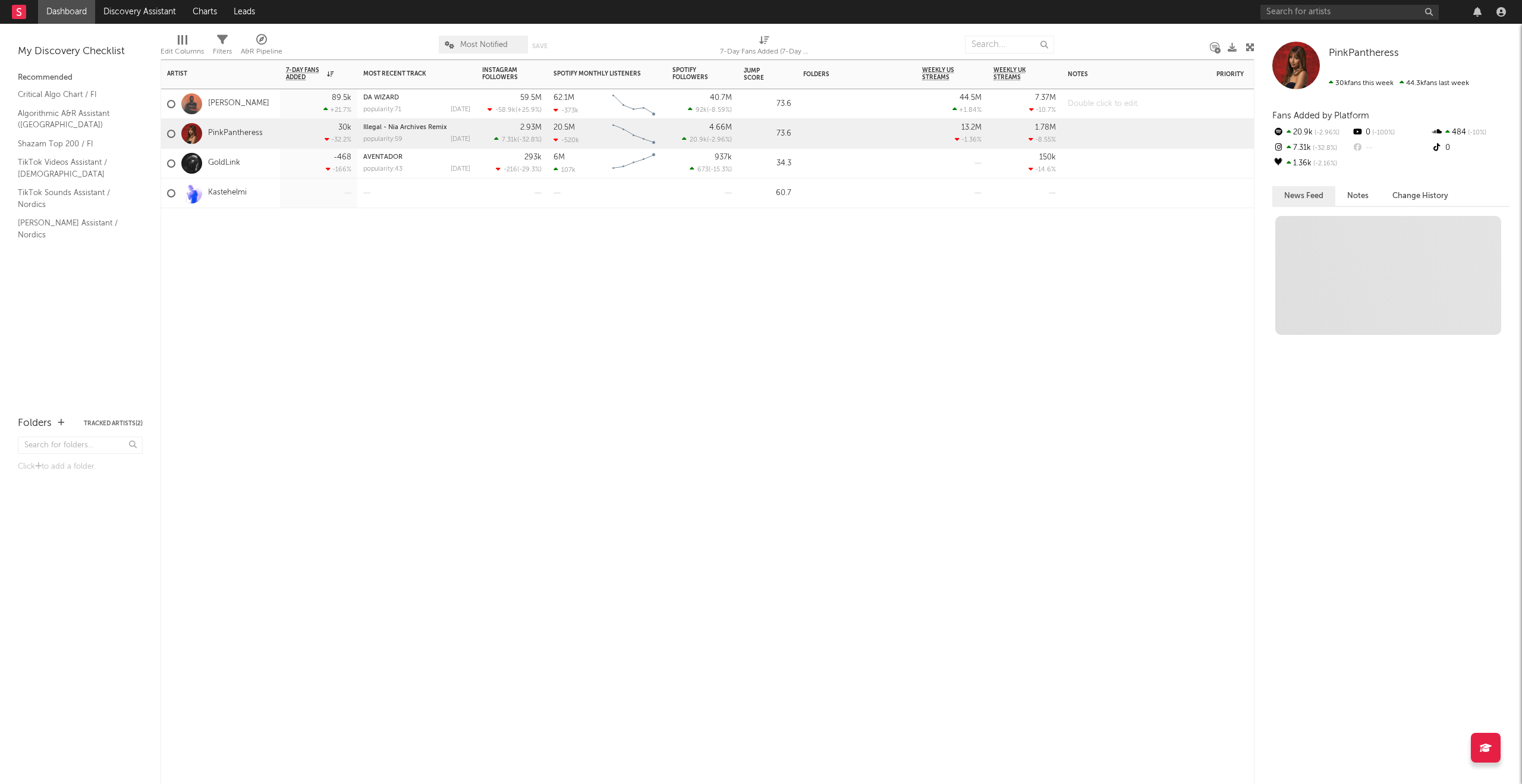
click at [1100, 106] on div at bounding box center [1136, 104] width 149 height 29
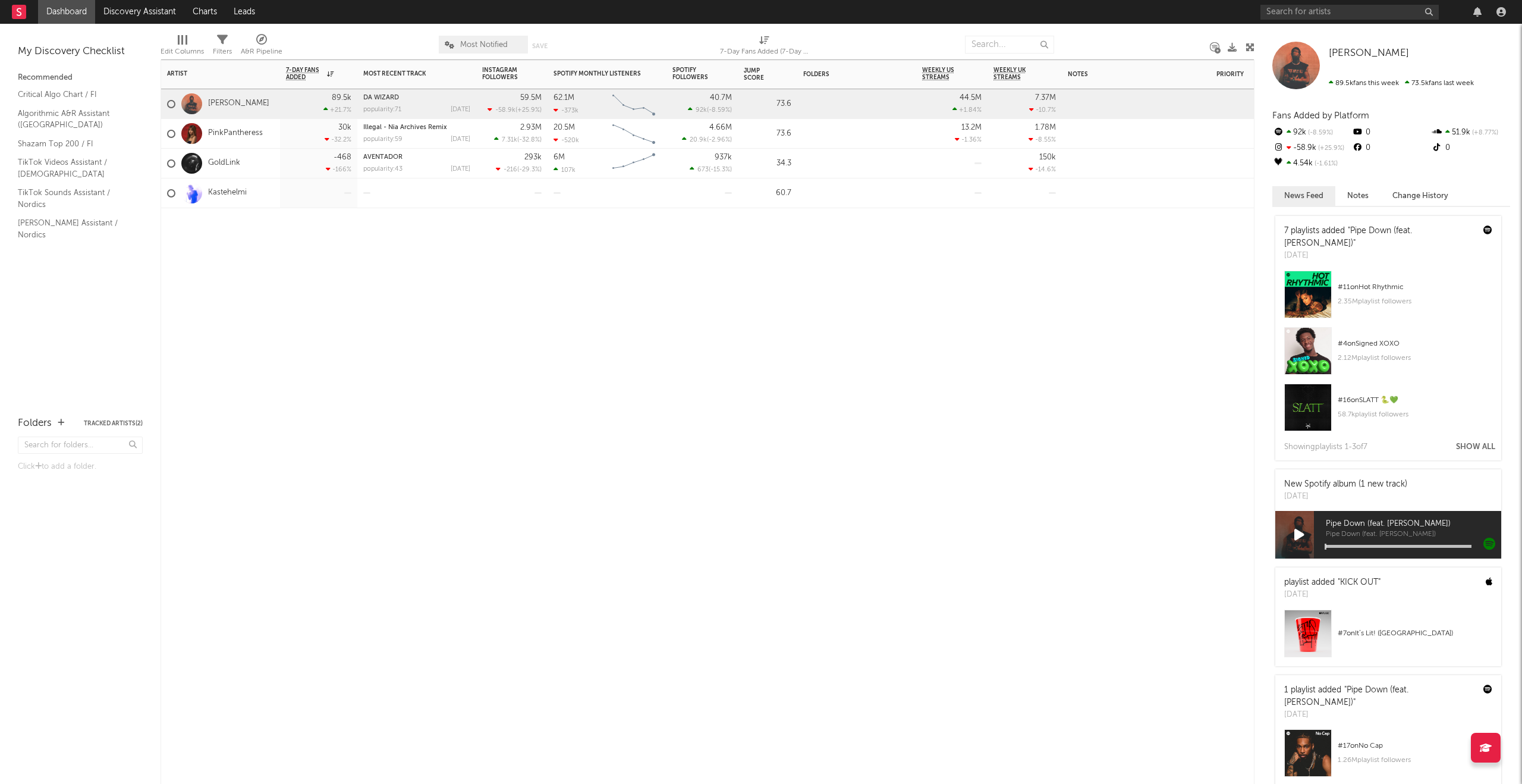
click at [1029, 256] on div "Artist Notifications 7-Day Fans Added WoW % Change Most Recent Track Popularity…" at bounding box center [707, 421] width 1093 height 724
click at [792, 256] on div "Artist Notifications 7-Day Fans Added WoW % Change Most Recent Track Popularity…" at bounding box center [707, 421] width 1093 height 724
click at [1282, 5] on input "text" at bounding box center [1350, 12] width 179 height 14
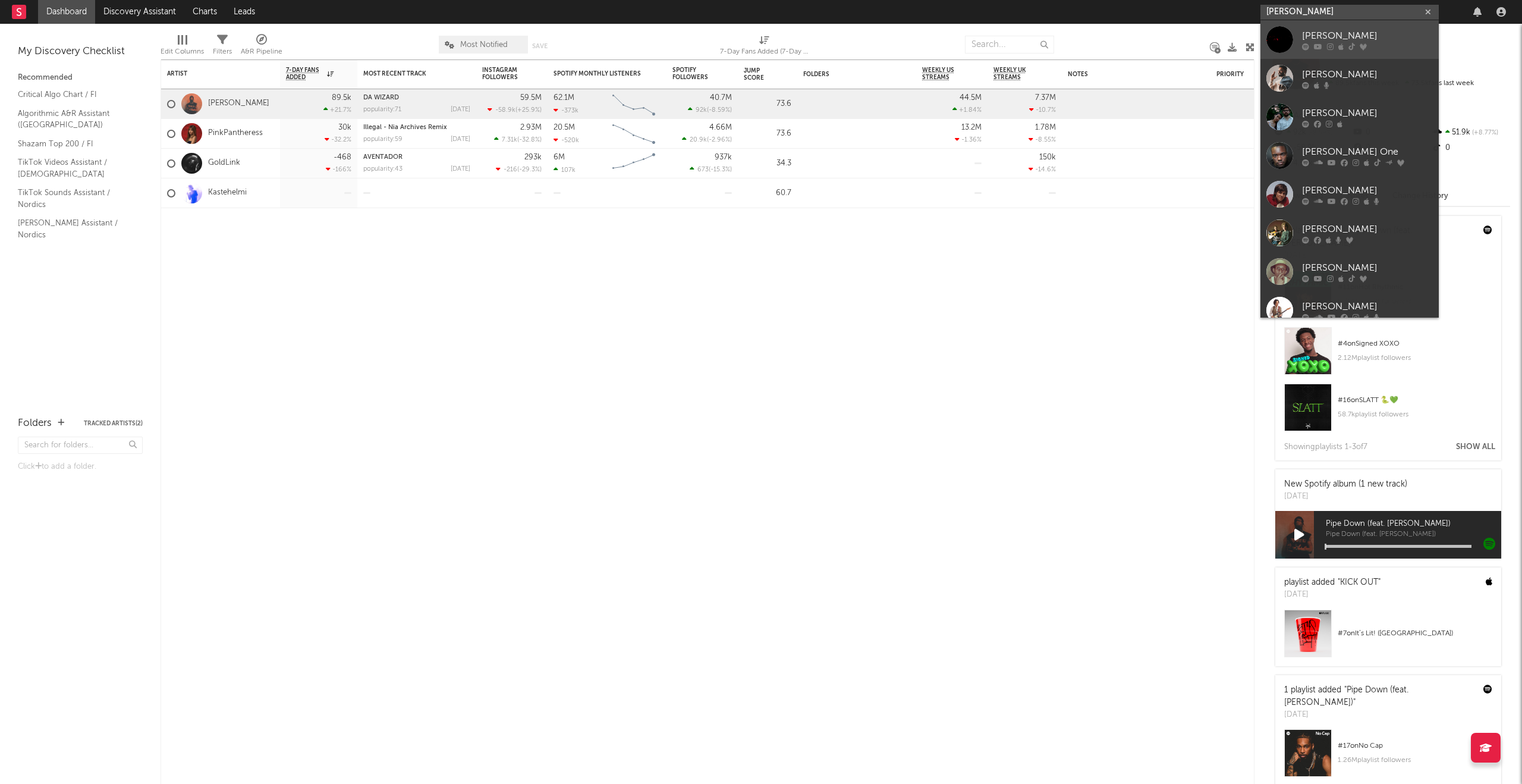
type input "[PERSON_NAME]"
click at [1394, 55] on link "[PERSON_NAME]" at bounding box center [1350, 39] width 179 height 39
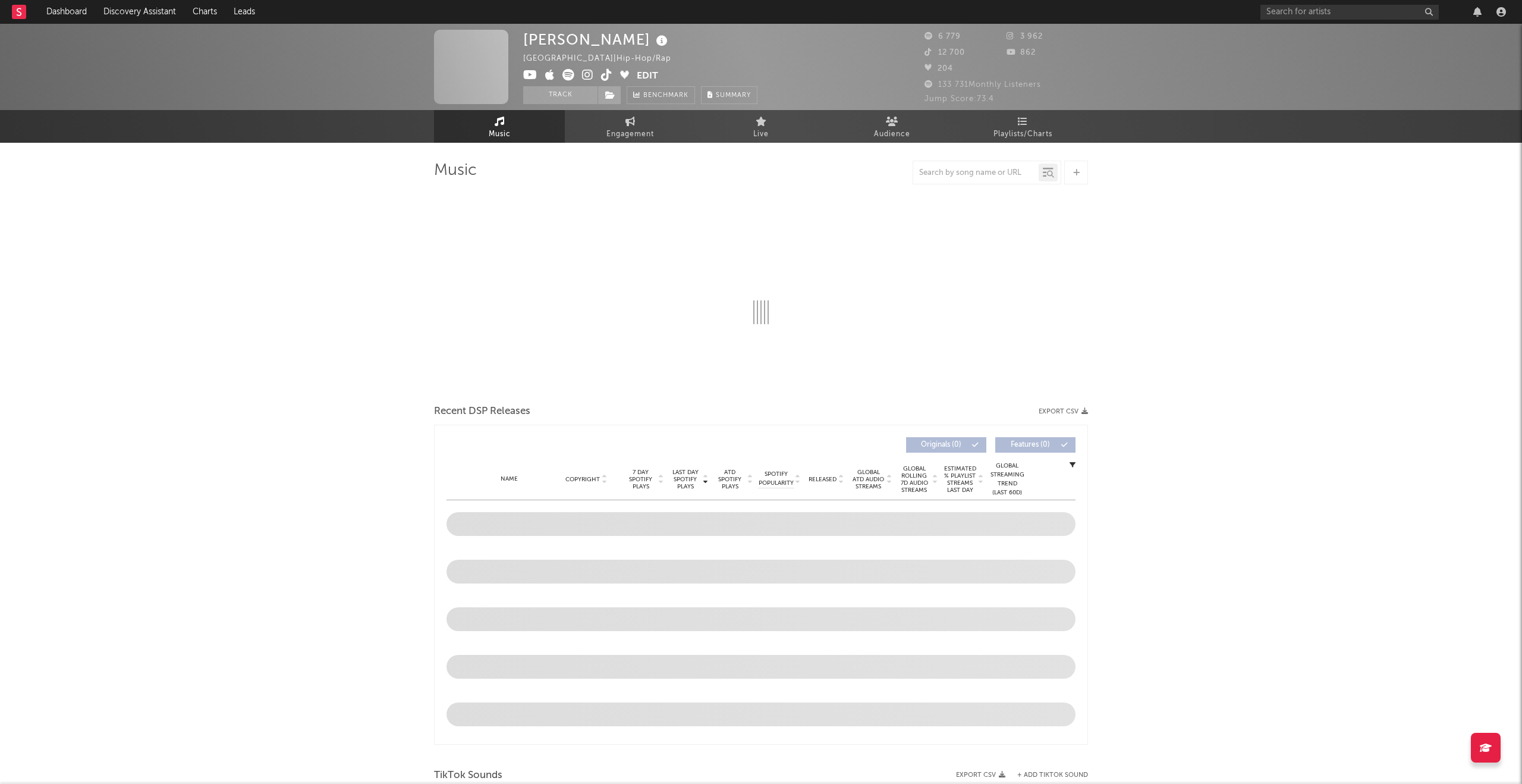
select select "6m"
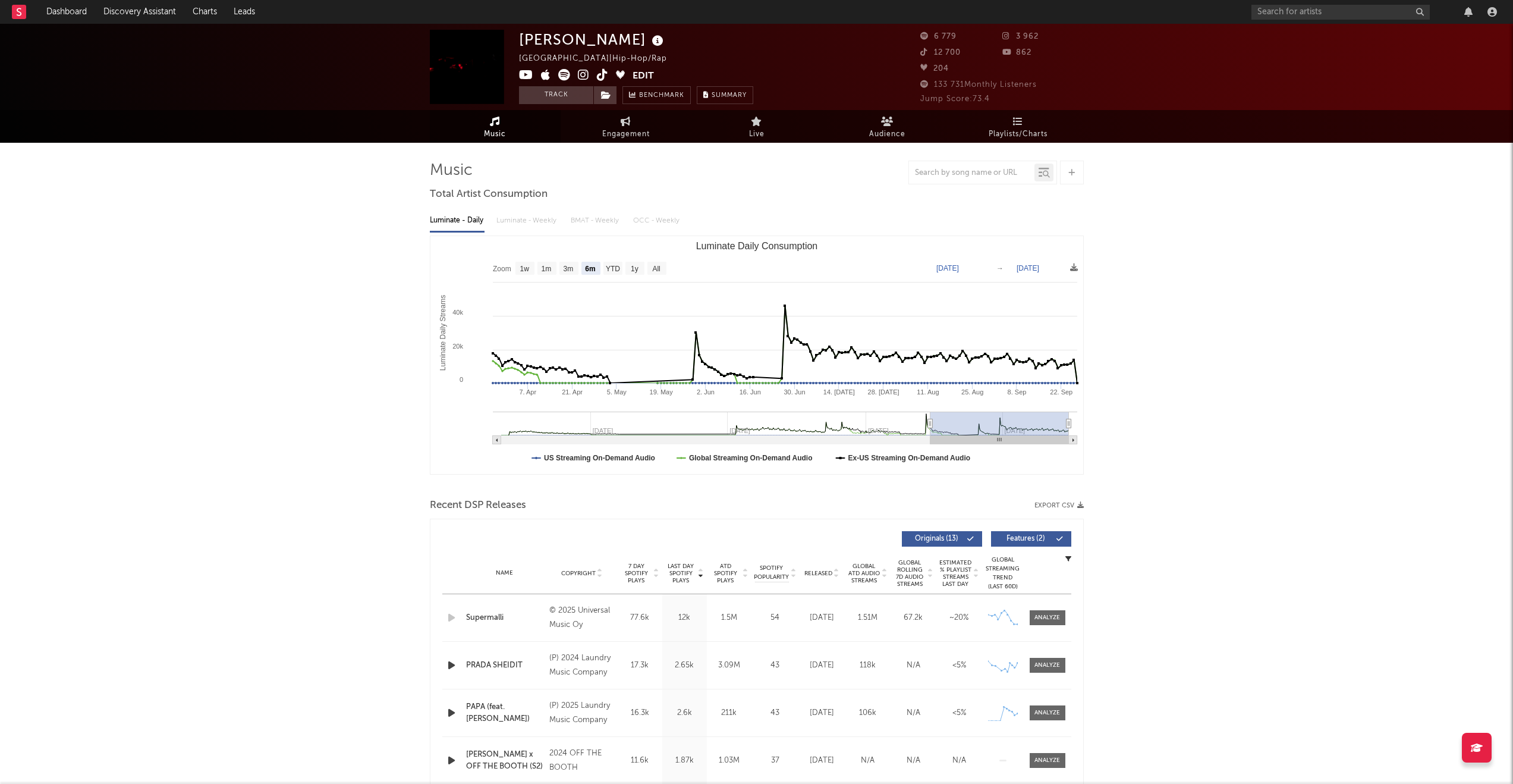
select select "6m"
click at [548, 92] on button "Track" at bounding box center [556, 96] width 74 height 18
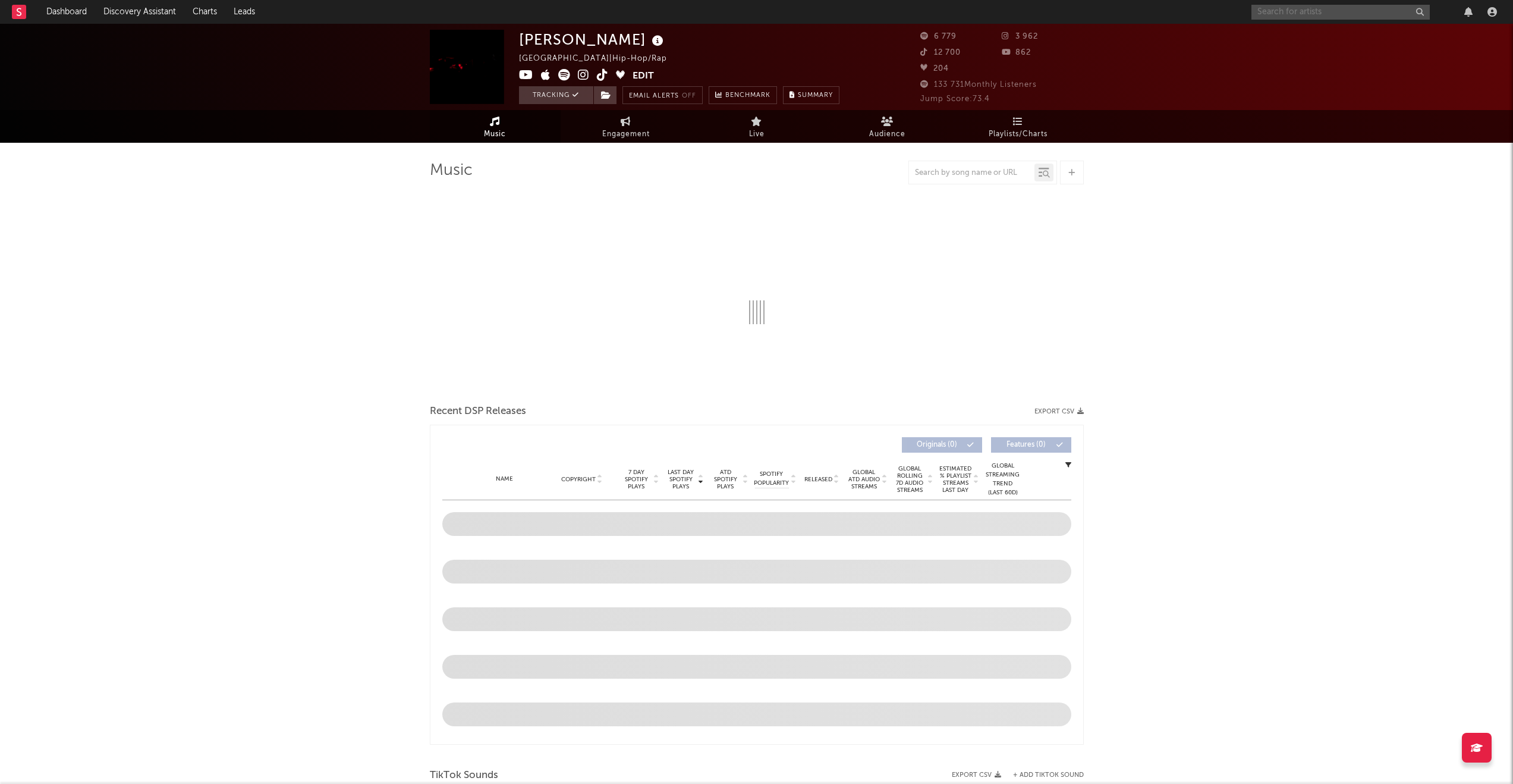
click at [1299, 6] on input "text" at bounding box center [1341, 12] width 179 height 14
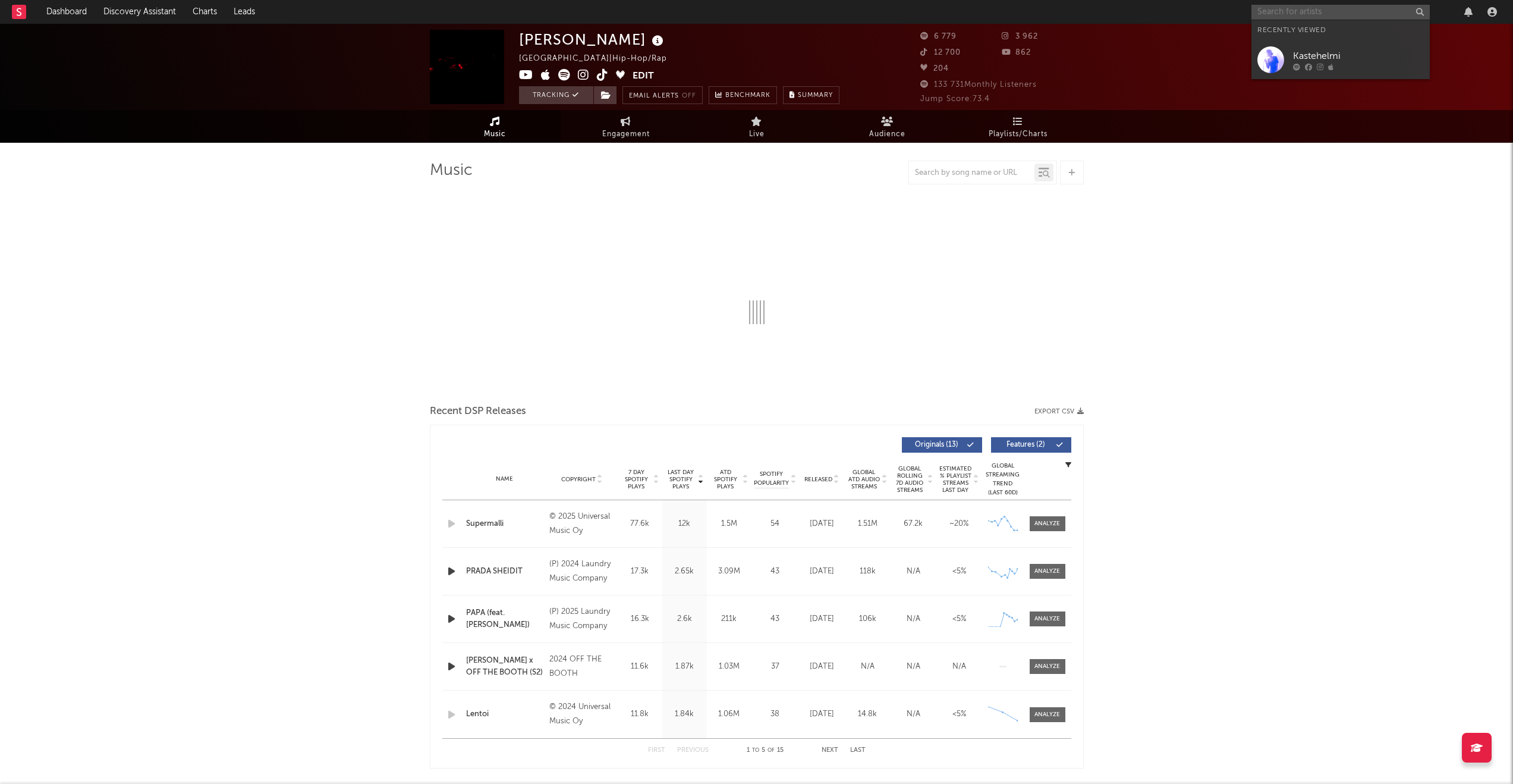
select select "6m"
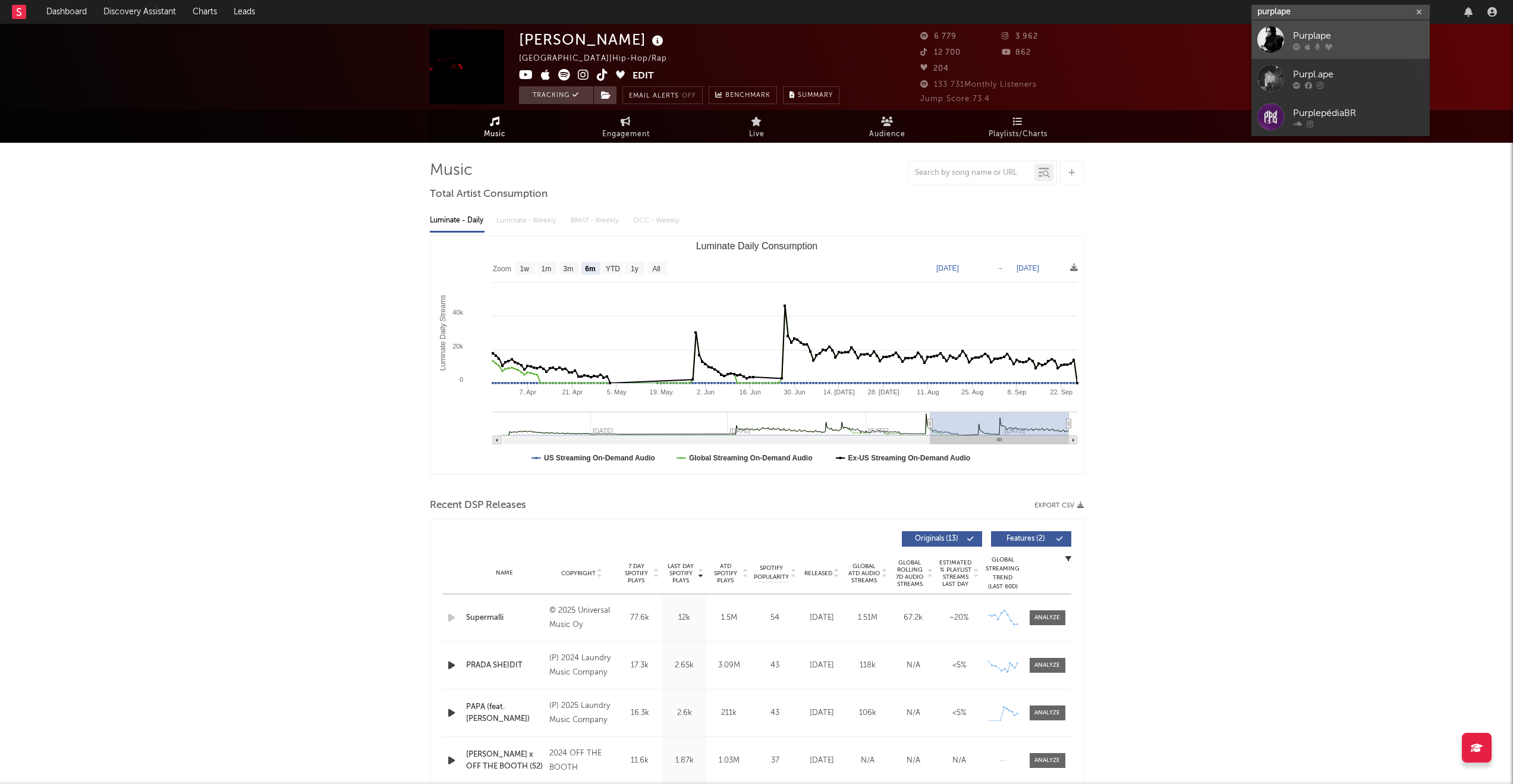
type input "purplape"
click at [1368, 41] on div "Purplape" at bounding box center [1358, 36] width 131 height 14
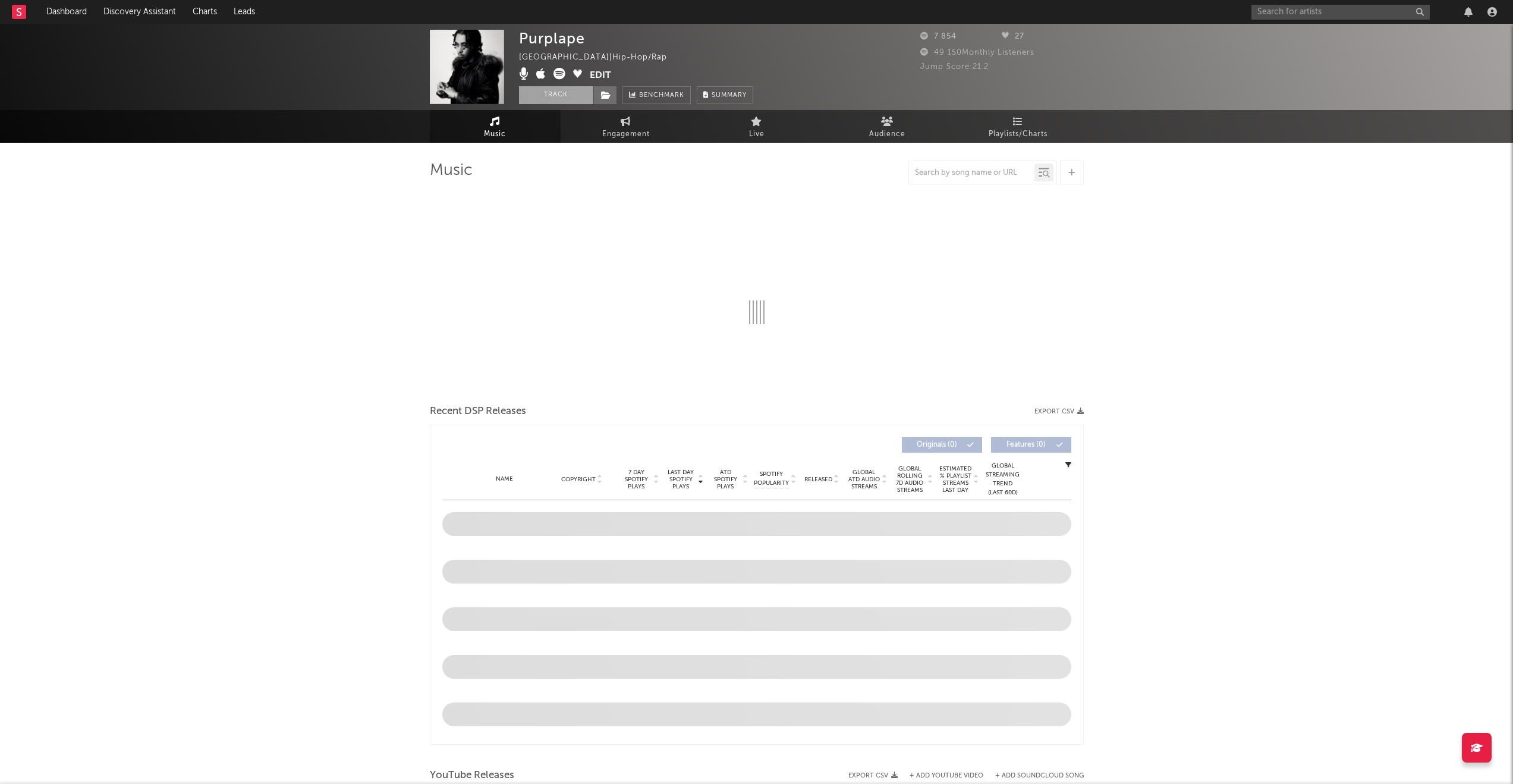
click at [548, 95] on button "Track" at bounding box center [556, 96] width 74 height 18
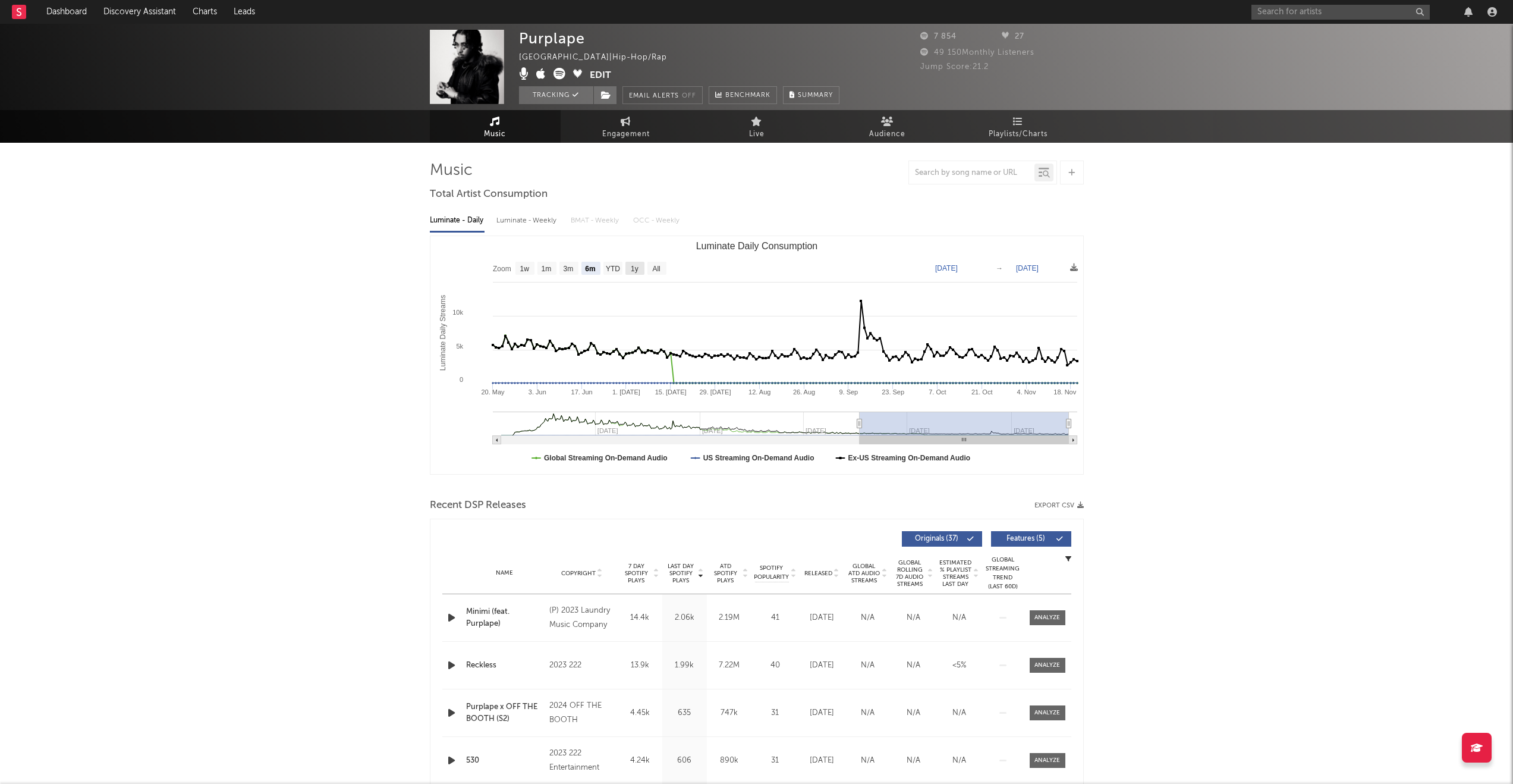
click at [629, 270] on rect "Luminate Daily Consumption" at bounding box center [634, 268] width 19 height 13
select select "1y"
type input "[DATE]"
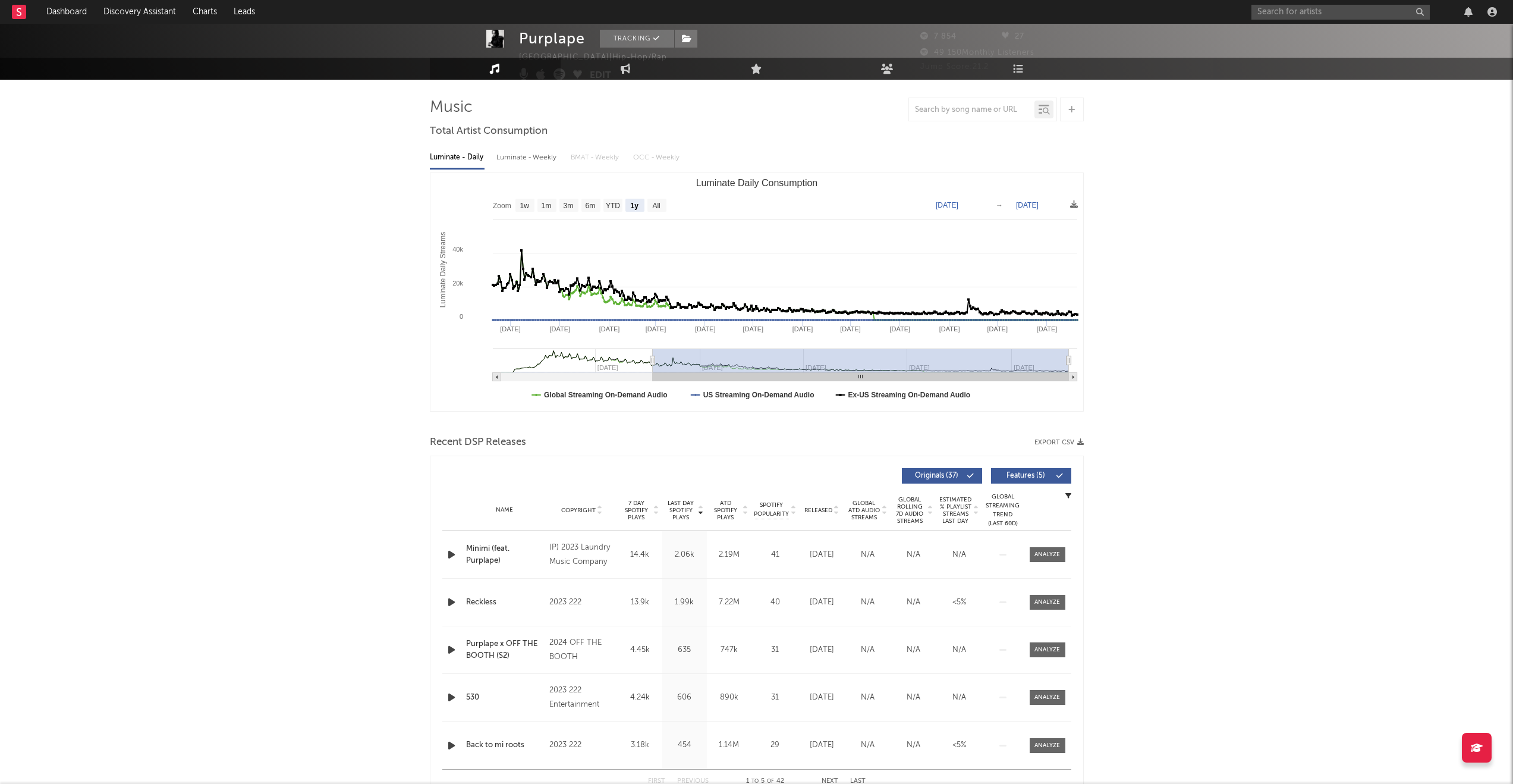
scroll to position [23, 0]
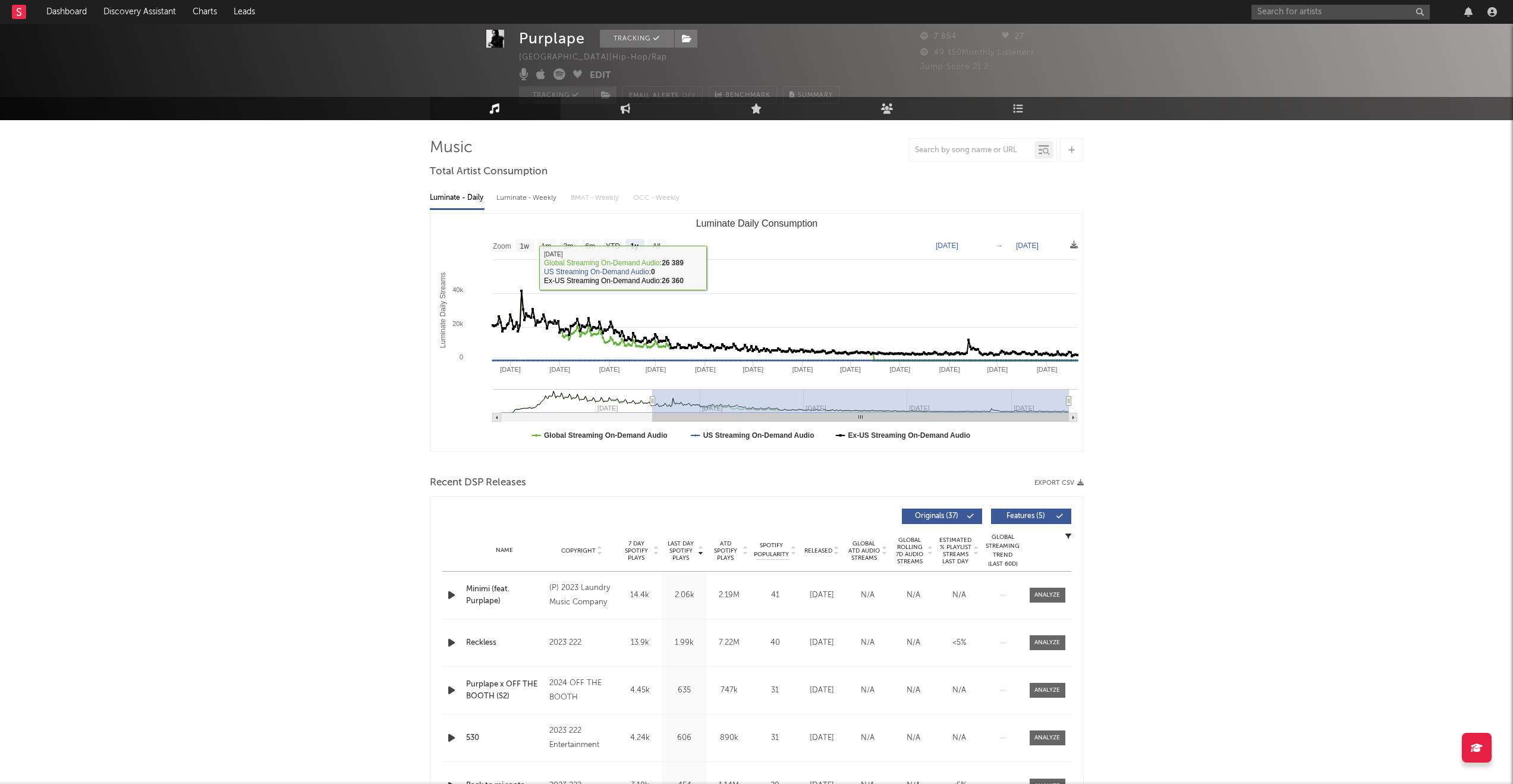
click at [527, 203] on div "Luminate - Weekly" at bounding box center [527, 198] width 62 height 20
select select "6m"
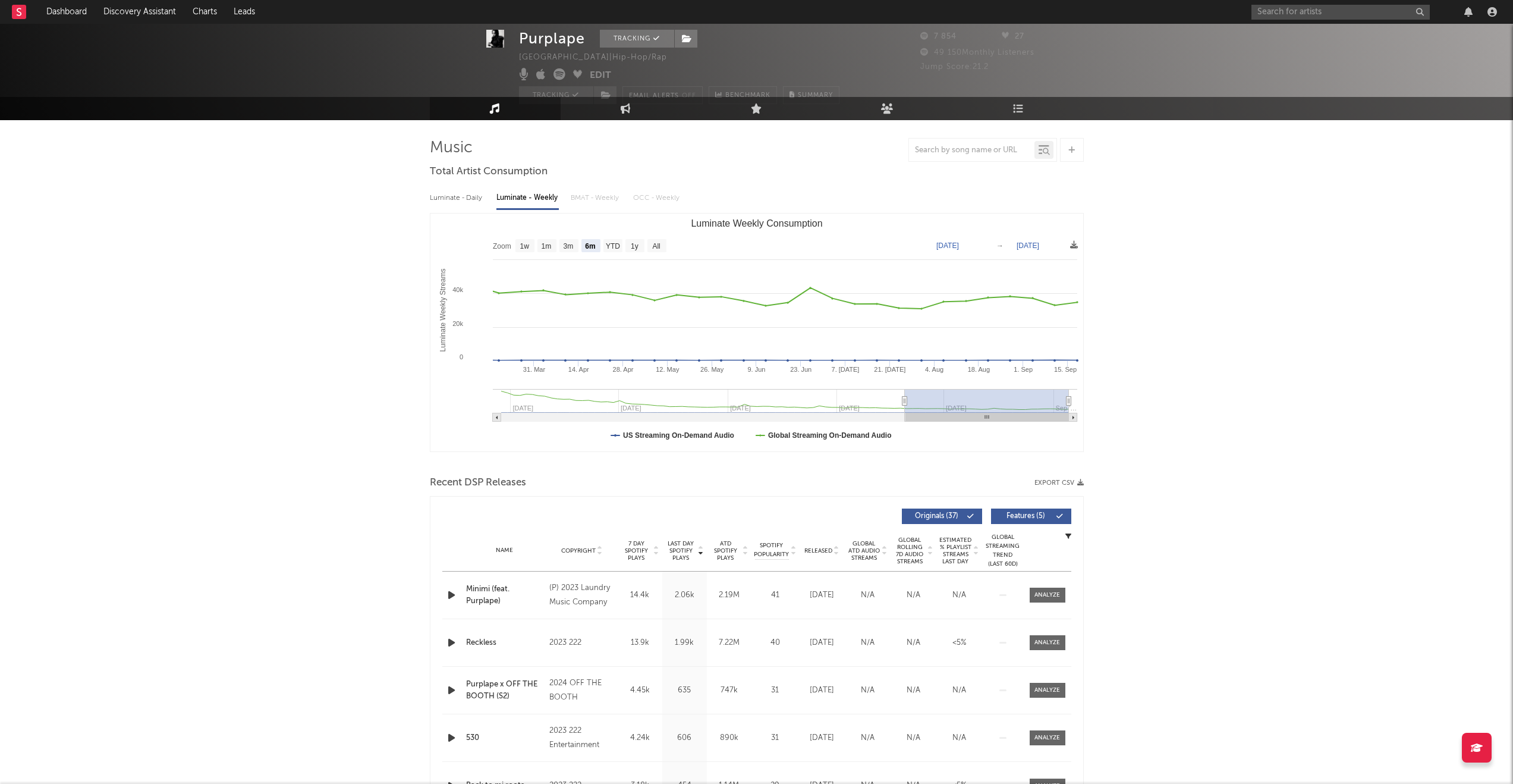
click at [473, 200] on div "Luminate - Daily" at bounding box center [457, 198] width 55 height 20
select select "6m"
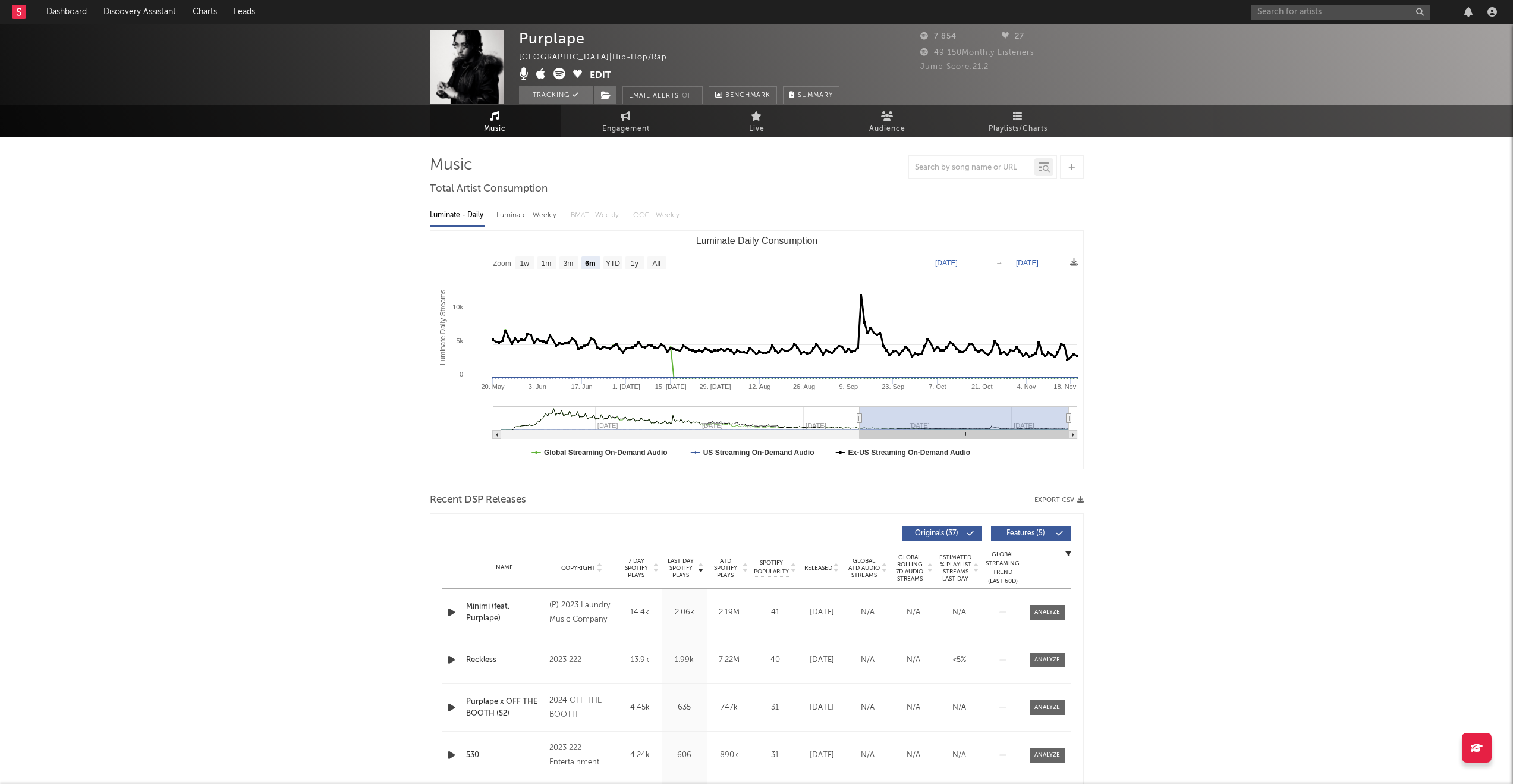
scroll to position [0, 0]
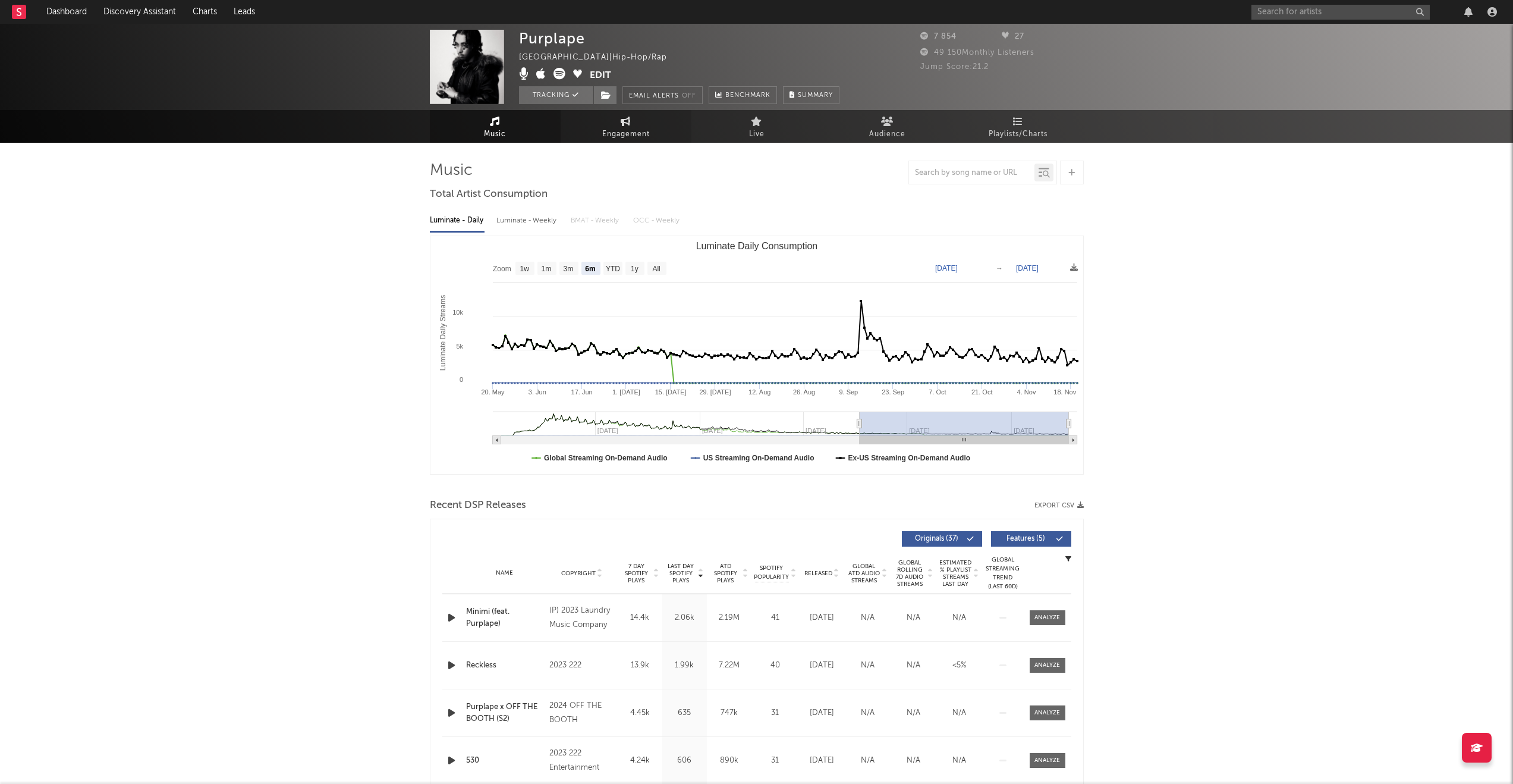
click at [623, 134] on span "Engagement" at bounding box center [626, 134] width 48 height 14
select select "1w"
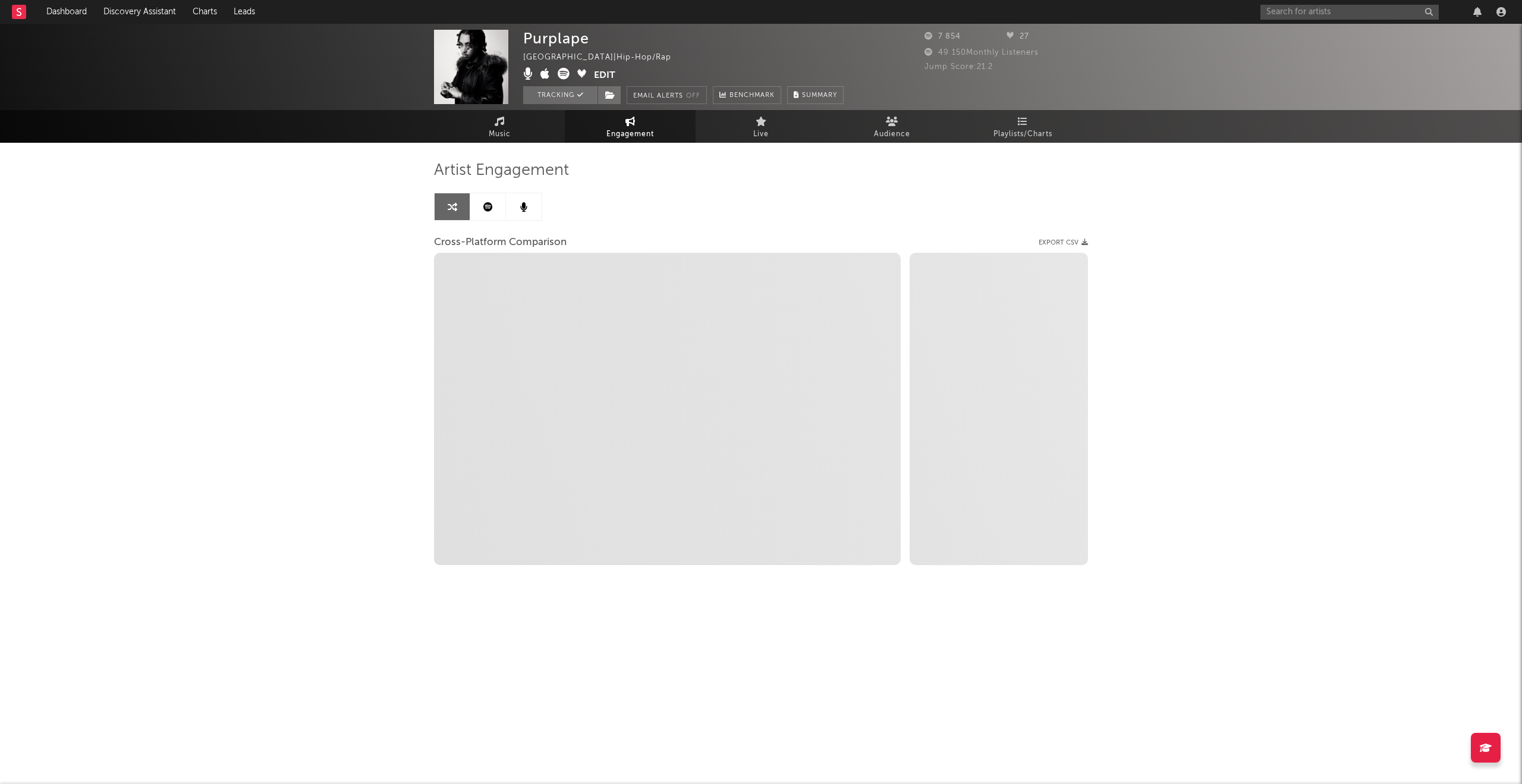
select select "1m"
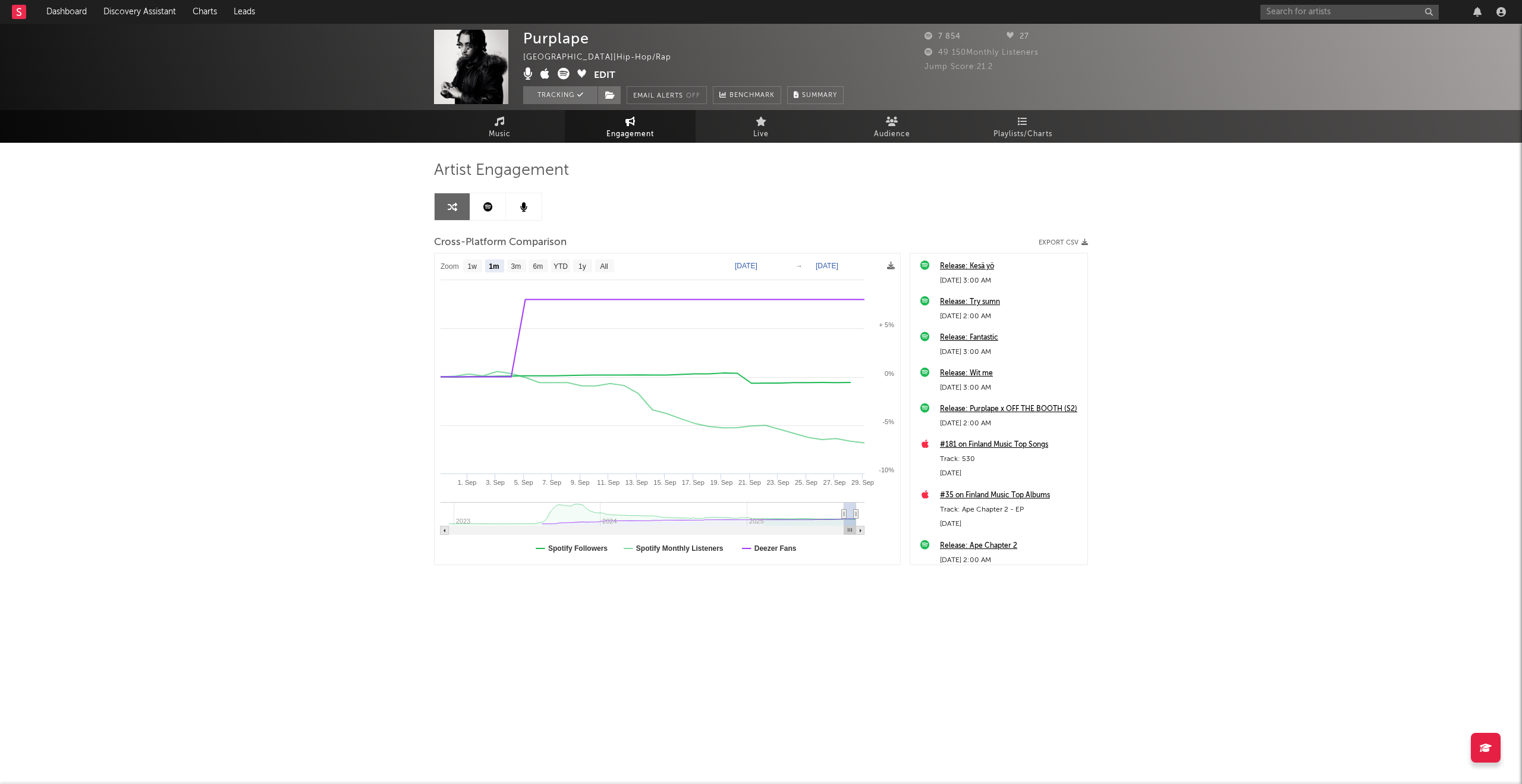
click at [964, 268] on div "Release: Kesä yö" at bounding box center [1010, 266] width 142 height 14
click at [492, 215] on link at bounding box center [488, 207] width 36 height 27
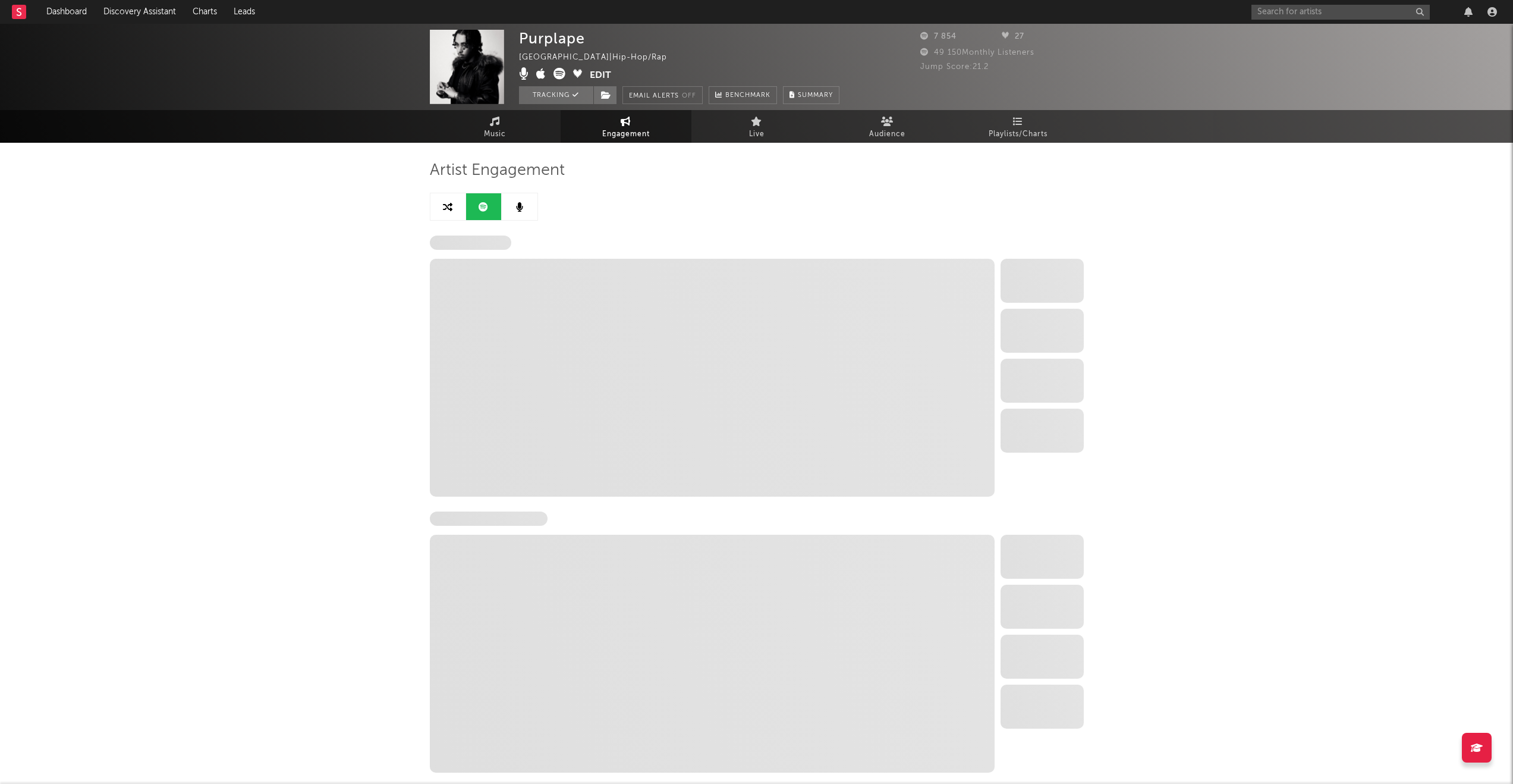
select select "6m"
select select "1w"
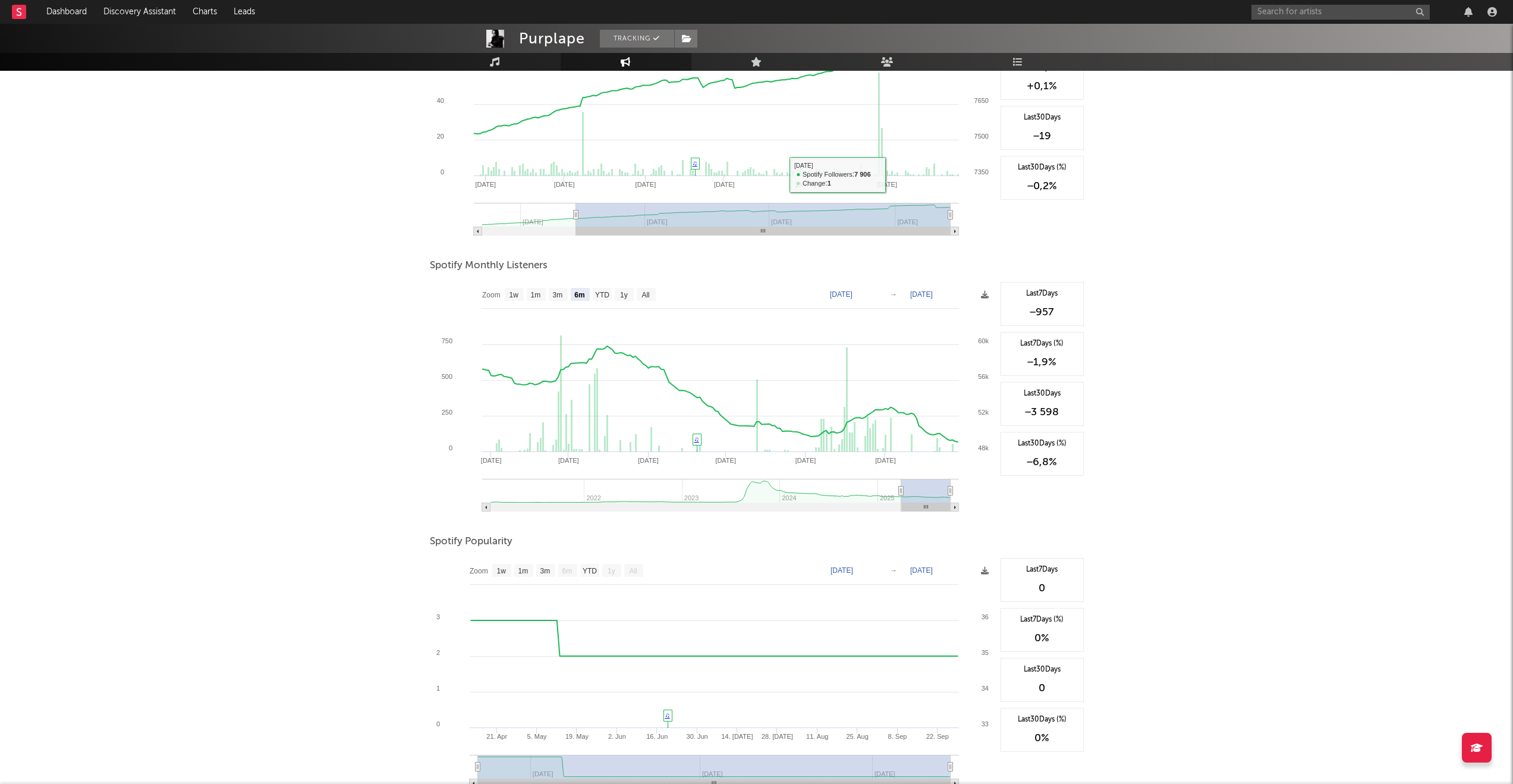
scroll to position [309, 0]
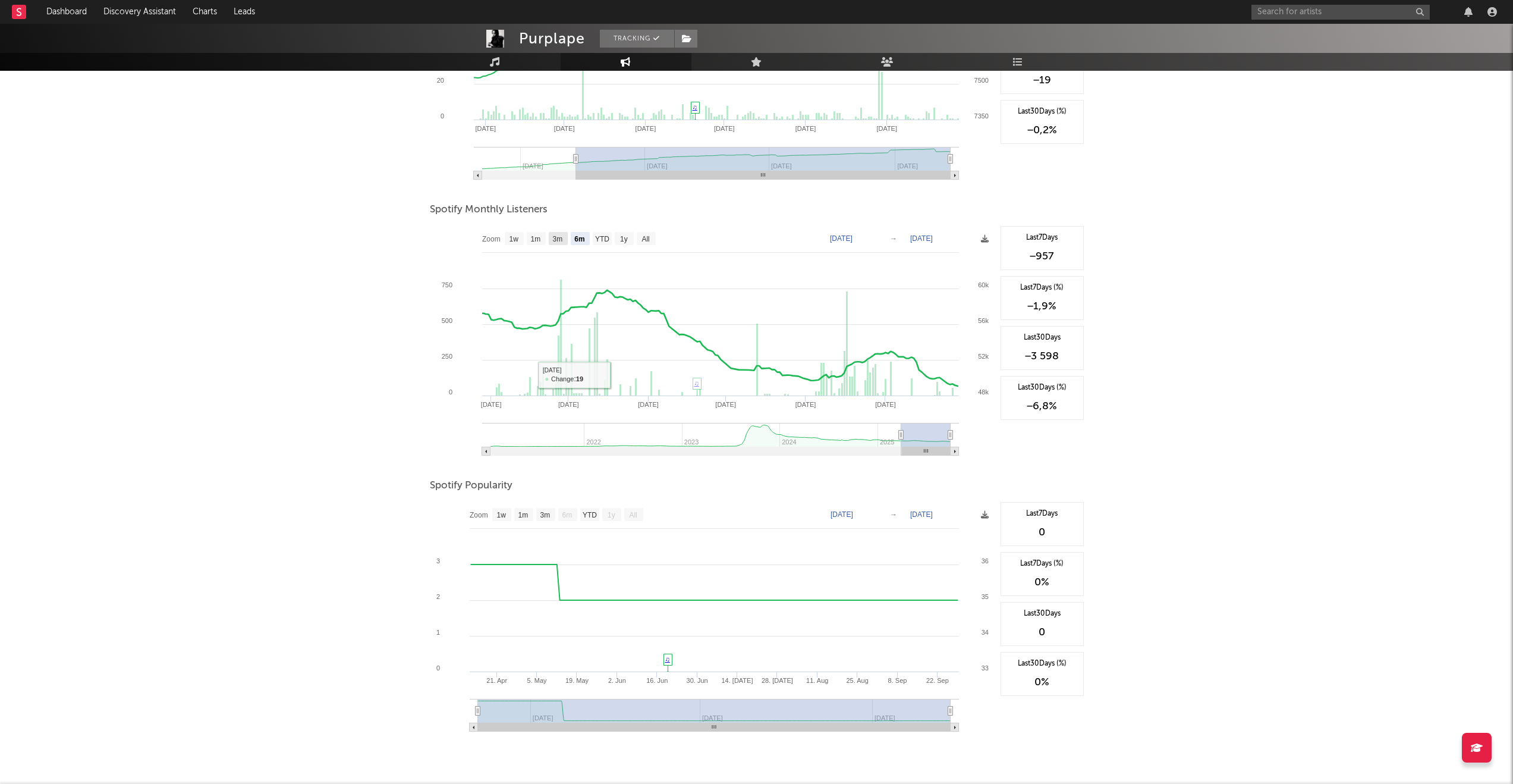
click at [560, 240] on text "3m" at bounding box center [557, 238] width 10 height 8
select select "3m"
type input "[DATE]"
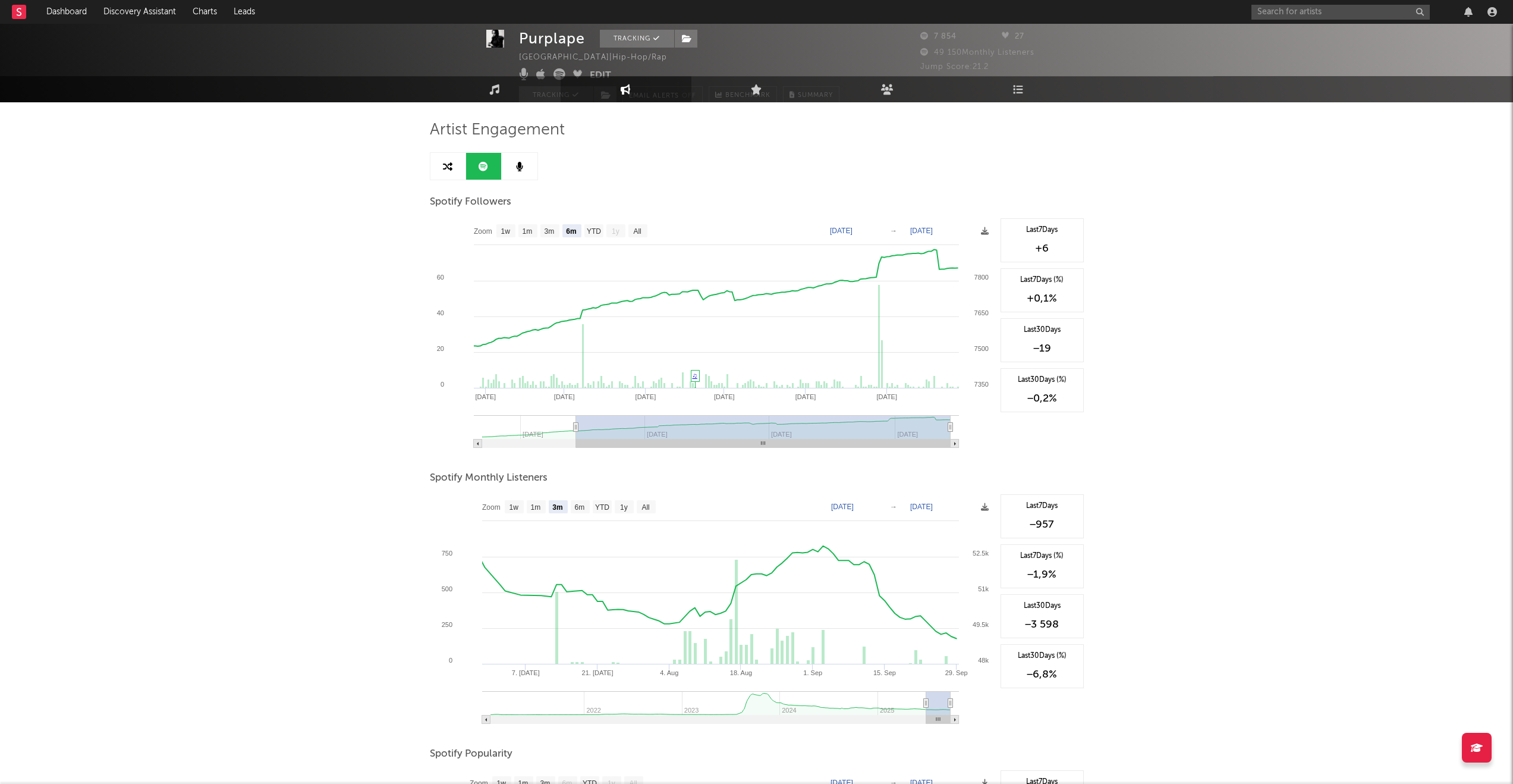
scroll to position [0, 0]
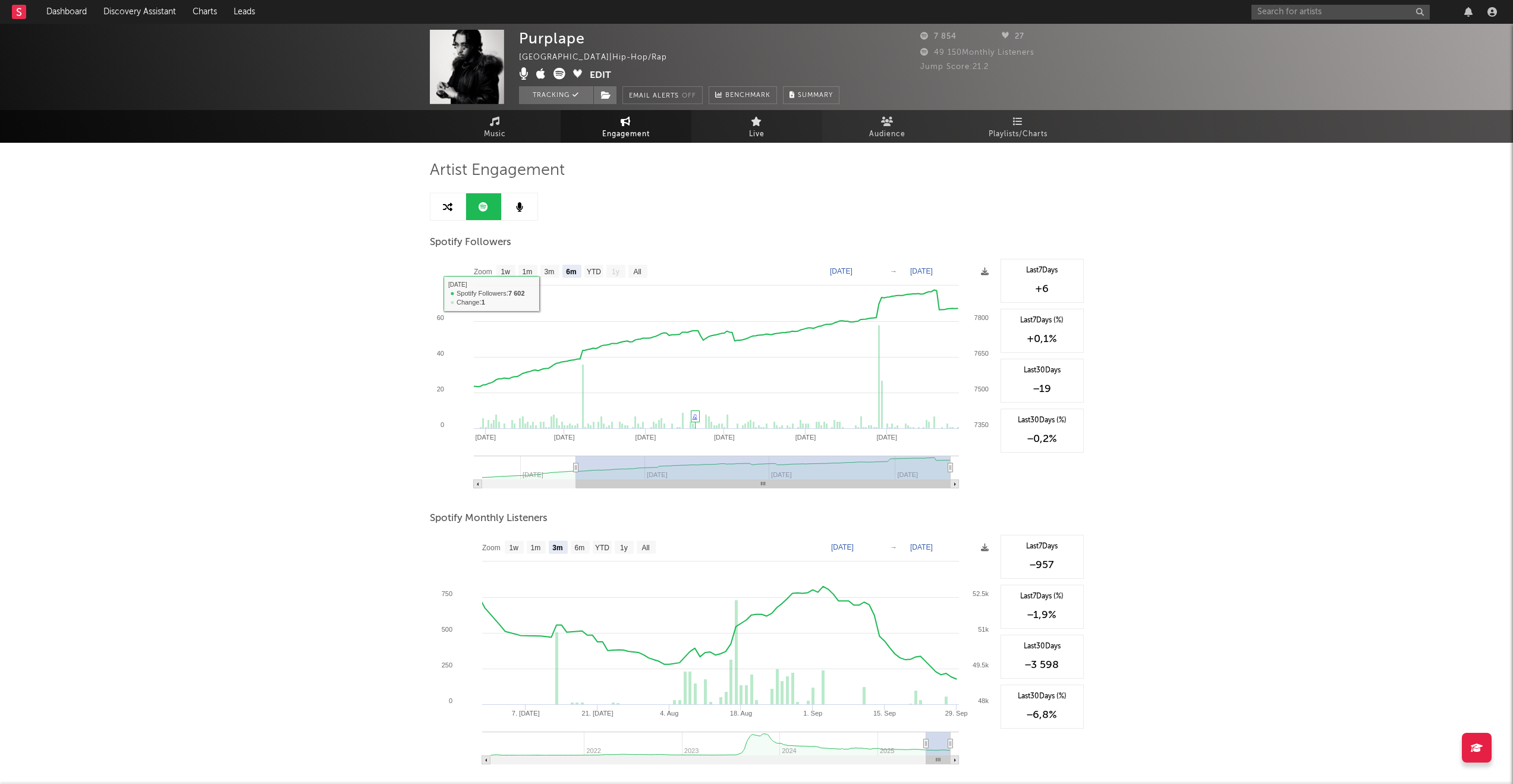
click at [744, 141] on link "Live" at bounding box center [756, 126] width 131 height 32
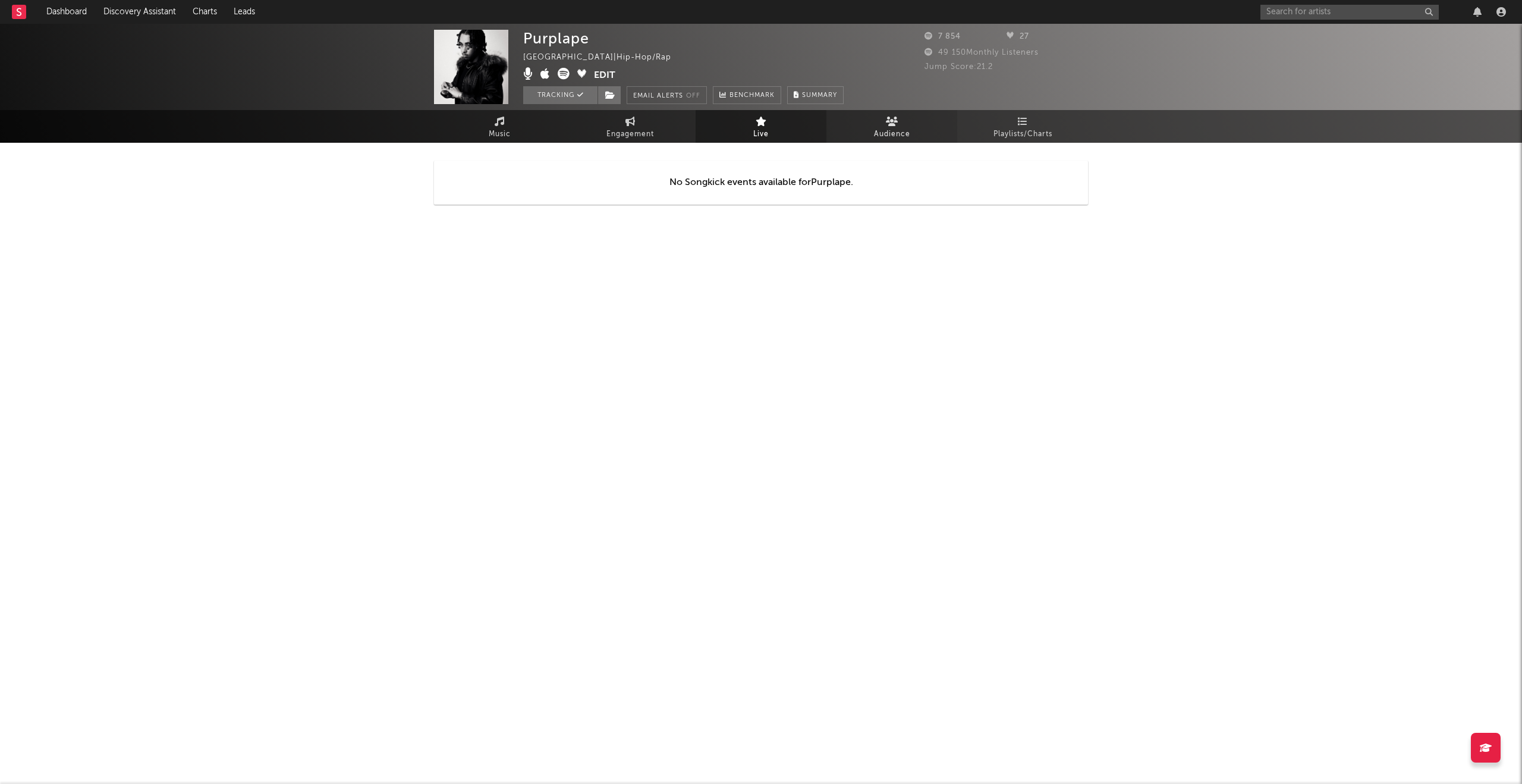
click at [880, 133] on span "Audience" at bounding box center [892, 134] width 36 height 14
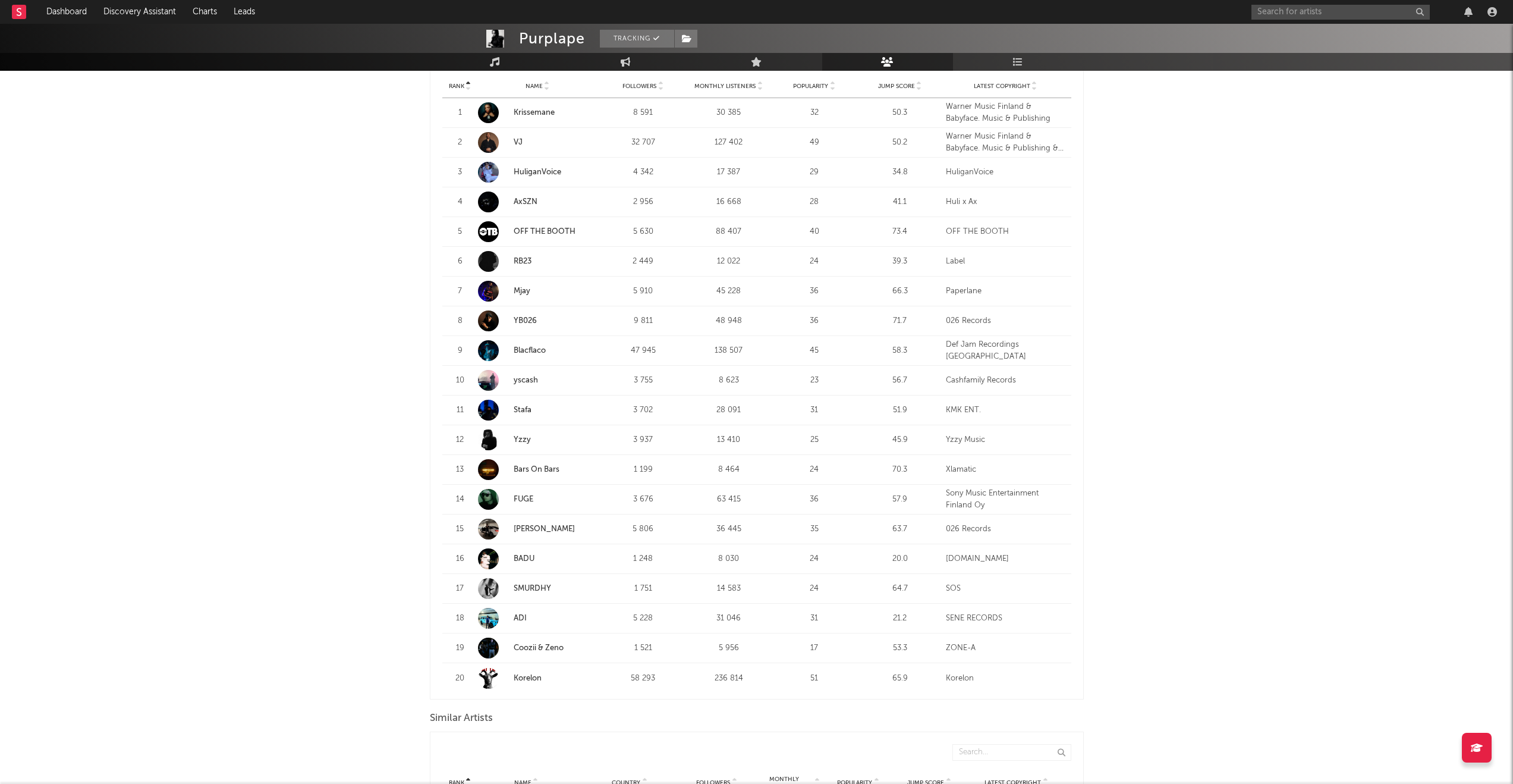
scroll to position [475, 0]
click at [517, 613] on link "ADI" at bounding box center [520, 616] width 13 height 8
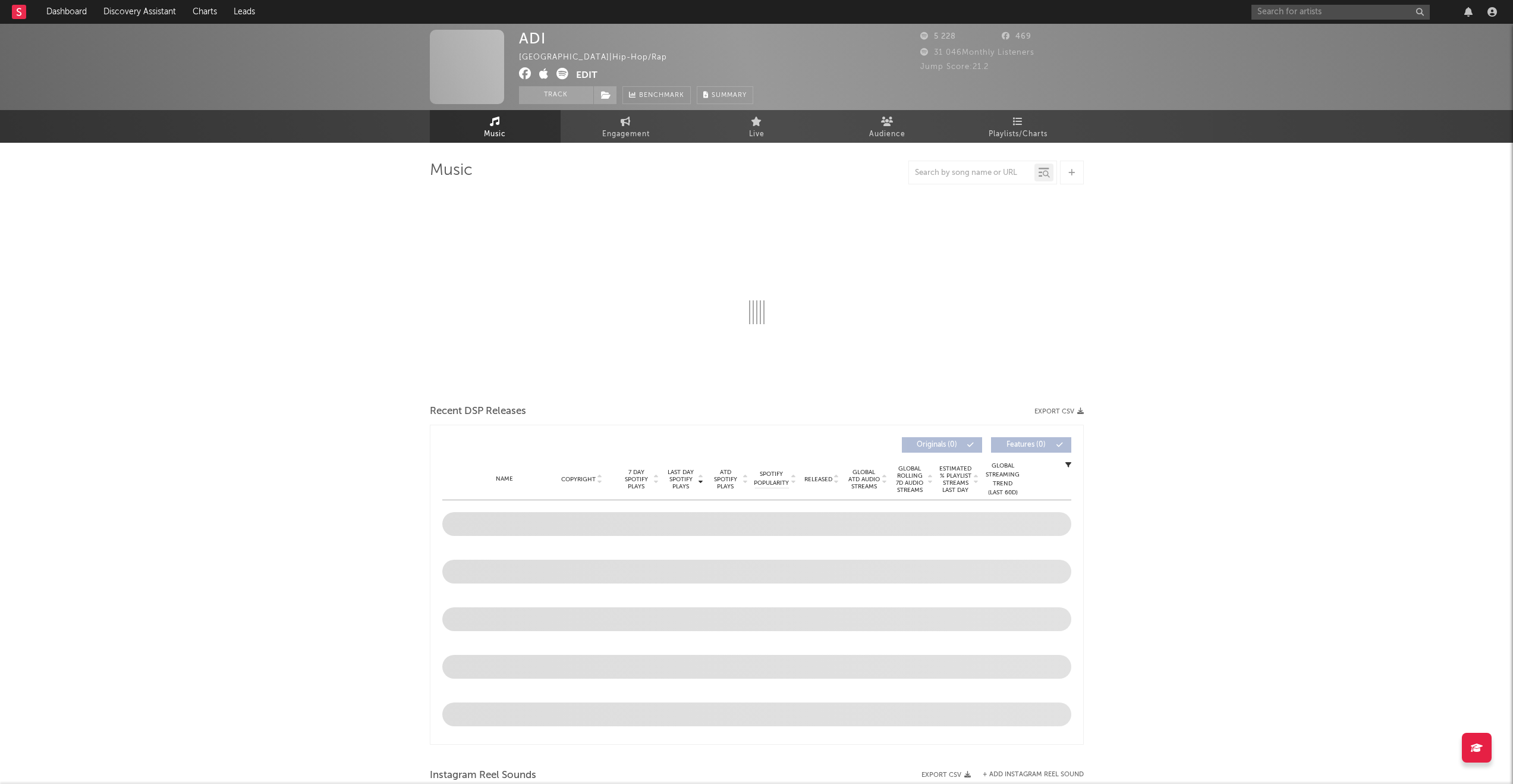
select select "6m"
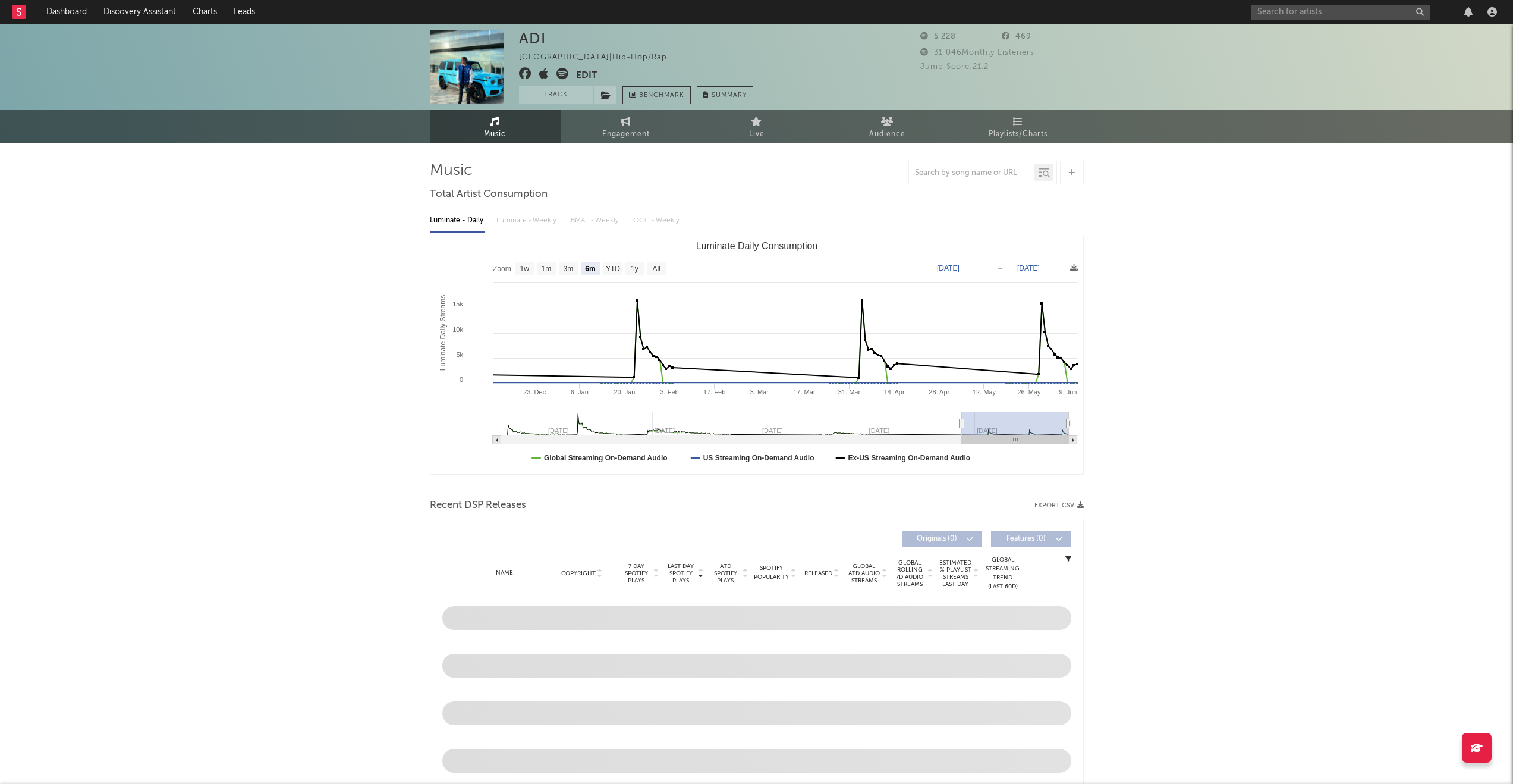
select select "6m"
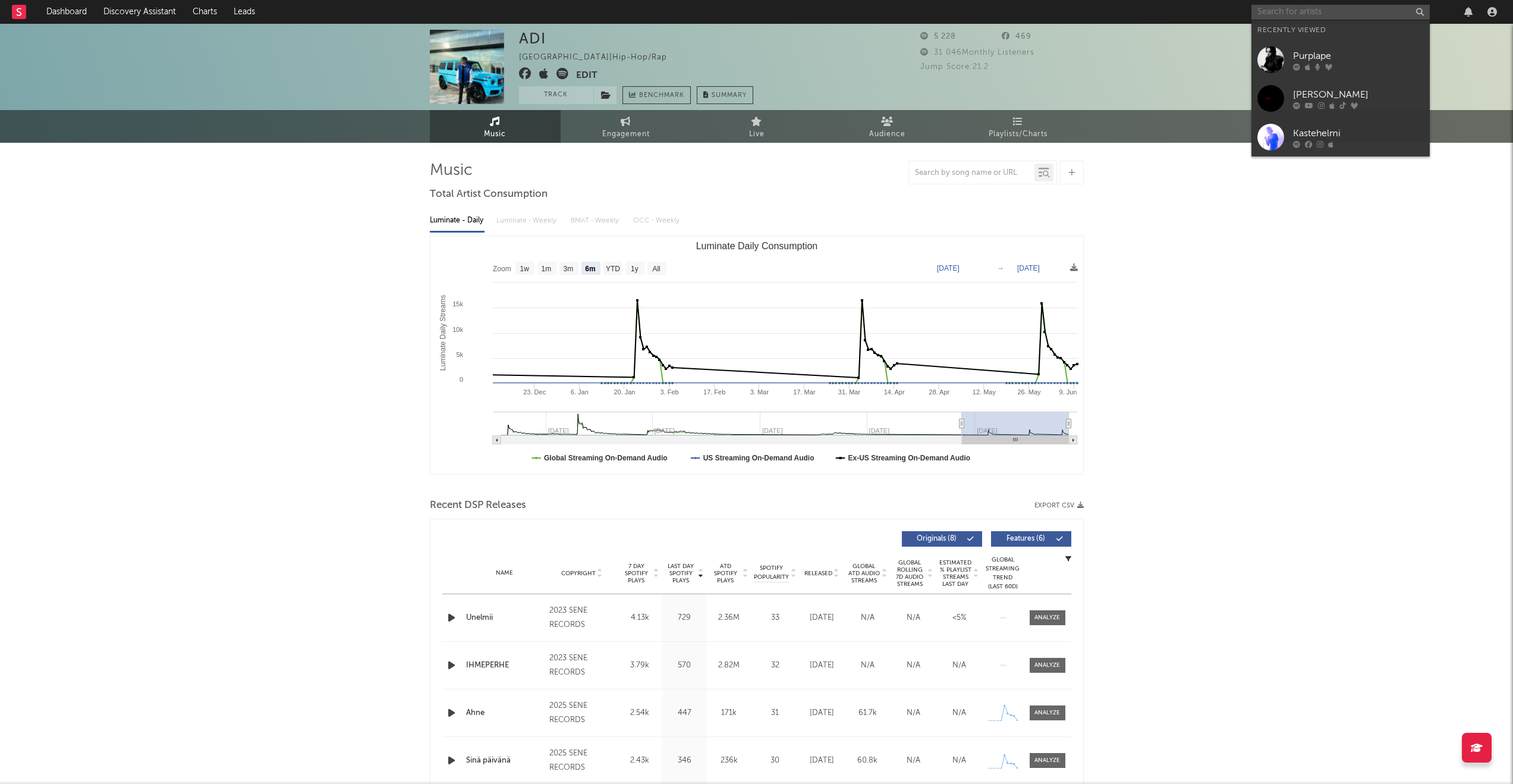
click at [1373, 14] on input "text" at bounding box center [1341, 12] width 179 height 14
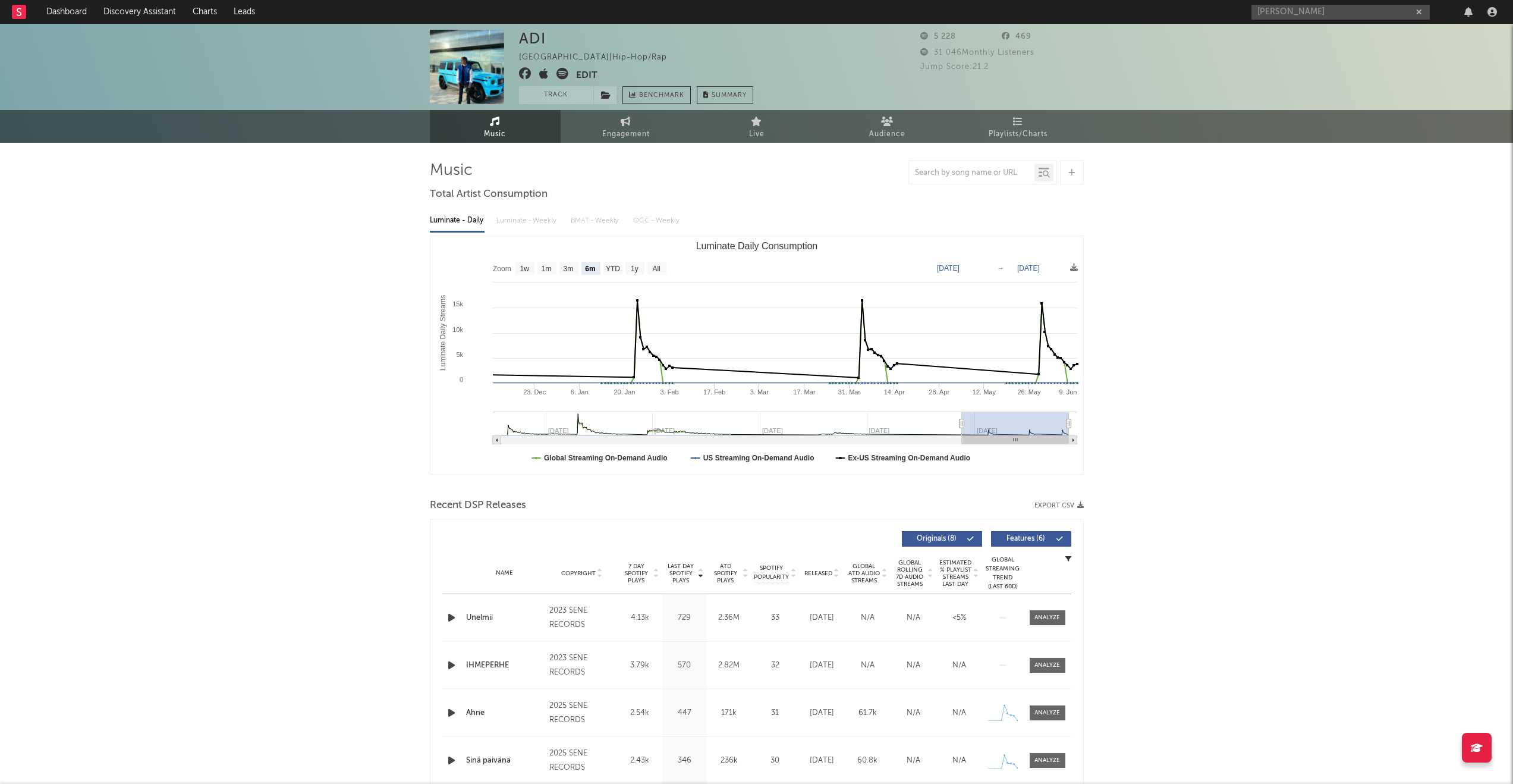
click at [650, 225] on div "Luminate - Daily Luminate - Weekly BMAT - Weekly OCC - Weekly" at bounding box center [756, 220] width 654 height 20
click at [934, 128] on link "Audience" at bounding box center [887, 126] width 131 height 32
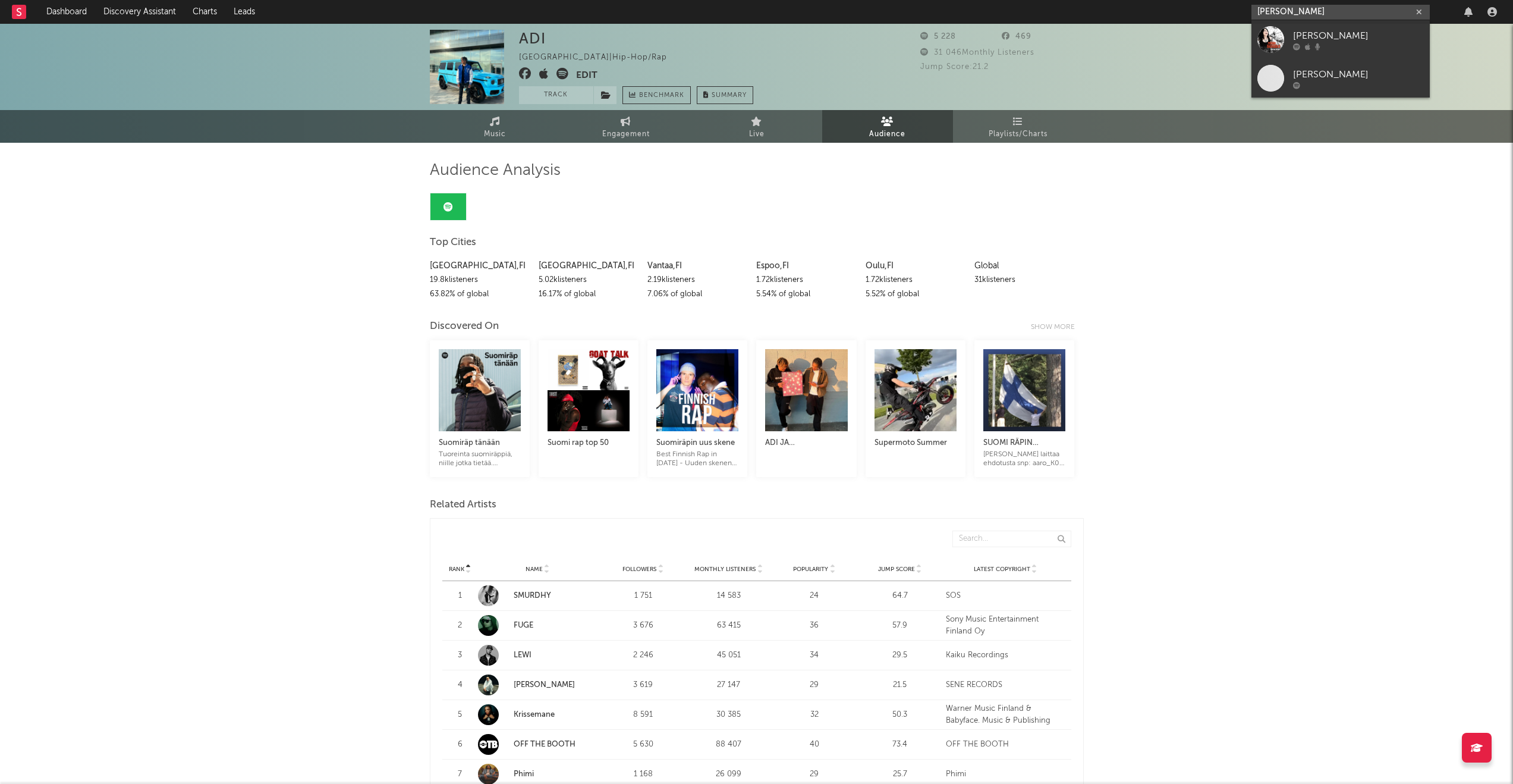
click at [1317, 10] on input "[PERSON_NAME]" at bounding box center [1341, 12] width 179 height 14
click at [1296, 11] on input "[PERSON_NAME]" at bounding box center [1341, 12] width 179 height 14
click at [1296, 11] on input "[PERSON_NAME]" at bounding box center [1341, 12] width 179 height 14
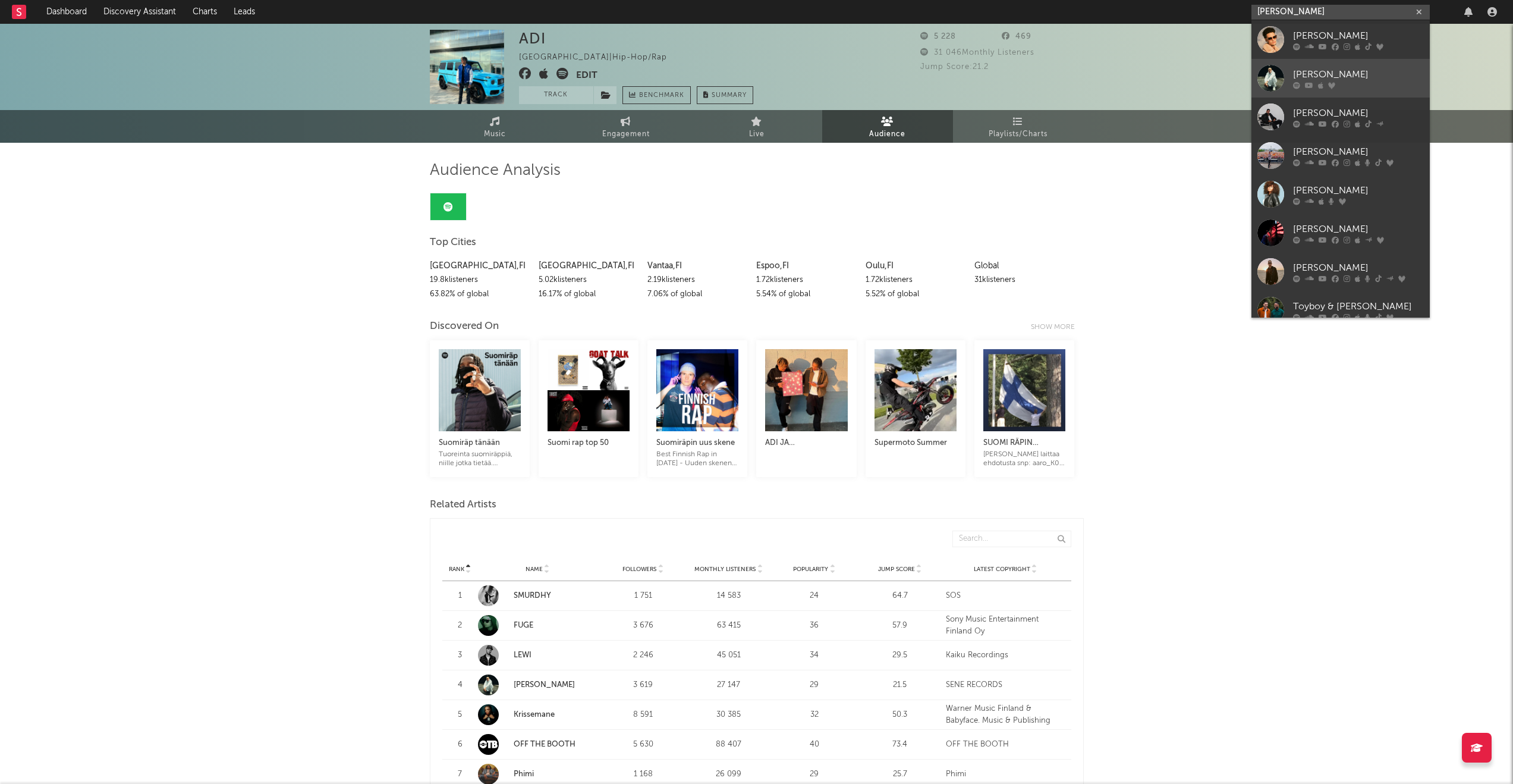
type input "[PERSON_NAME]"
click at [1347, 88] on div at bounding box center [1358, 85] width 131 height 7
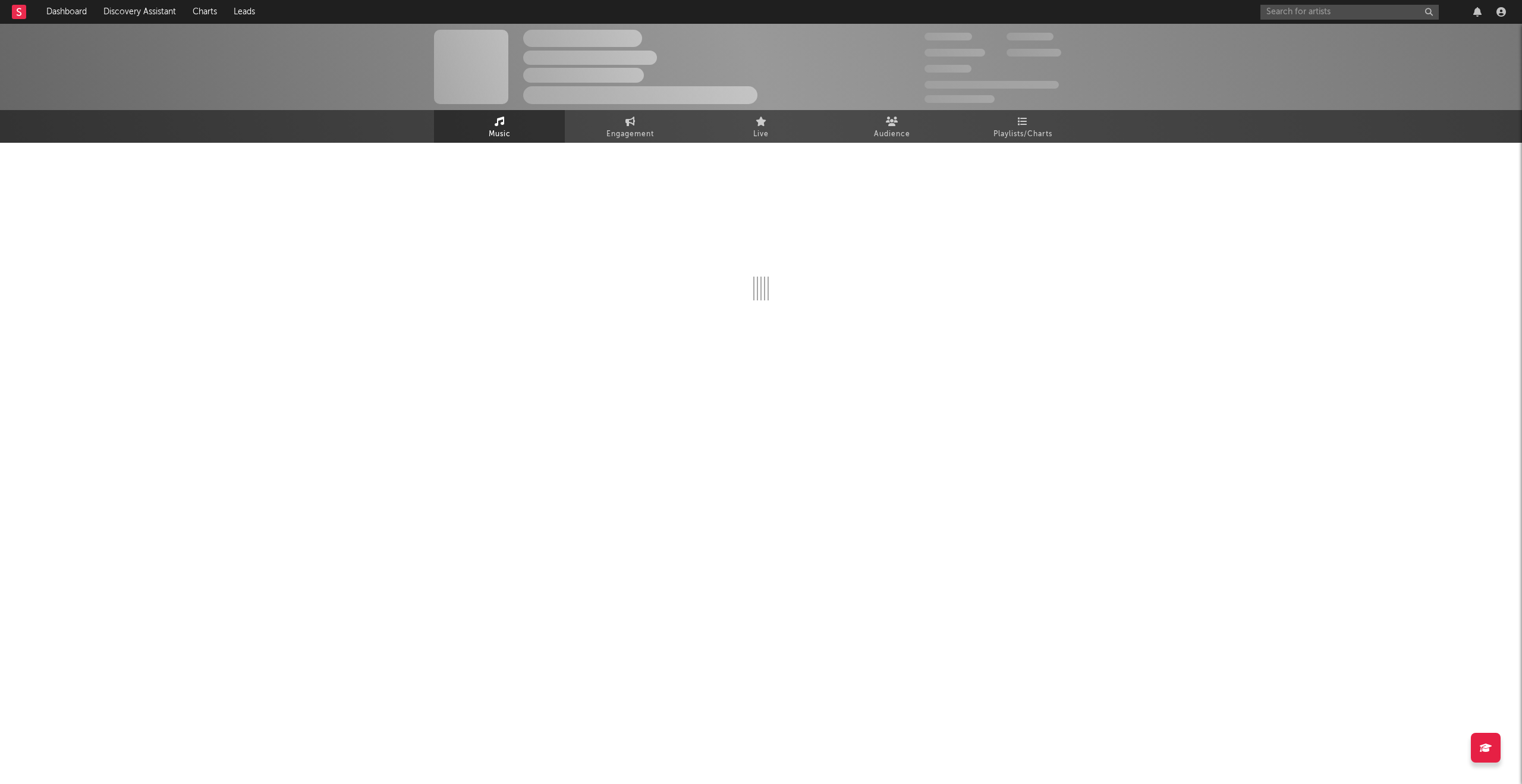
select select "6m"
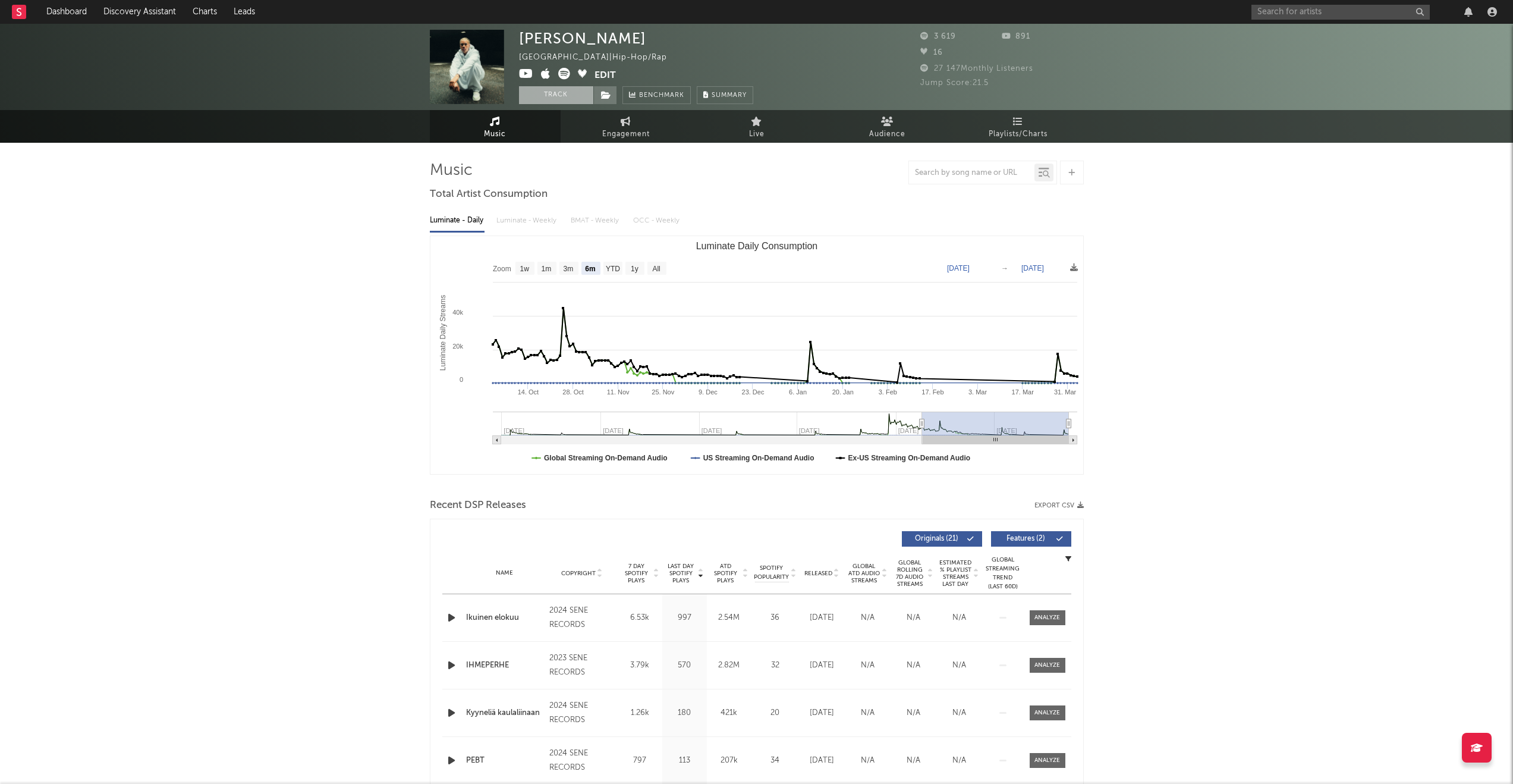
click at [542, 95] on button "Track" at bounding box center [556, 96] width 74 height 18
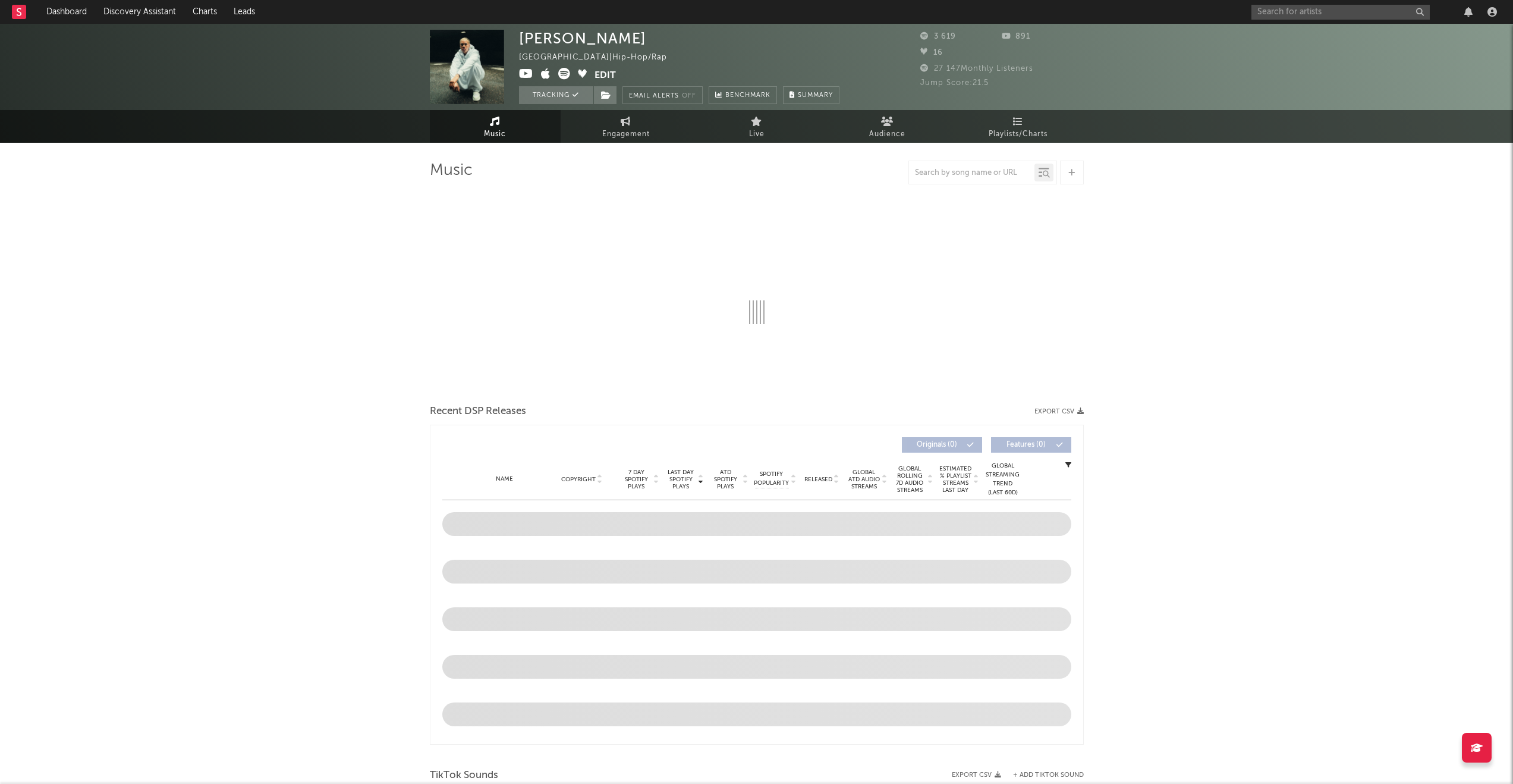
select select "6m"
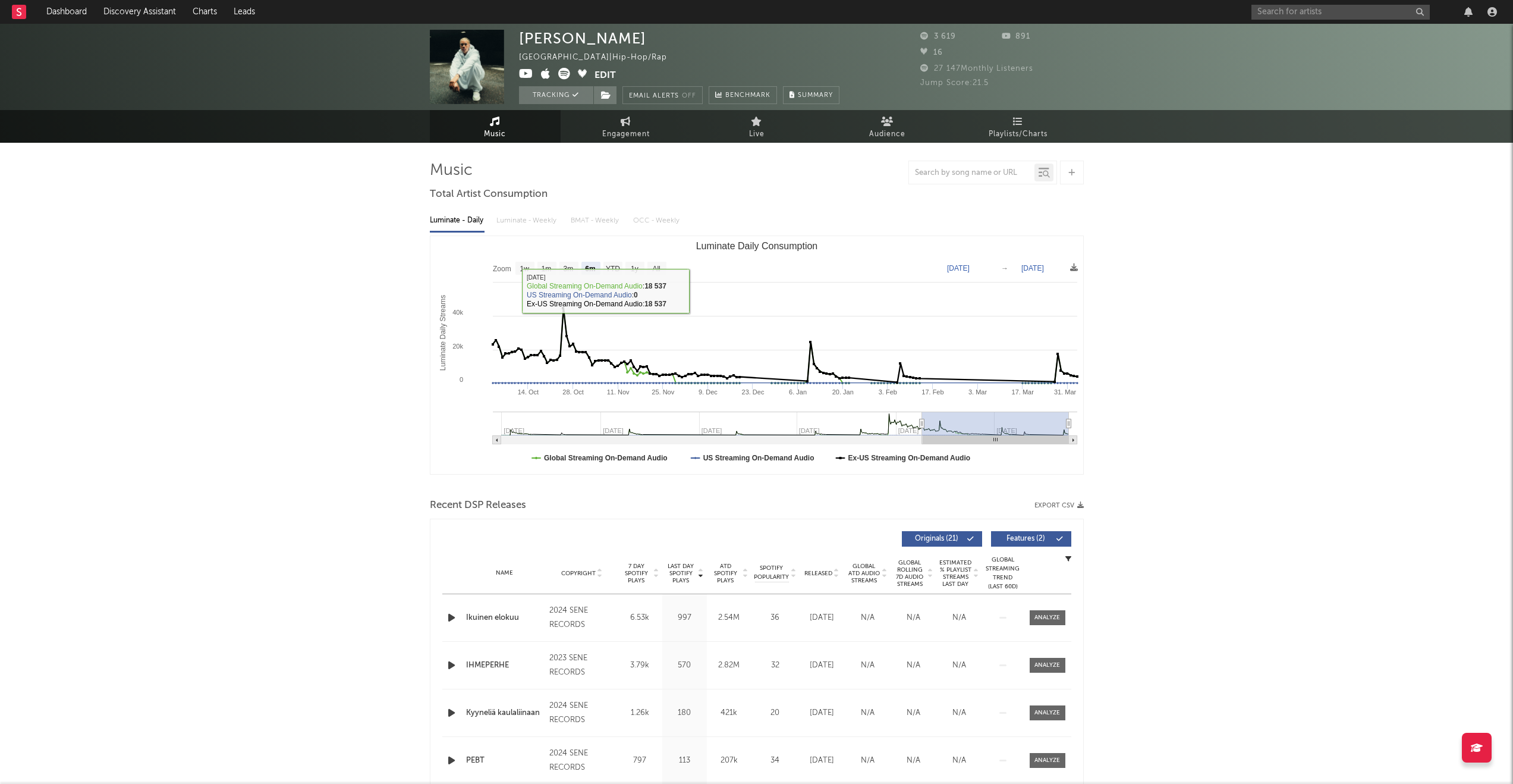
click at [313, 345] on div "[PERSON_NAME] Finland | Hip-Hop/Rap Edit Tracking Email Alerts Off Benchmark Su…" at bounding box center [756, 718] width 1513 height 1390
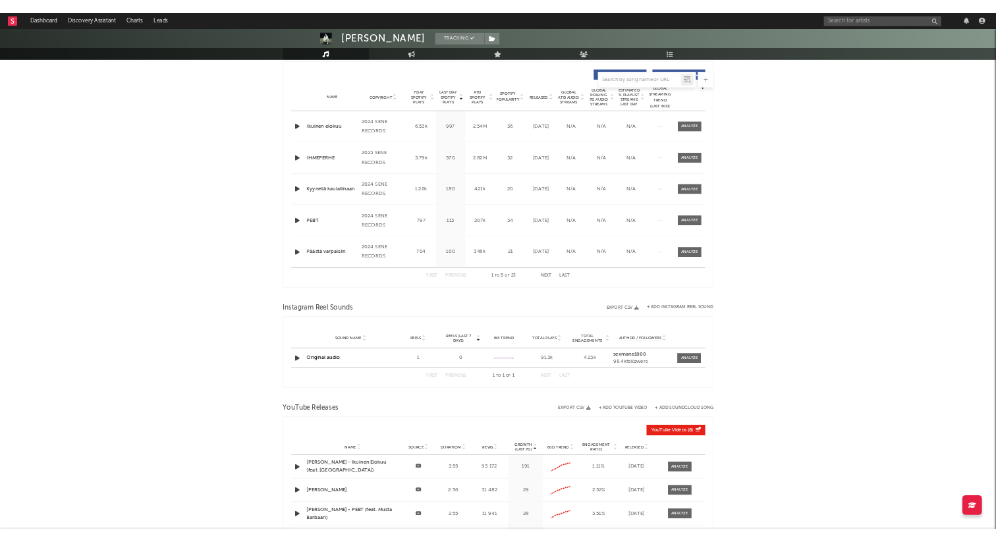
scroll to position [496, 0]
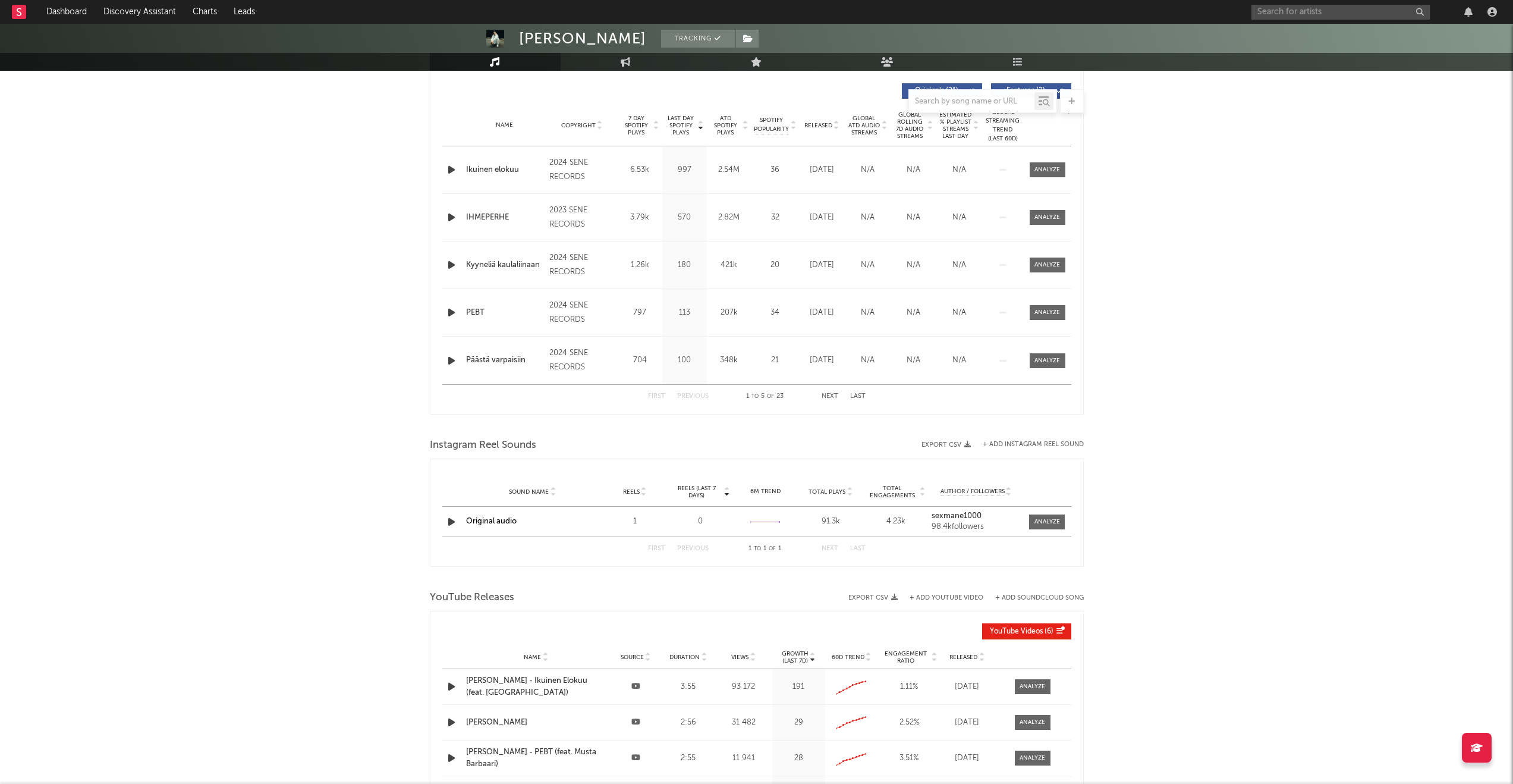
click at [348, 291] on div "[PERSON_NAME] Tracking Finland | Hip-Hop/Rap Edit Tracking Email Alerts Off Ben…" at bounding box center [756, 271] width 1513 height 1390
